Goal: Task Accomplishment & Management: Use online tool/utility

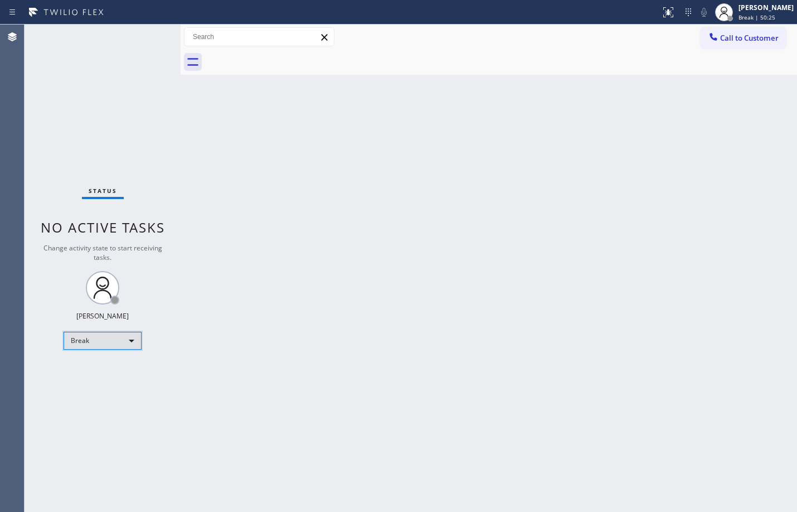
click at [112, 341] on div "Break" at bounding box center [103, 341] width 78 height 18
click at [119, 351] on li "Offline" at bounding box center [102, 356] width 76 height 13
click at [135, 403] on div "Status No active tasks Change activity state to start receiving tasks. [PERSON_…" at bounding box center [103, 268] width 156 height 487
click at [114, 347] on div "Offline" at bounding box center [103, 341] width 78 height 18
click at [110, 374] on li "Available" at bounding box center [102, 370] width 76 height 13
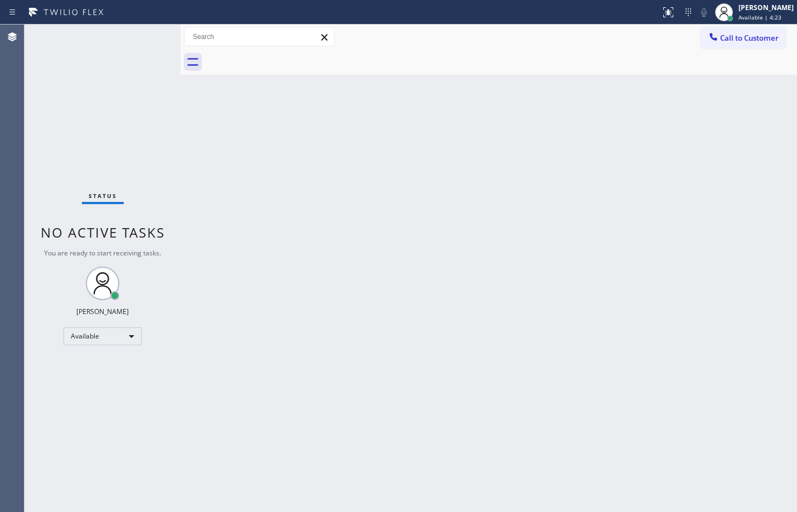
click at [441, 197] on div "Back to Dashboard Change Sender ID Customers Technicians Select a contact Outbo…" at bounding box center [489, 268] width 617 height 487
click at [341, 191] on div "Back to Dashboard Change Sender ID Customers Technicians Select a contact Outbo…" at bounding box center [489, 268] width 617 height 487
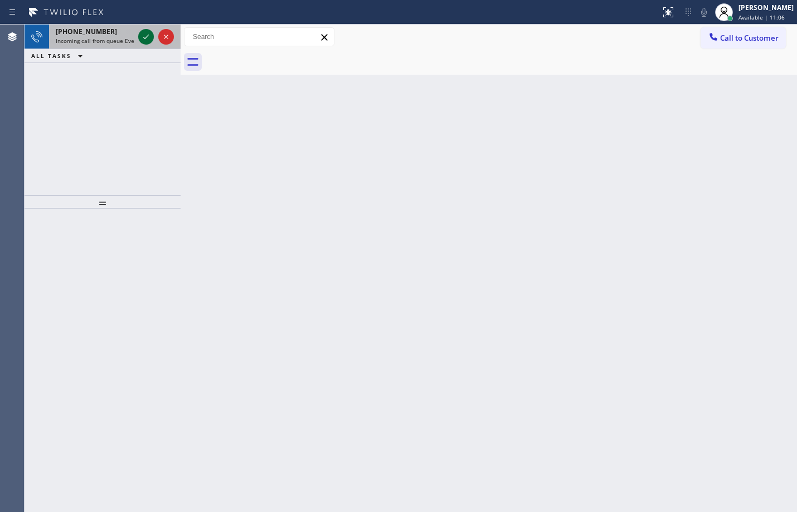
click at [145, 34] on icon at bounding box center [145, 36] width 13 height 13
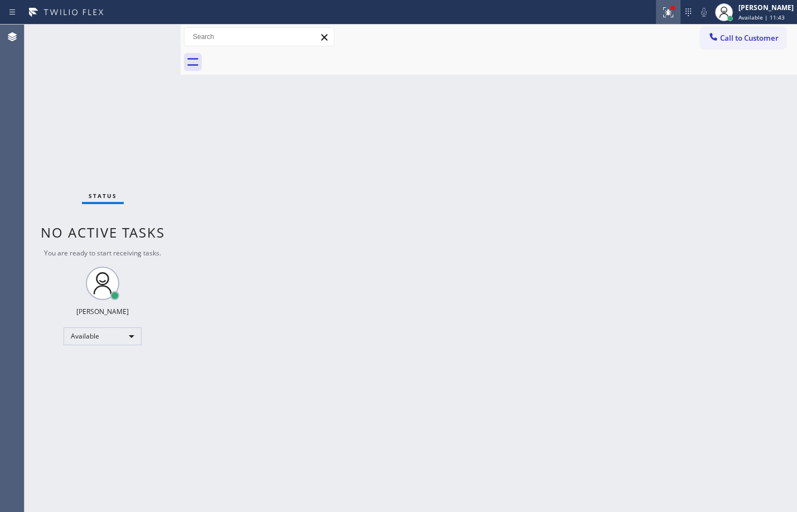
click at [656, 4] on button at bounding box center [668, 12] width 25 height 25
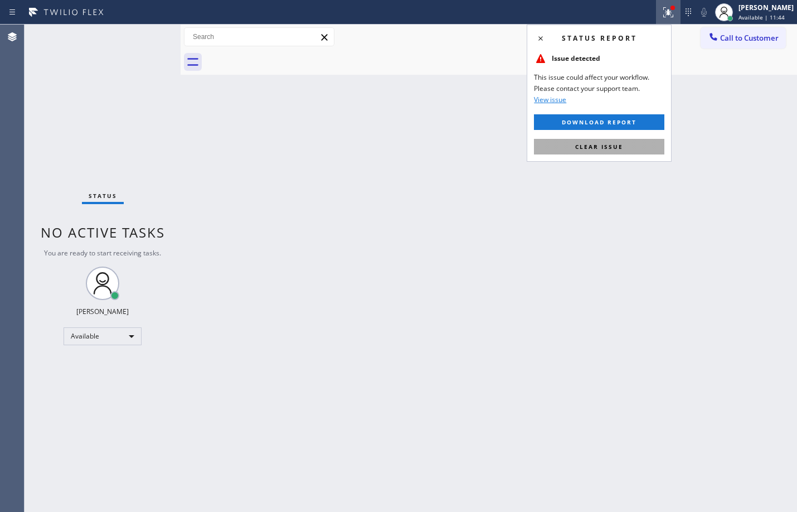
click at [604, 147] on span "Clear issue" at bounding box center [599, 147] width 48 height 8
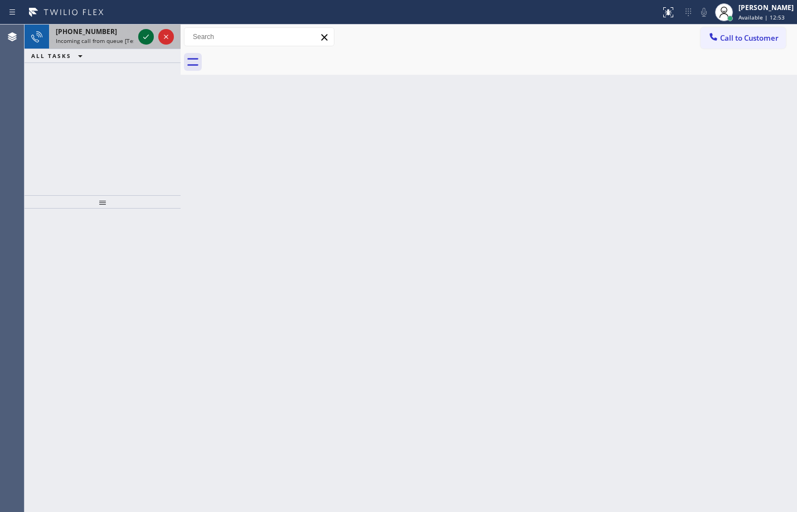
click at [149, 36] on icon at bounding box center [145, 36] width 13 height 13
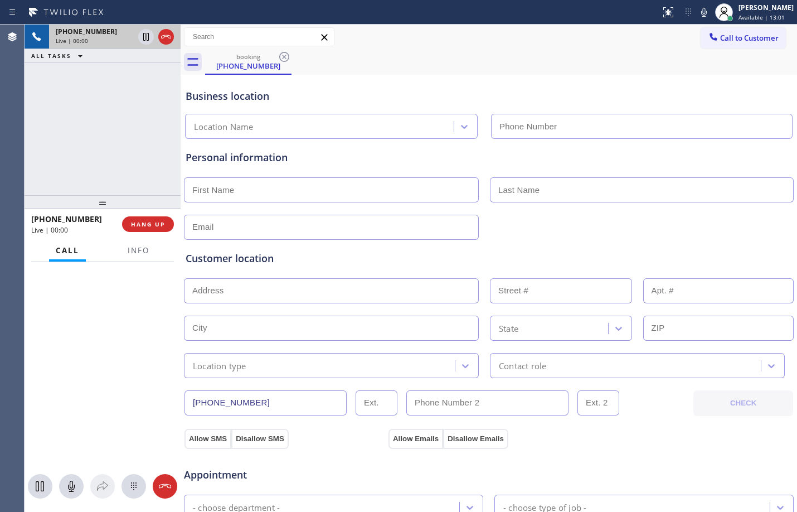
type input "[PHONE_NUMBER]"
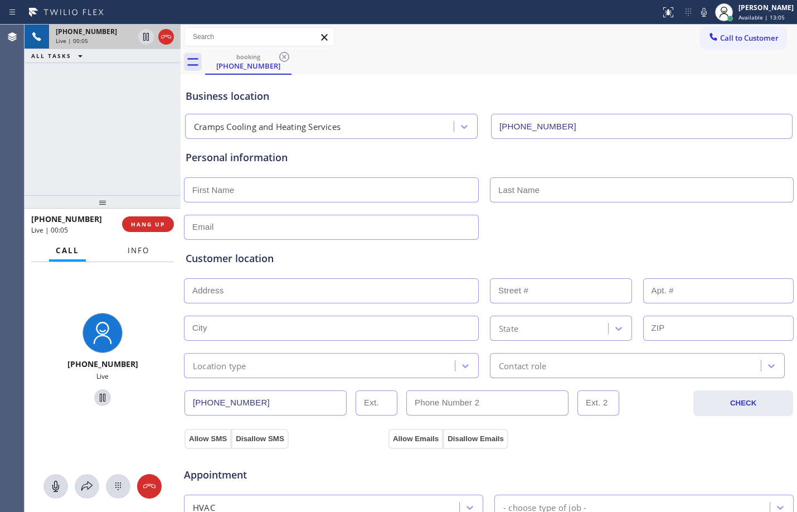
click at [136, 254] on span "Info" at bounding box center [139, 250] width 22 height 10
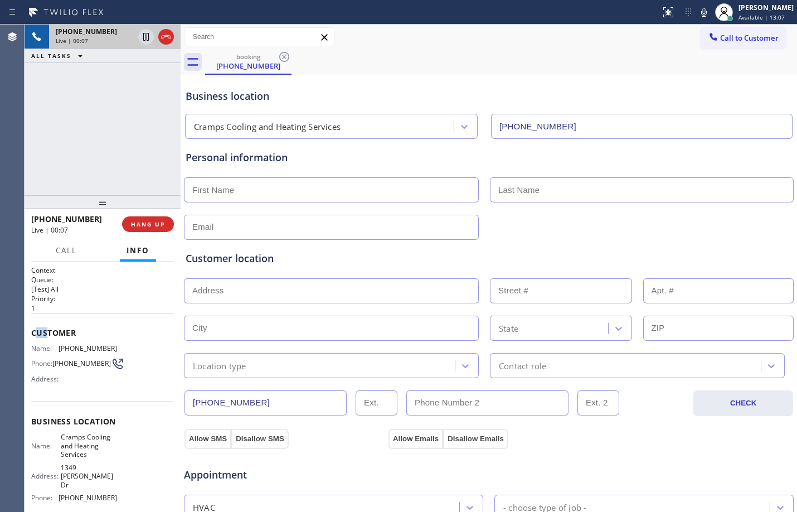
drag, startPoint x: 38, startPoint y: 328, endPoint x: 47, endPoint y: 334, distance: 10.8
click at [47, 333] on span "Customer" at bounding box center [102, 332] width 143 height 11
click at [30, 329] on div "Context Queue: [Test] All Priority: 1 Customer Name: [PHONE_NUMBER] Phone: [PHO…" at bounding box center [103, 387] width 156 height 250
drag, startPoint x: 31, startPoint y: 328, endPoint x: 89, endPoint y: 367, distance: 70.1
click at [89, 367] on div "Context Queue: [Test] All Priority: 1 Customer Name: [PHONE_NUMBER] Phone: [PHO…" at bounding box center [103, 387] width 156 height 250
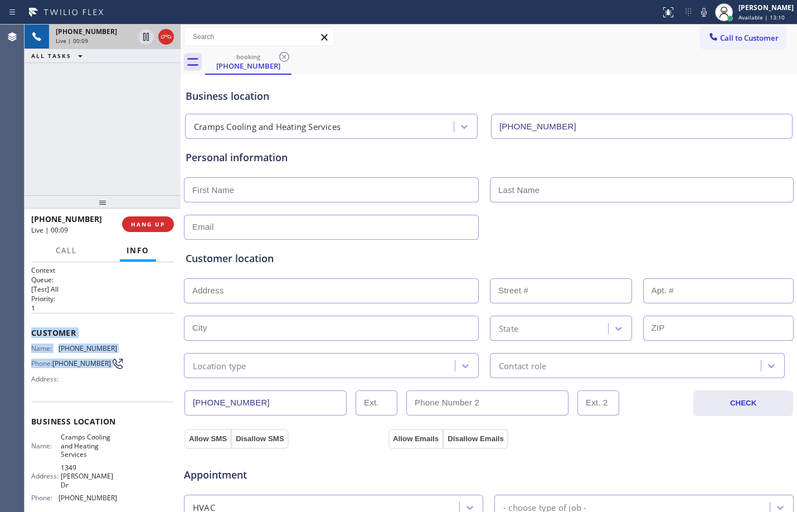
copy div "Customer Name: [PHONE_NUMBER] Phone: [PHONE_NUMBER]"
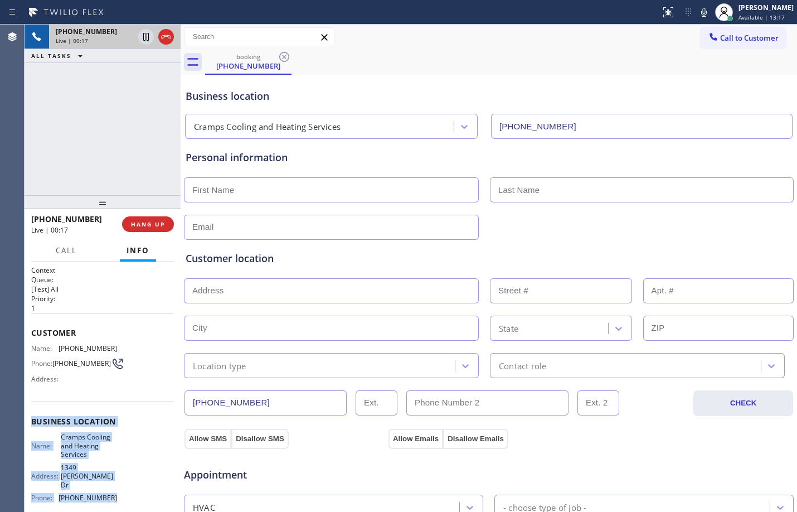
drag, startPoint x: 30, startPoint y: 427, endPoint x: 113, endPoint y: 484, distance: 100.2
click at [113, 484] on div "Context Queue: [Test] All Priority: 1 Customer Name: [PHONE_NUMBER] Phone: [PHO…" at bounding box center [103, 387] width 156 height 250
copy div "Business location Name: Cramps Cooling and Heating Services Address: [STREET_AD…"
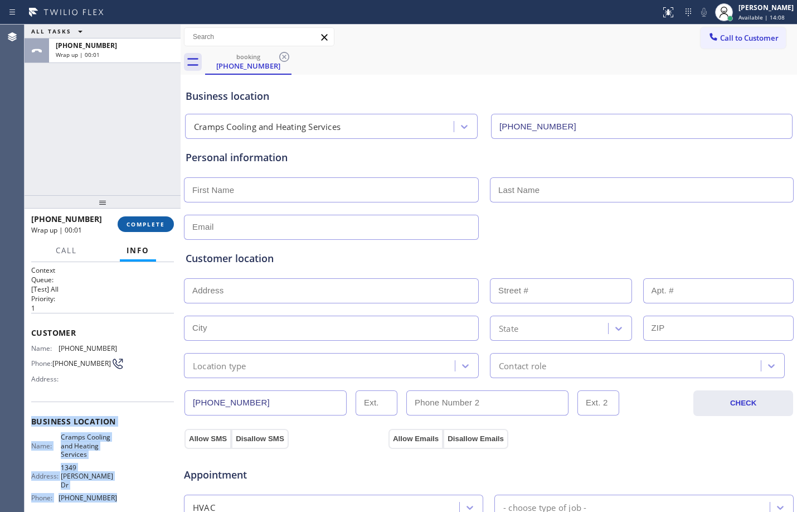
click at [144, 224] on span "COMPLETE" at bounding box center [146, 224] width 38 height 8
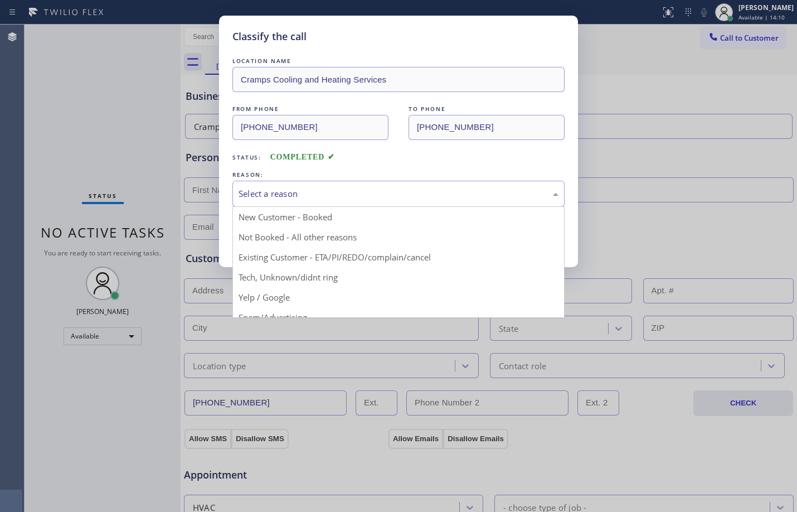
click at [287, 197] on div "Select a reason" at bounding box center [399, 193] width 320 height 13
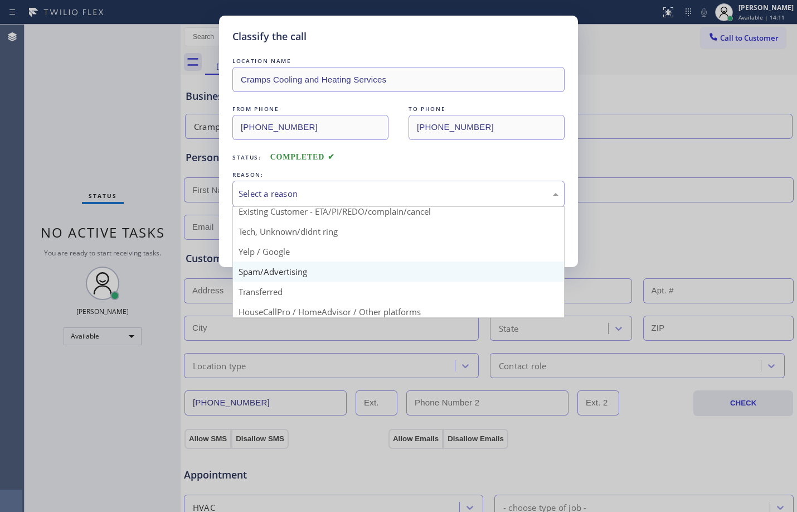
scroll to position [70, 0]
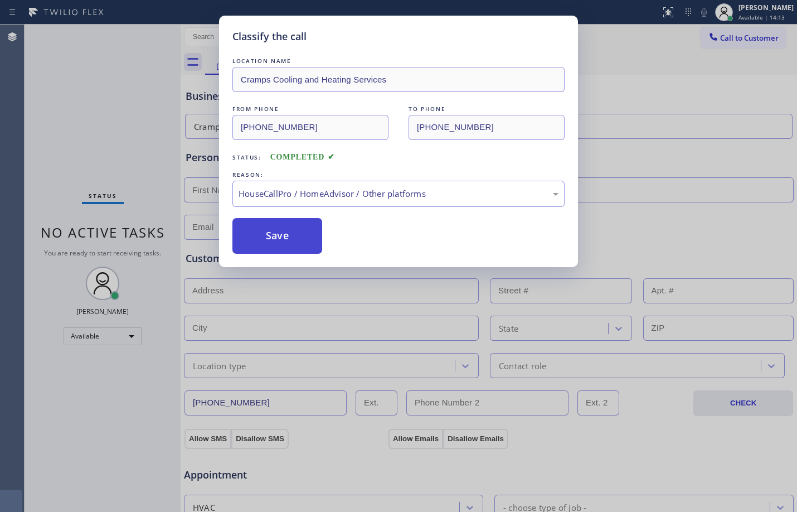
click at [306, 234] on button "Save" at bounding box center [278, 236] width 90 height 36
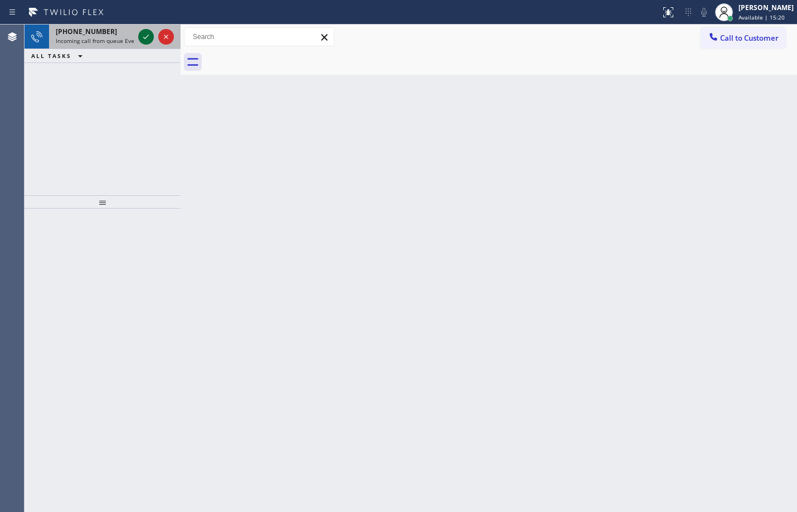
click at [145, 38] on icon at bounding box center [146, 37] width 6 height 4
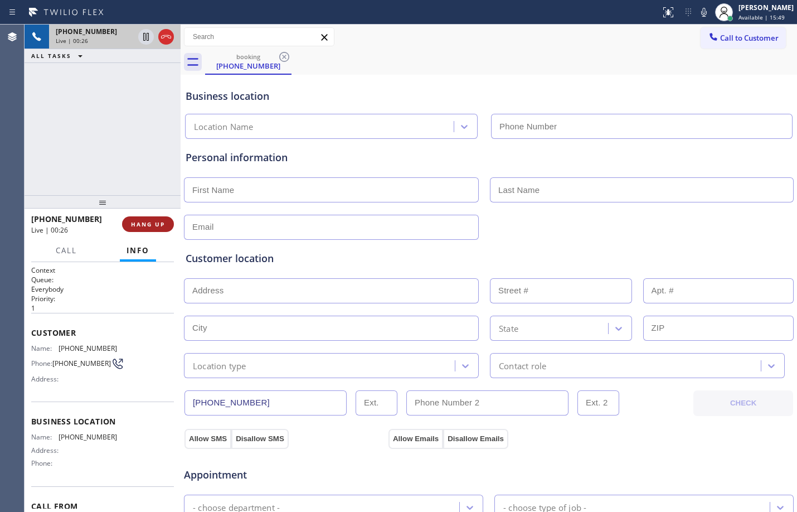
click at [153, 225] on span "HANG UP" at bounding box center [148, 224] width 34 height 8
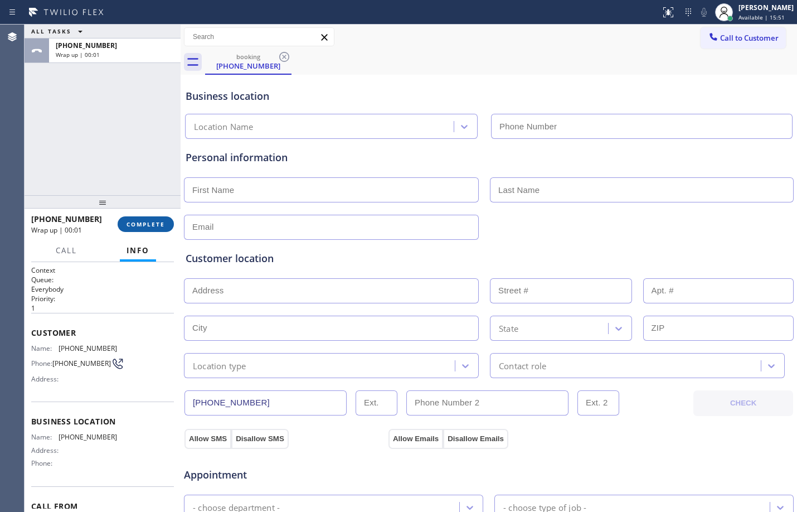
click at [156, 229] on button "COMPLETE" at bounding box center [146, 224] width 56 height 16
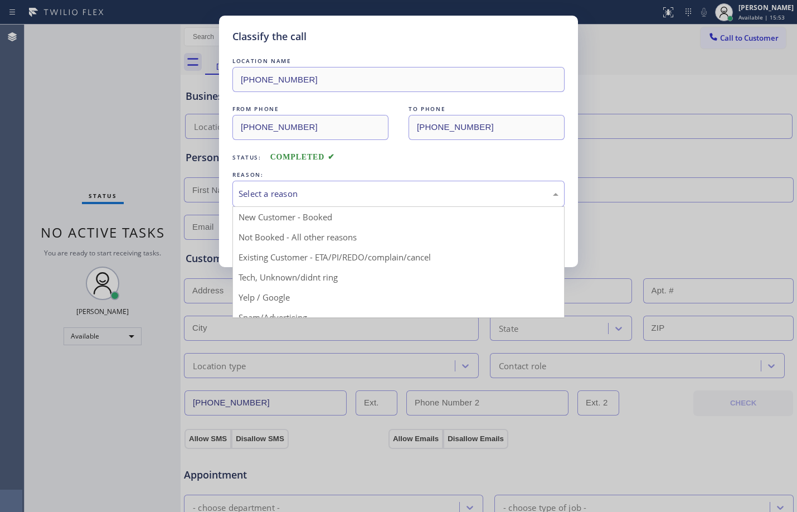
click at [351, 190] on div "Select a reason" at bounding box center [399, 193] width 320 height 13
click at [412, 182] on div "Transferred" at bounding box center [399, 194] width 332 height 26
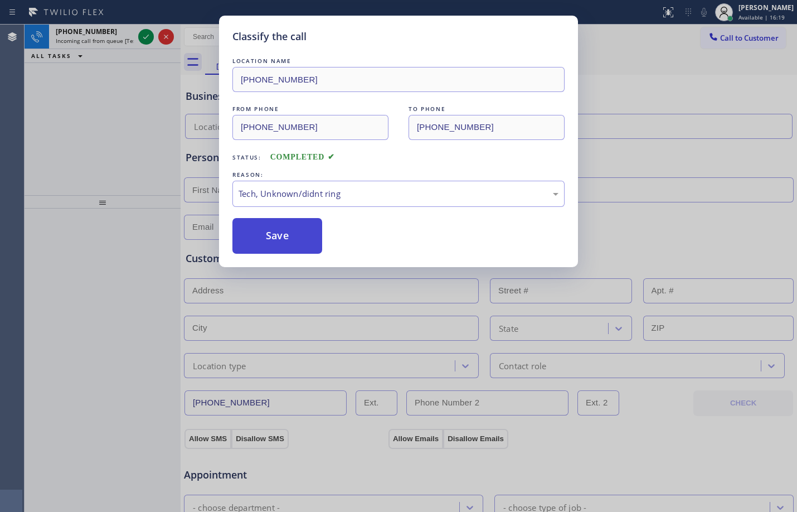
click at [284, 219] on button "Save" at bounding box center [278, 236] width 90 height 36
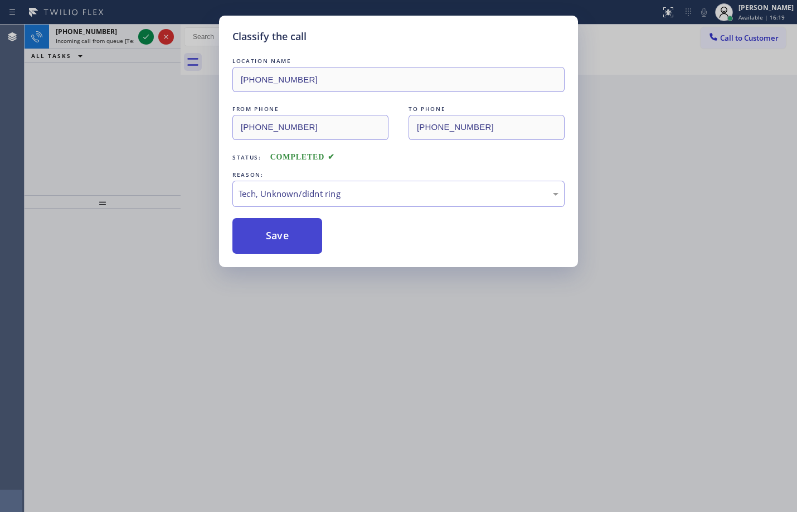
click at [284, 219] on button "Save" at bounding box center [278, 236] width 90 height 36
click at [288, 238] on div "Back to Dashboard Change Sender ID Customers Technicians Select a contact Outbo…" at bounding box center [489, 268] width 617 height 487
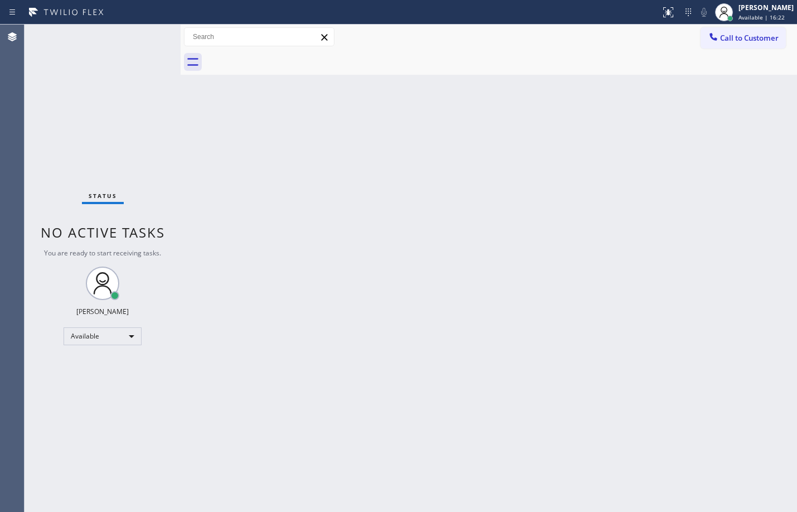
click at [147, 39] on div "Status No active tasks You are ready to start receiving tasks. [PERSON_NAME] Av…" at bounding box center [103, 268] width 156 height 487
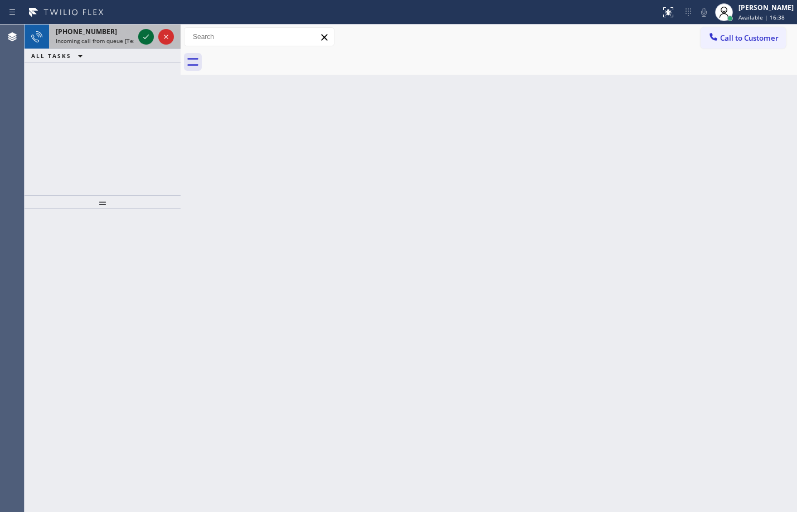
click at [149, 39] on icon at bounding box center [145, 36] width 13 height 13
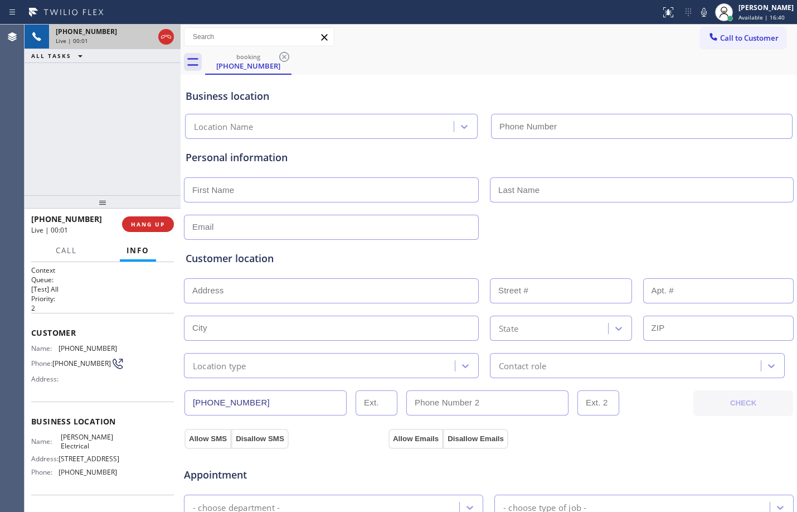
type input "[PHONE_NUMBER]"
click at [154, 231] on button "HANG UP" at bounding box center [148, 224] width 52 height 16
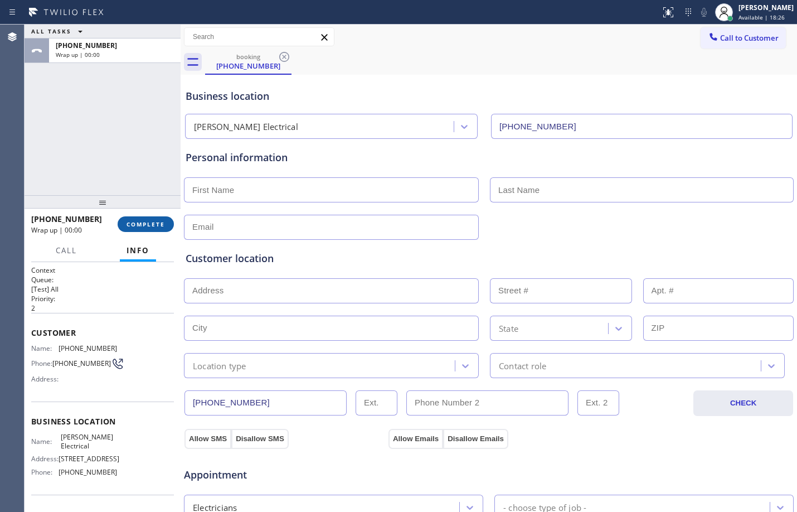
click at [152, 218] on button "COMPLETE" at bounding box center [146, 224] width 56 height 16
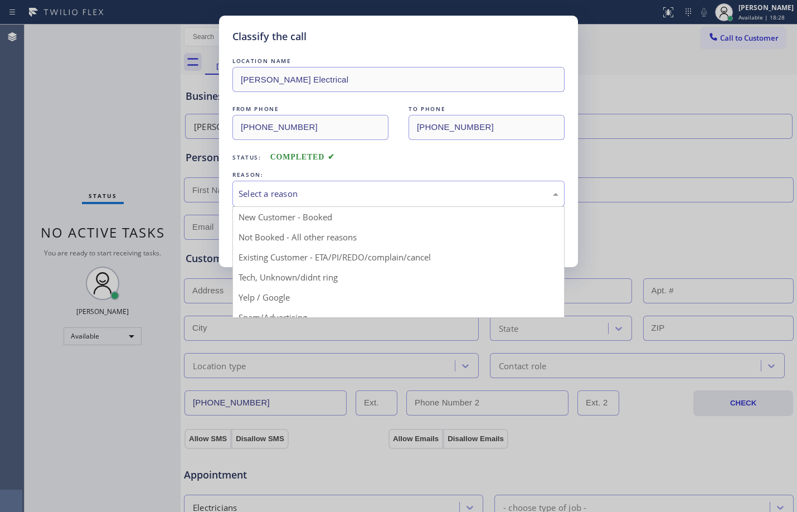
click at [381, 195] on div "Select a reason" at bounding box center [399, 193] width 320 height 13
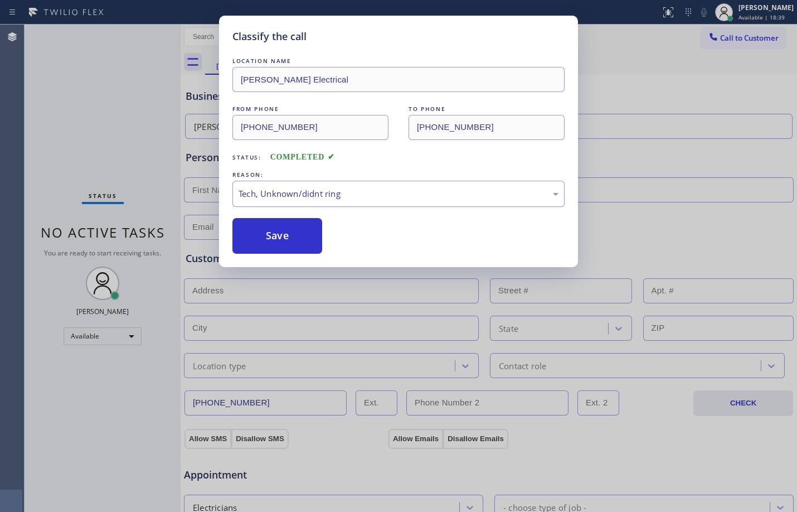
click at [398, 201] on div "Tech, Unknown/didnt ring" at bounding box center [399, 194] width 332 height 26
click at [283, 230] on button "Save" at bounding box center [278, 236] width 90 height 36
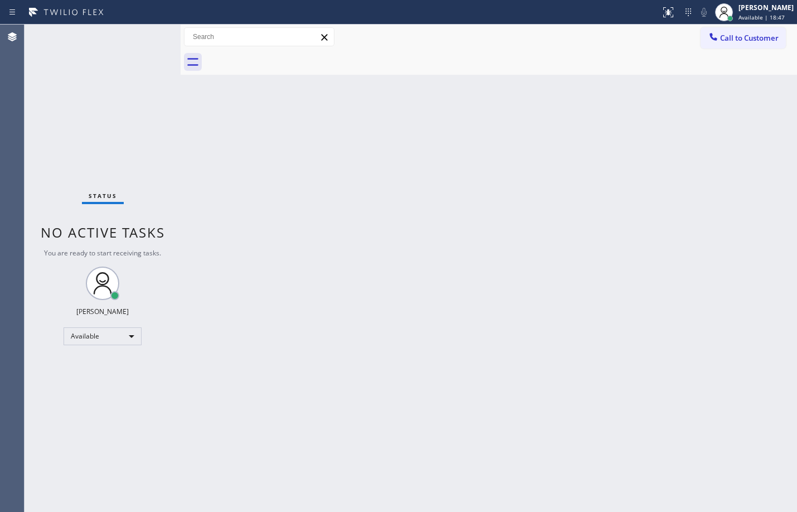
click at [317, 265] on div "Back to Dashboard Change Sender ID Customers Technicians Select a contact Outbo…" at bounding box center [489, 268] width 617 height 487
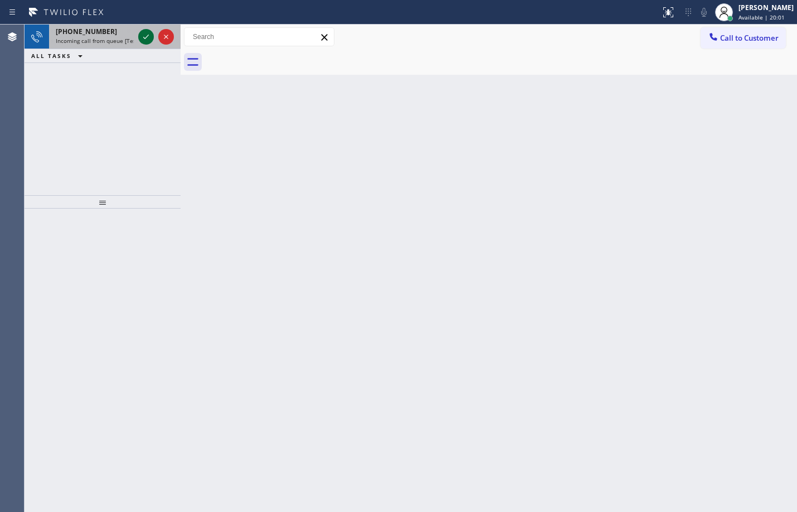
click at [149, 42] on icon at bounding box center [145, 36] width 13 height 13
click at [139, 35] on icon at bounding box center [145, 36] width 13 height 13
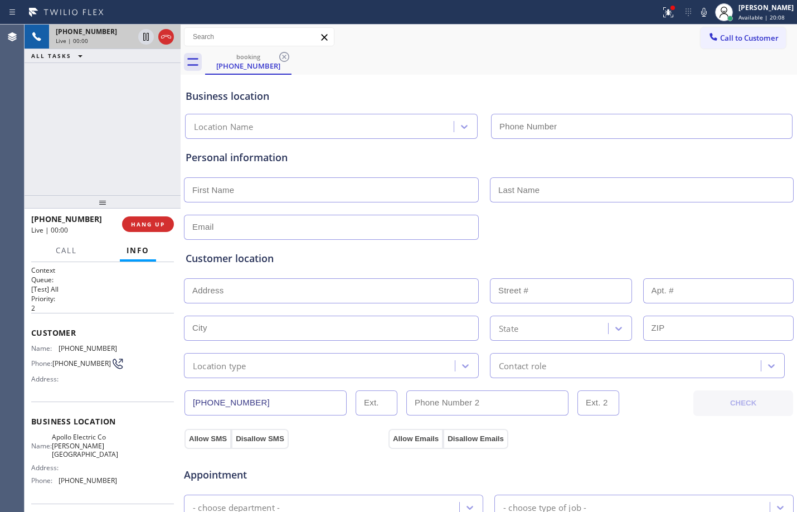
type input "[PHONE_NUMBER]"
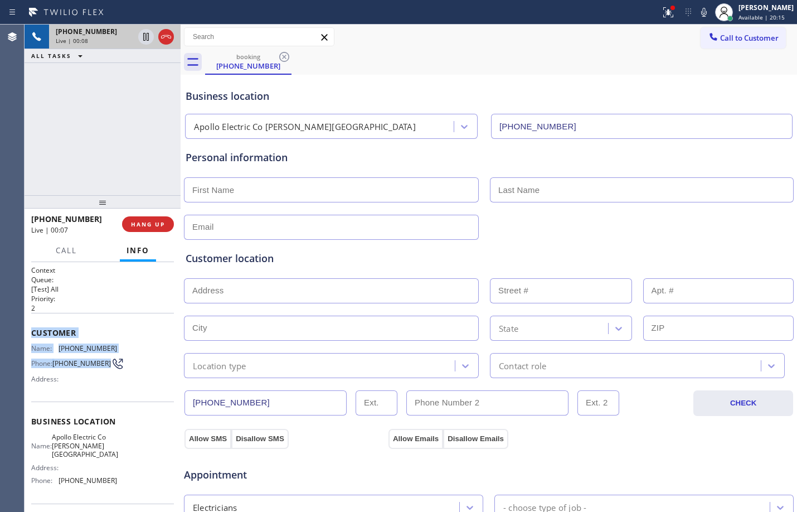
drag, startPoint x: 33, startPoint y: 331, endPoint x: 88, endPoint y: 369, distance: 66.5
click at [88, 369] on div "Customer Name: [PHONE_NUMBER] Phone: [PHONE_NUMBER] Address:" at bounding box center [102, 357] width 143 height 89
copy div "Customer Name: [PHONE_NUMBER] Phone: [PHONE_NUMBER]"
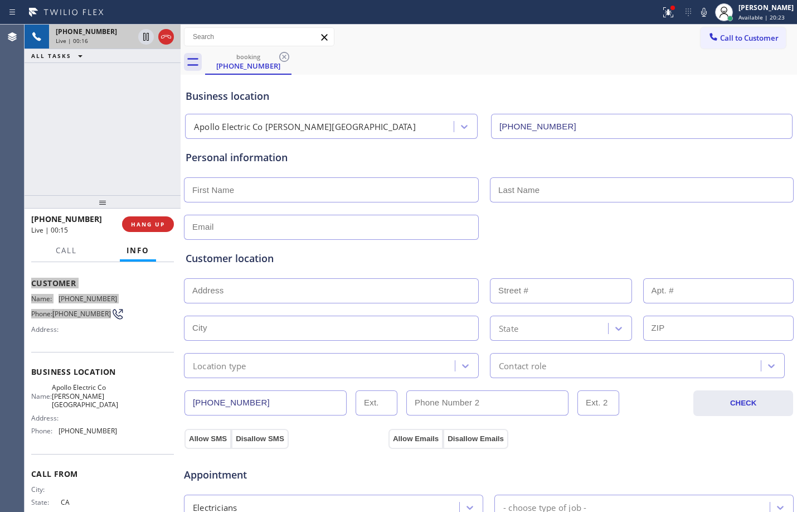
scroll to position [75, 0]
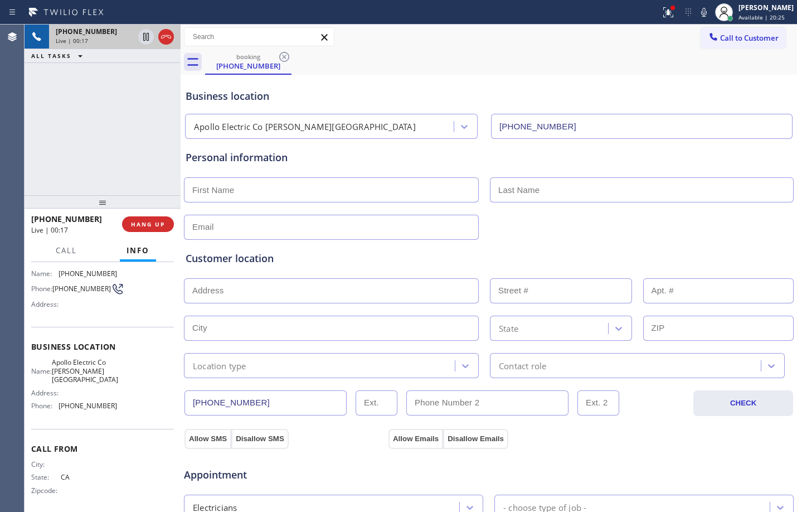
click at [32, 370] on span "Name:" at bounding box center [41, 371] width 21 height 8
drag, startPoint x: 32, startPoint y: 370, endPoint x: 132, endPoint y: 408, distance: 106.8
click at [132, 408] on div "Name: Apollo Electric Co [PERSON_NAME][GEOGRAPHIC_DATA] Address: Phone: [PHONE_…" at bounding box center [102, 386] width 143 height 56
copy div "Name: Apollo Electric Co [PERSON_NAME][GEOGRAPHIC_DATA] Address: Phone: [PHONE_…"
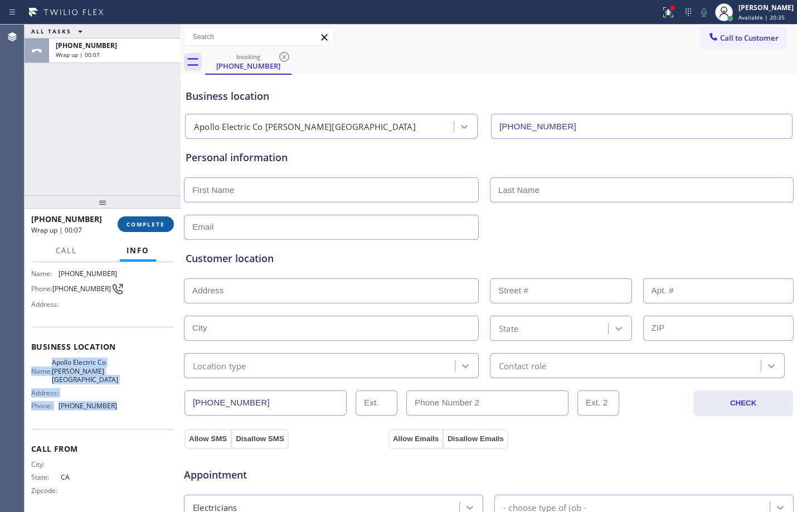
click at [133, 224] on span "COMPLETE" at bounding box center [146, 224] width 38 height 8
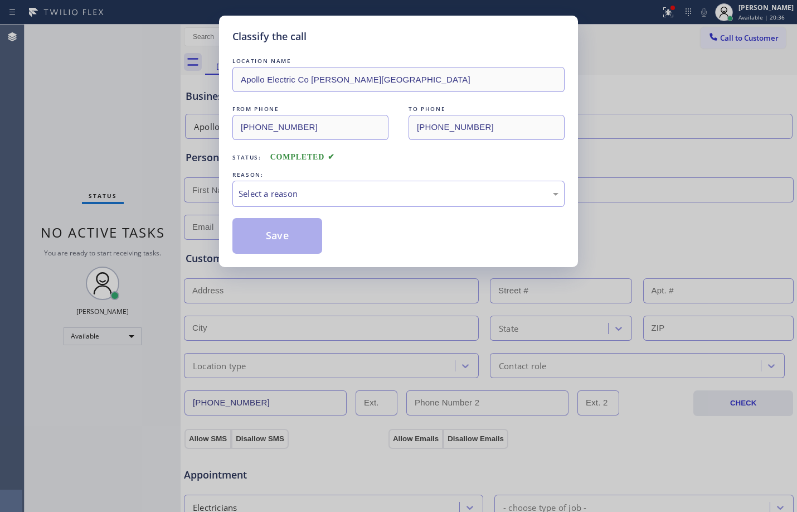
scroll to position [352, 0]
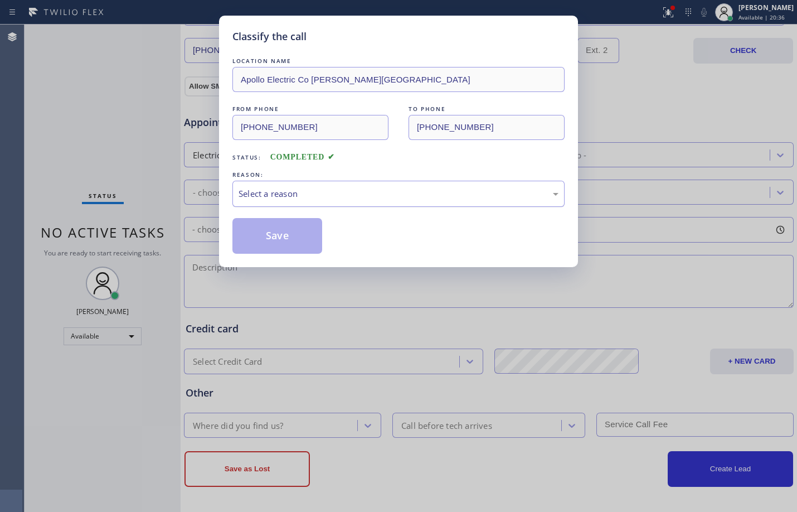
click at [308, 193] on div "Select a reason" at bounding box center [399, 193] width 320 height 13
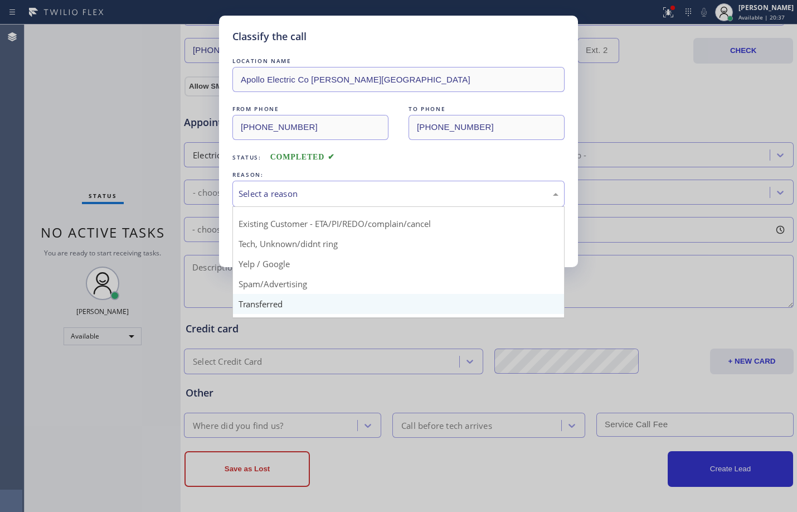
scroll to position [0, 0]
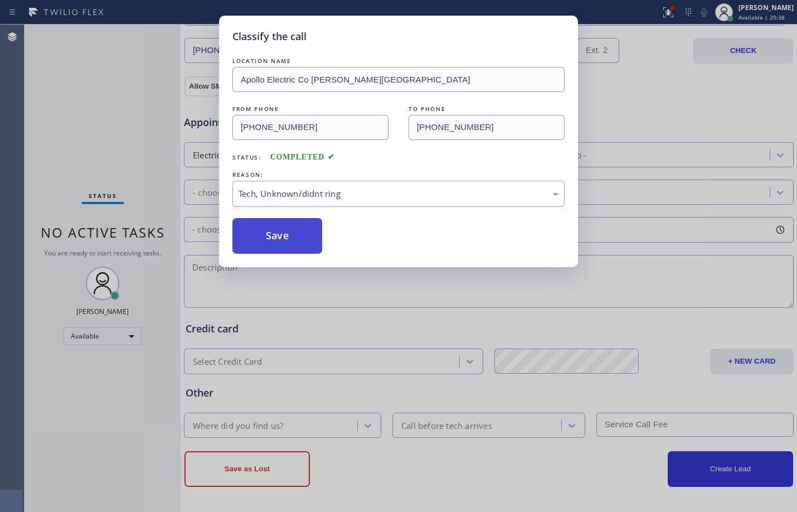
click at [296, 233] on button "Save" at bounding box center [278, 236] width 90 height 36
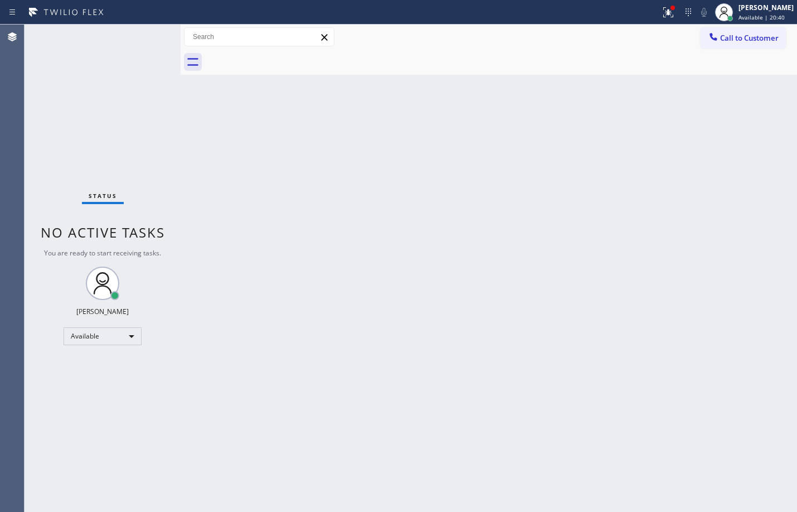
click at [573, 240] on div "Back to Dashboard Change Sender ID Customers Technicians Select a contact Outbo…" at bounding box center [489, 268] width 617 height 487
click at [662, 14] on icon at bounding box center [668, 12] width 13 height 13
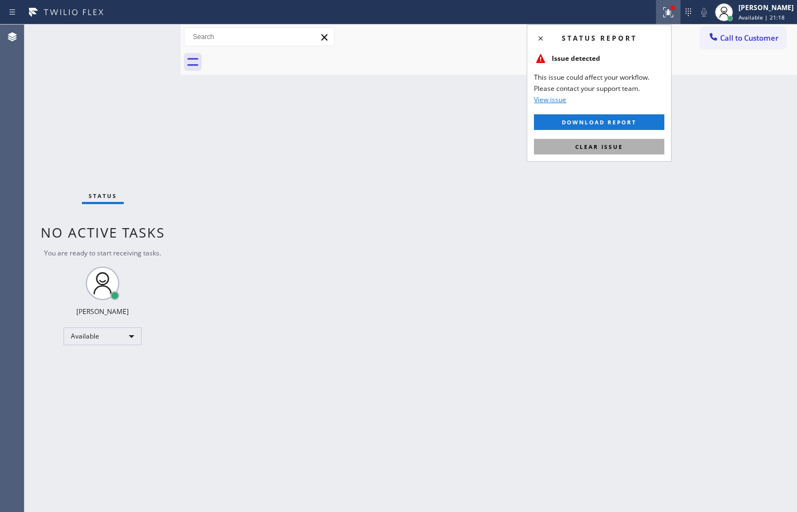
click at [622, 149] on span "Clear issue" at bounding box center [599, 147] width 48 height 8
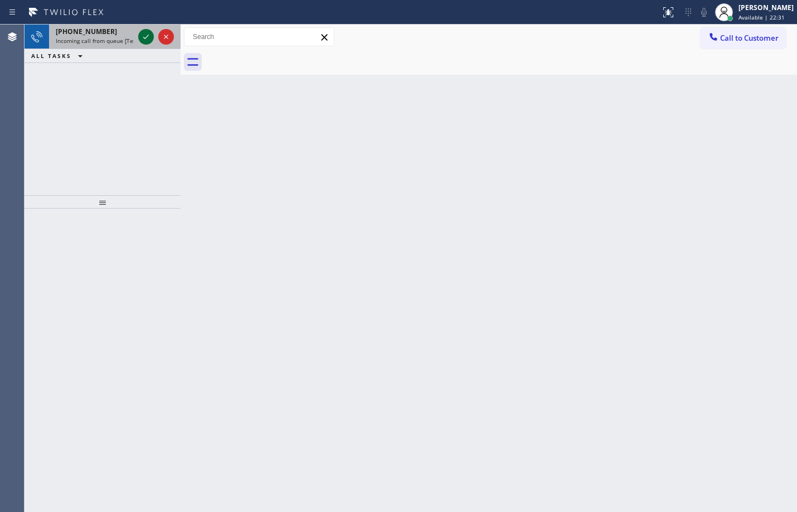
click at [151, 39] on icon at bounding box center [145, 36] width 13 height 13
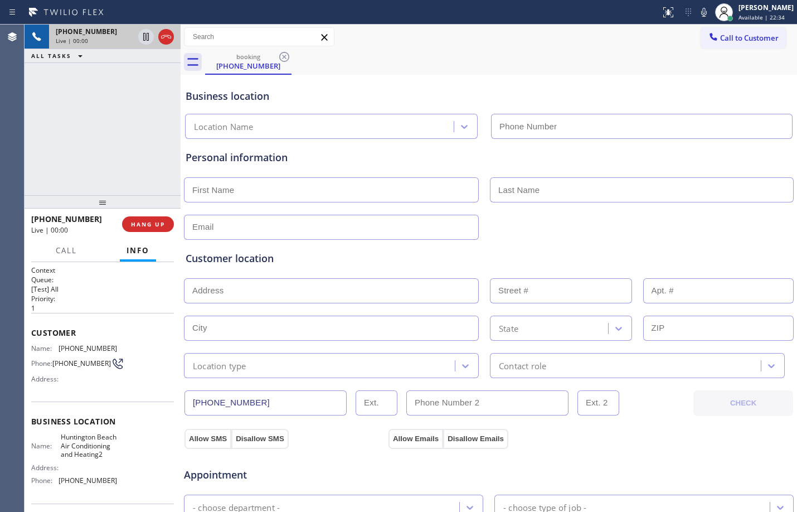
type input "[PHONE_NUMBER]"
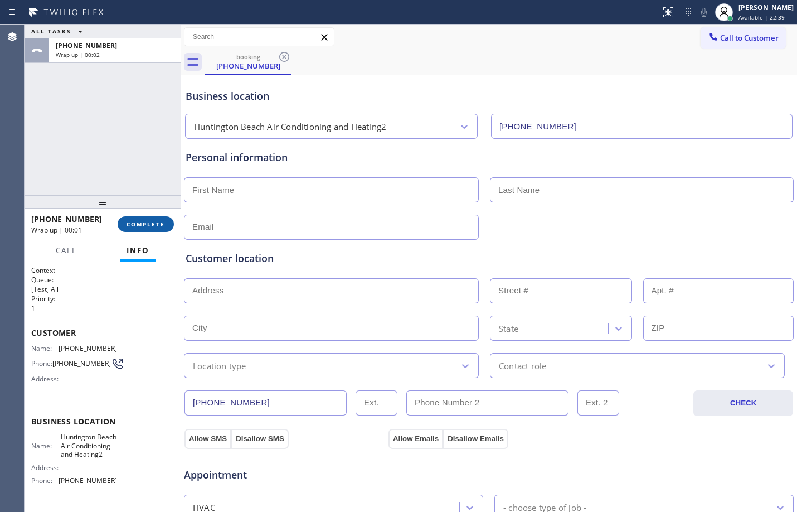
click at [154, 222] on span "COMPLETE" at bounding box center [146, 224] width 38 height 8
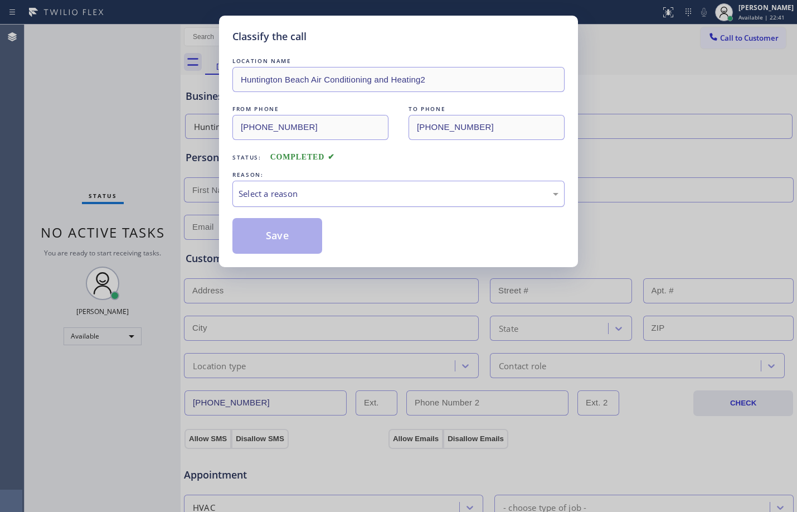
click at [473, 196] on div "Select a reason" at bounding box center [399, 193] width 320 height 13
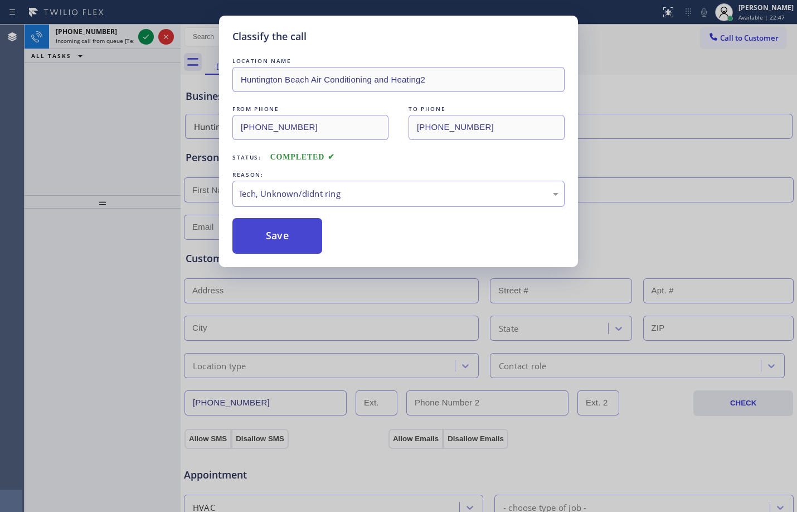
click at [300, 235] on button "Save" at bounding box center [278, 236] width 90 height 36
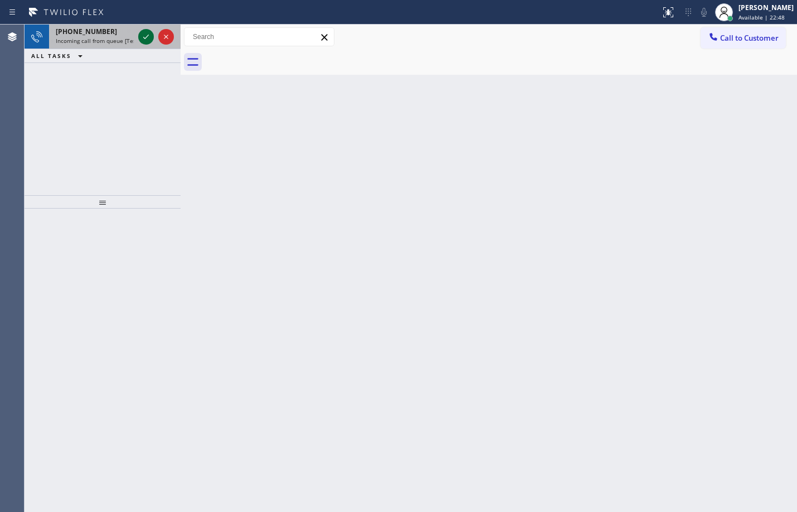
click at [143, 36] on icon at bounding box center [145, 36] width 13 height 13
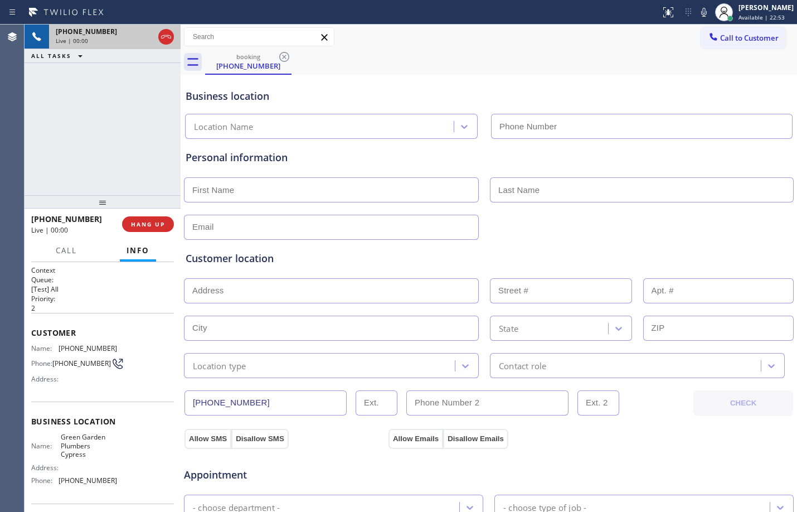
type input "[PHONE_NUMBER]"
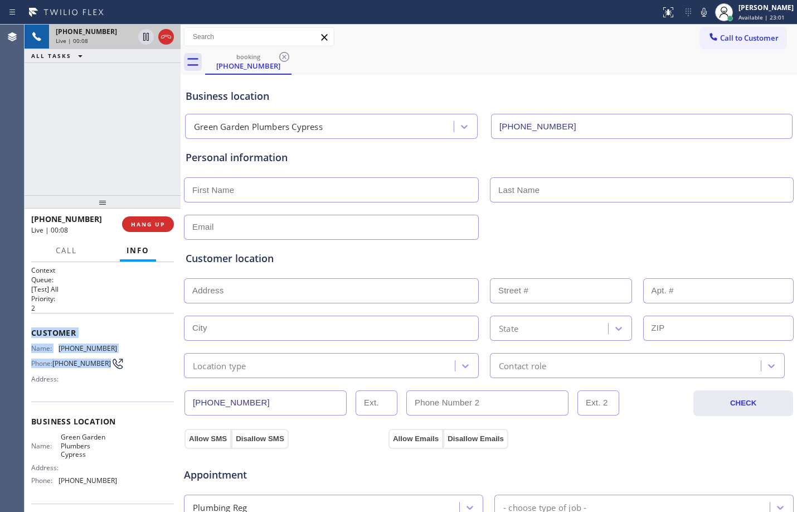
drag, startPoint x: 32, startPoint y: 335, endPoint x: 85, endPoint y: 370, distance: 63.4
click at [85, 370] on div "Customer Name: [PHONE_NUMBER] Phone: [PHONE_NUMBER] Address:" at bounding box center [102, 357] width 143 height 89
copy div "Customer Name: [PHONE_NUMBER] Phone: [PHONE_NUMBER]"
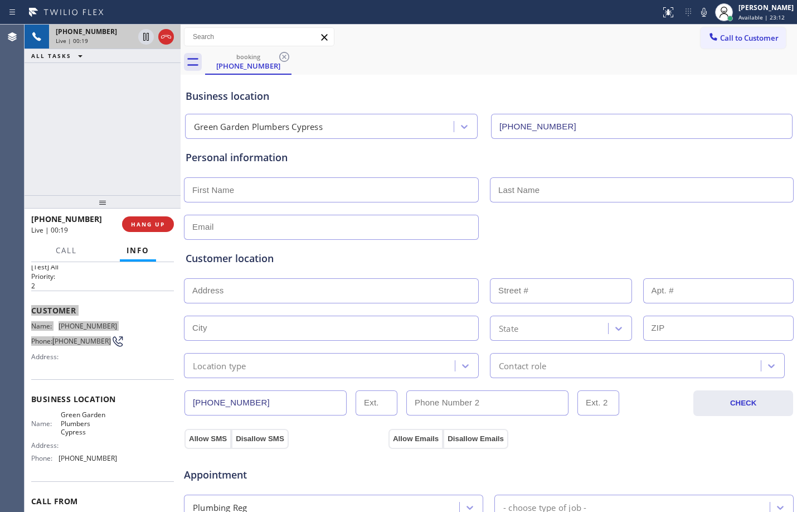
scroll to position [83, 0]
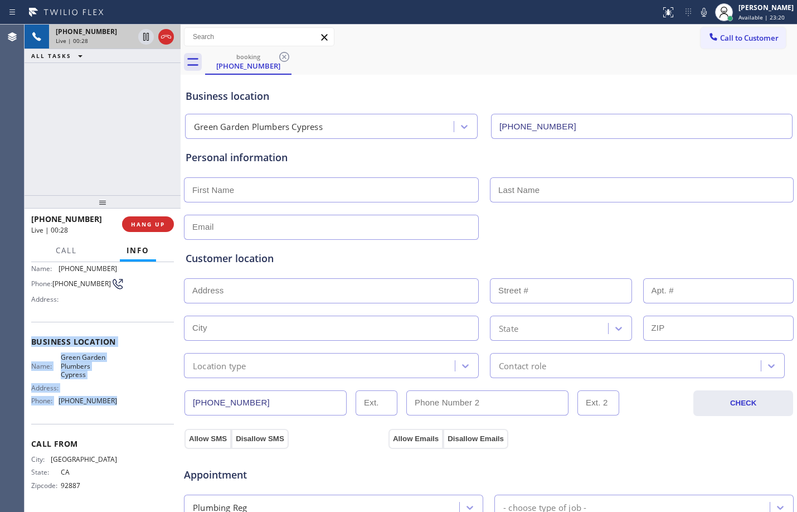
drag, startPoint x: 33, startPoint y: 341, endPoint x: 119, endPoint y: 406, distance: 108.2
click at [119, 406] on div "Business location Name: [GEOGRAPHIC_DATA] Plumbers Cypress Address: Phone: [PHO…" at bounding box center [102, 372] width 143 height 101
copy div "Business location Name: [GEOGRAPHIC_DATA] Plumbers Cypress Address: Phone: [PHO…"
click at [146, 46] on div at bounding box center [156, 37] width 40 height 25
click at [699, 15] on icon at bounding box center [704, 12] width 13 height 13
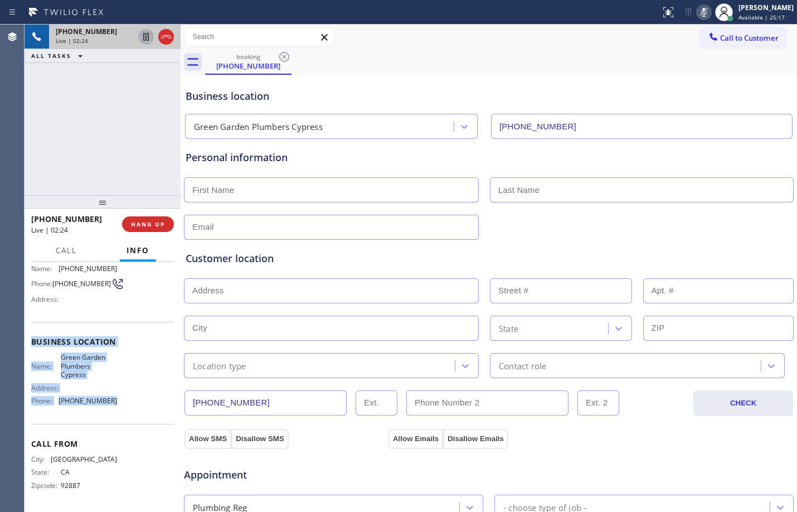
click at [146, 38] on icon at bounding box center [146, 37] width 6 height 8
click at [151, 35] on icon at bounding box center [145, 36] width 13 height 13
click at [698, 17] on icon at bounding box center [704, 12] width 13 height 13
click at [144, 41] on icon at bounding box center [146, 37] width 6 height 8
click at [699, 13] on icon at bounding box center [704, 12] width 13 height 13
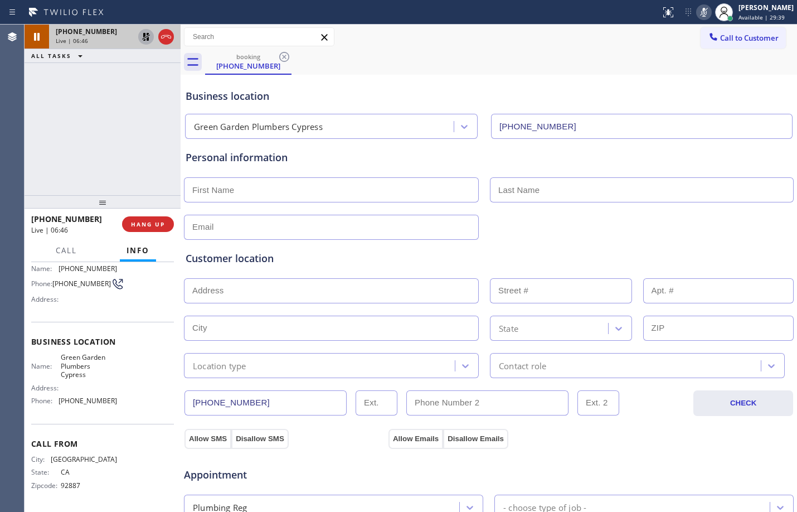
click at [106, 162] on div "[PHONE_NUMBER] Live | 06:46 ALL TASKS ALL TASKS ACTIVE TASKS TASKS IN WRAP UP" at bounding box center [103, 110] width 156 height 171
click at [149, 42] on icon at bounding box center [145, 36] width 13 height 13
click at [699, 13] on icon at bounding box center [704, 12] width 13 height 13
click at [326, 196] on input "text" at bounding box center [331, 189] width 295 height 25
paste input "[PERSON_NAME]"
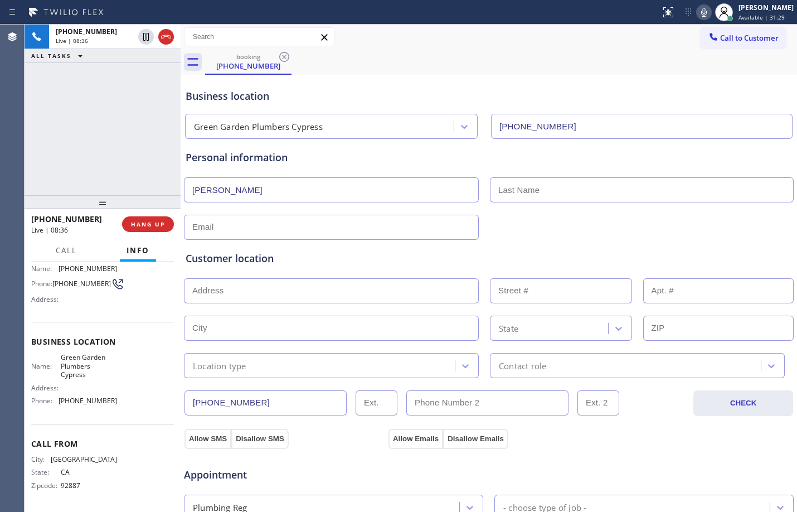
type input "[PERSON_NAME]"
click at [143, 40] on icon at bounding box center [145, 36] width 13 height 13
click at [701, 10] on icon at bounding box center [704, 12] width 6 height 9
click at [138, 38] on div at bounding box center [146, 36] width 16 height 13
click at [699, 13] on icon at bounding box center [704, 12] width 13 height 13
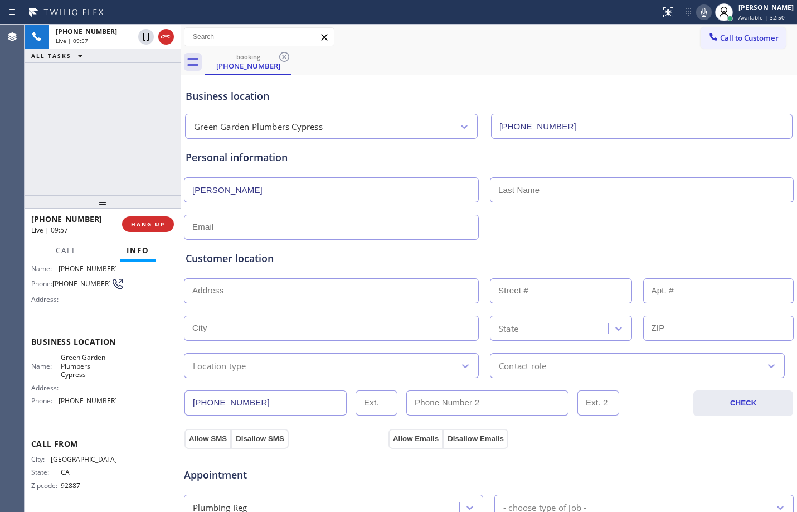
click at [701, 10] on icon at bounding box center [704, 12] width 13 height 13
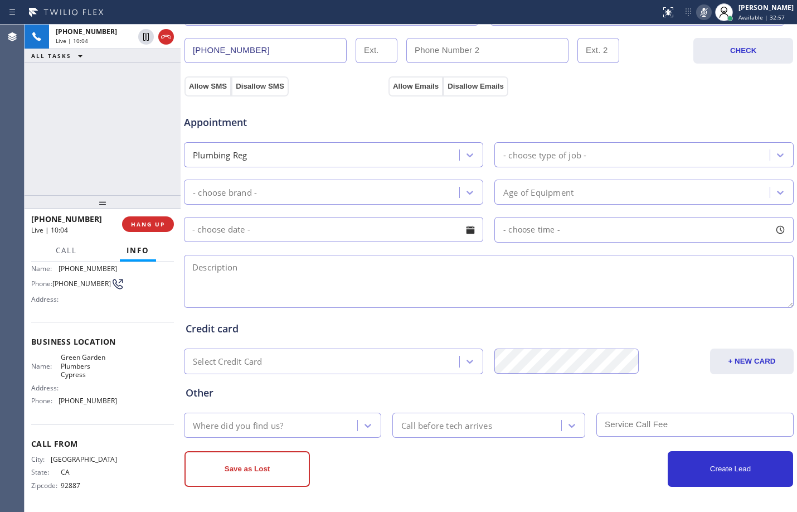
scroll to position [0, 0]
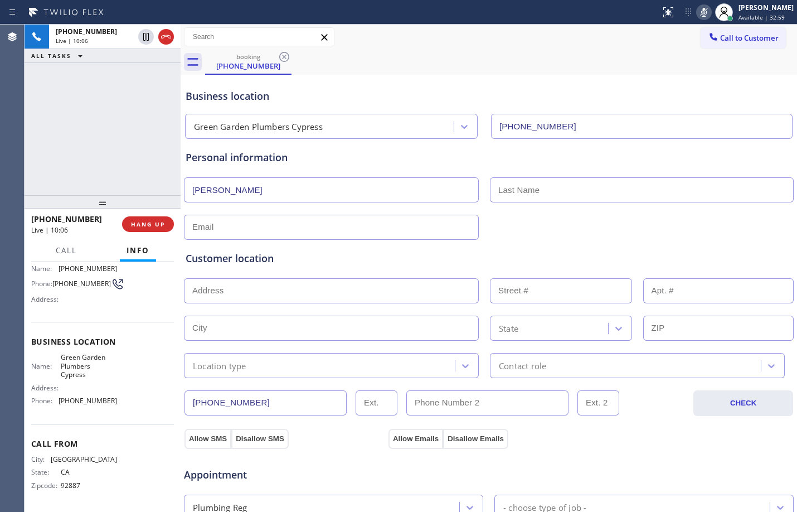
click at [698, 14] on icon at bounding box center [704, 12] width 13 height 13
click at [151, 227] on span "HANG UP" at bounding box center [148, 224] width 34 height 8
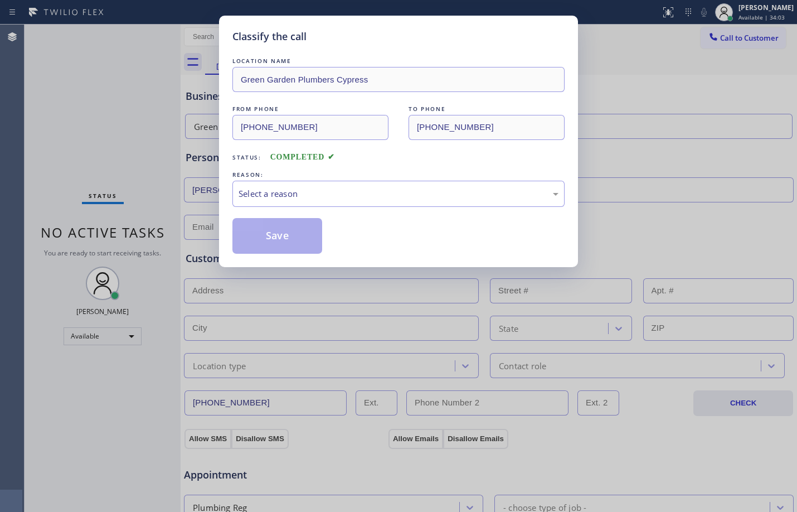
click at [526, 395] on div "Classify the call LOCATION NAME [GEOGRAPHIC_DATA] Plumbers Cypress FROM PHONE […" at bounding box center [398, 256] width 797 height 512
click at [676, 94] on div "Classify the call LOCATION NAME [GEOGRAPHIC_DATA] Plumbers Cypress FROM PHONE […" at bounding box center [398, 256] width 797 height 512
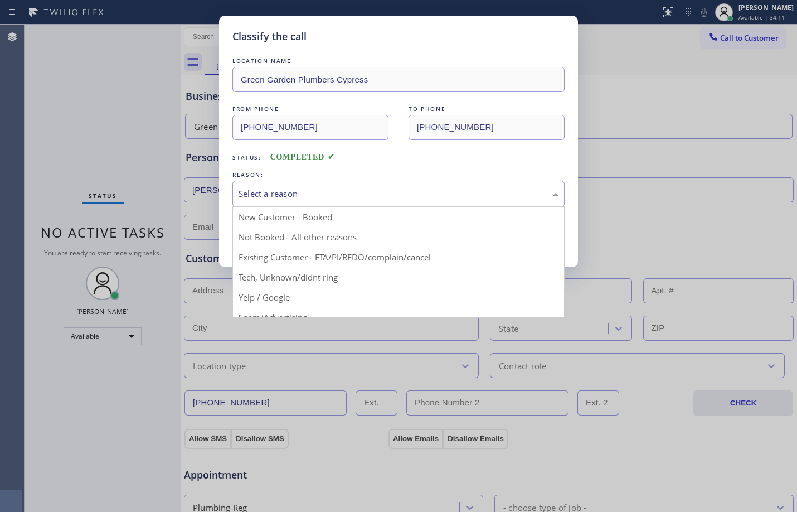
click at [422, 201] on div "Select a reason" at bounding box center [399, 194] width 332 height 26
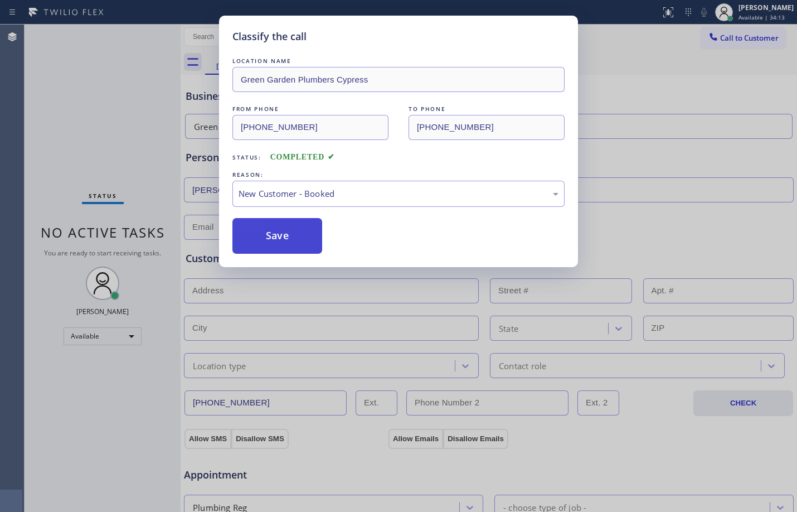
click at [314, 228] on button "Save" at bounding box center [278, 236] width 90 height 36
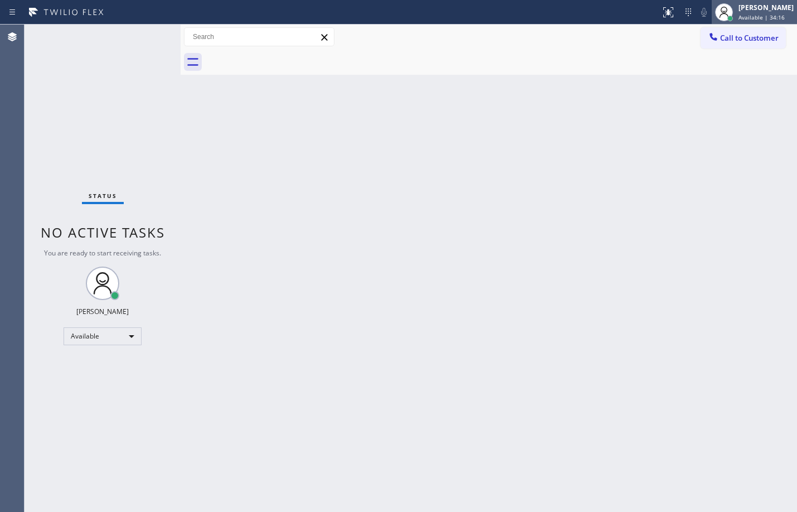
click at [739, 16] on span "Available | 34:16" at bounding box center [762, 17] width 46 height 8
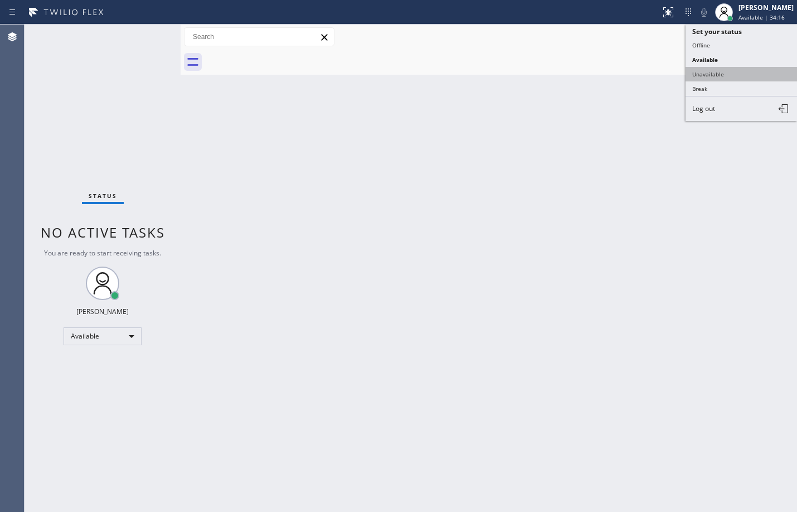
click at [729, 75] on button "Unavailable" at bounding box center [742, 74] width 112 height 14
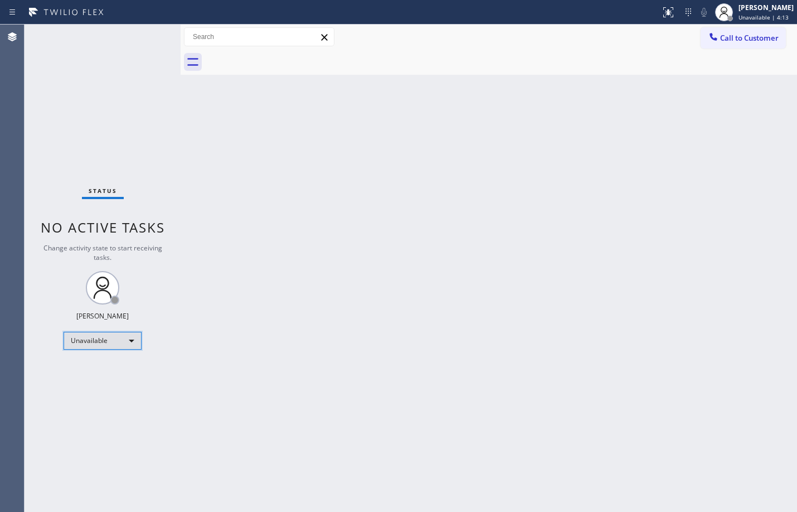
click at [122, 346] on div "Unavailable" at bounding box center [103, 341] width 78 height 18
click at [104, 373] on li "Available" at bounding box center [102, 370] width 76 height 13
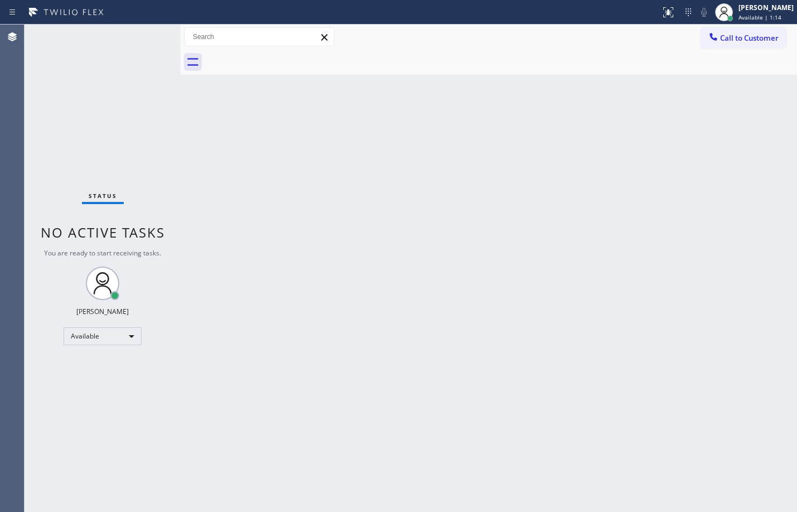
click at [350, 257] on div "Back to Dashboard Change Sender ID Customers Technicians Select a contact Outbo…" at bounding box center [489, 268] width 617 height 487
click at [118, 125] on div "Status No active tasks You are ready to start receiving tasks. [PERSON_NAME] Av…" at bounding box center [103, 268] width 156 height 487
click at [171, 136] on div "Status No active tasks You are ready to start receiving tasks. [PERSON_NAME] Av…" at bounding box center [103, 268] width 156 height 487
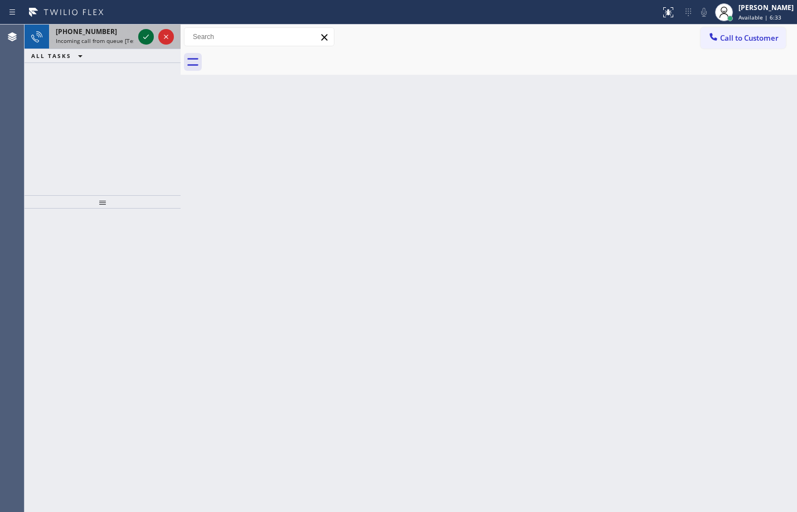
click at [147, 38] on icon at bounding box center [145, 36] width 13 height 13
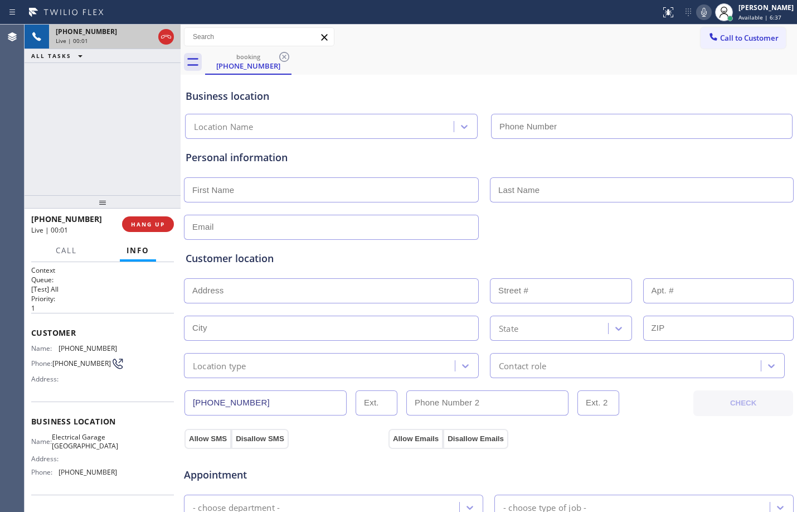
type input "[PHONE_NUMBER]"
click at [161, 224] on span "HANG UP" at bounding box center [148, 224] width 34 height 8
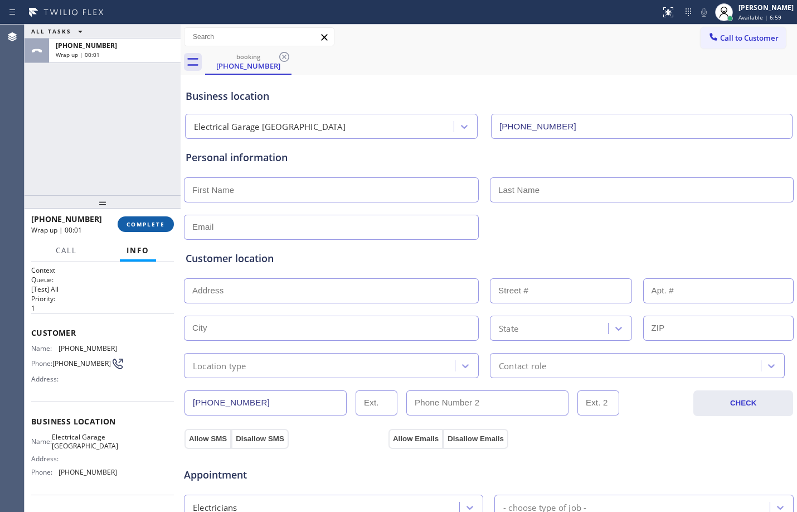
click at [146, 223] on span "COMPLETE" at bounding box center [146, 224] width 38 height 8
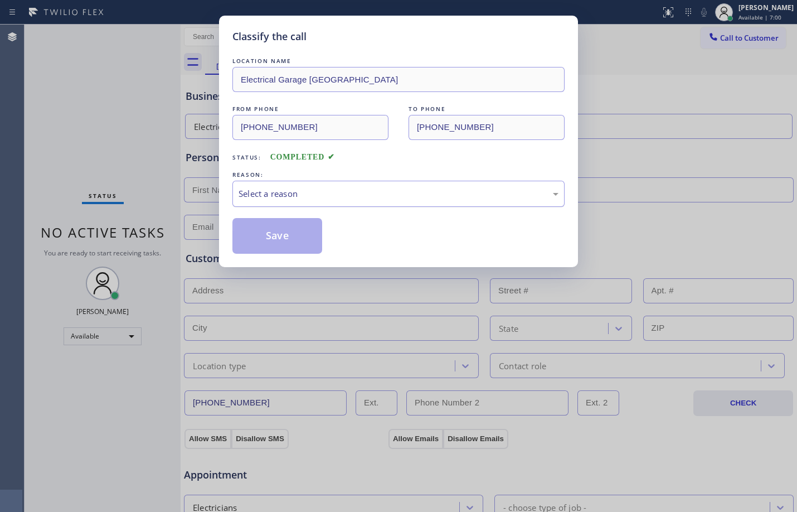
click at [325, 188] on div "Select a reason" at bounding box center [399, 193] width 320 height 13
click at [275, 231] on button "Save" at bounding box center [278, 236] width 90 height 36
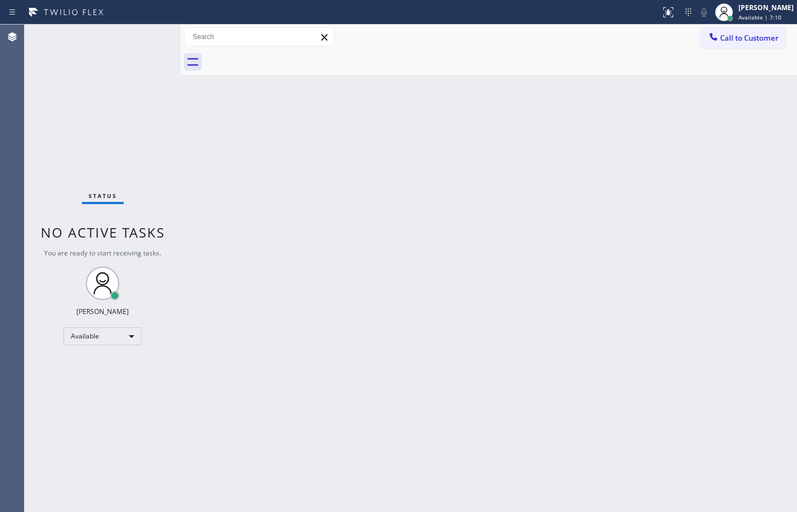
click at [275, 128] on div "Back to Dashboard Change Sender ID Customers Technicians Select a contact Outbo…" at bounding box center [489, 268] width 617 height 487
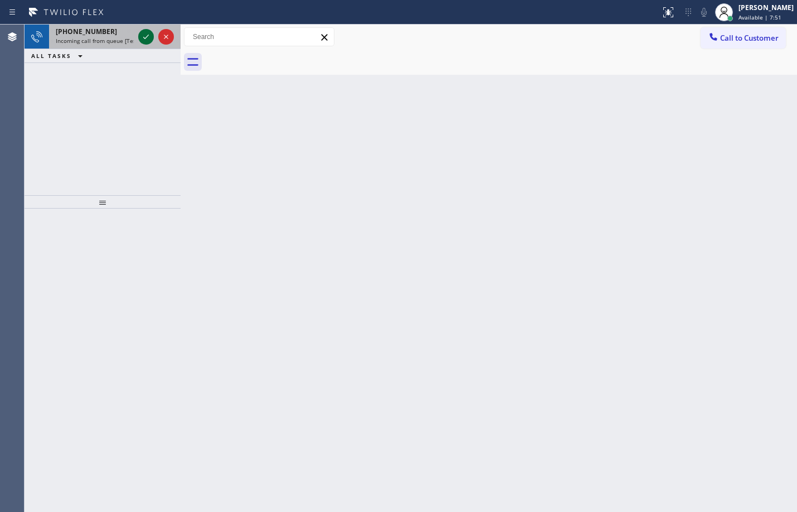
click at [141, 32] on icon at bounding box center [145, 36] width 13 height 13
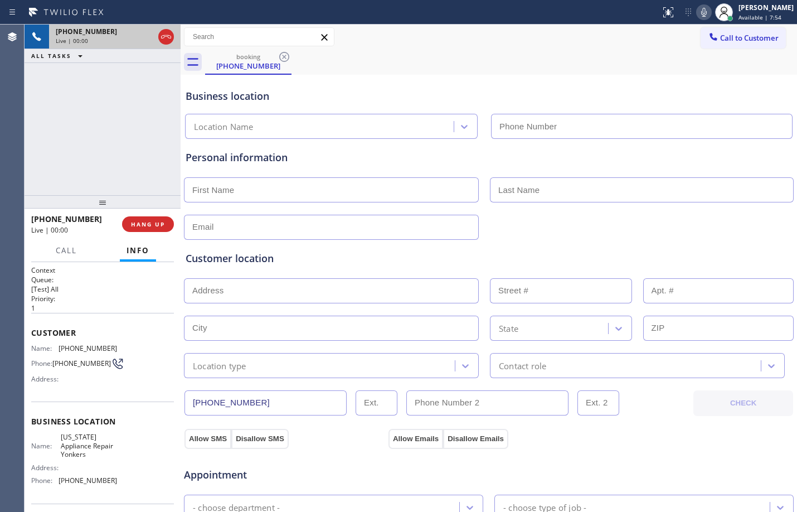
type input "[PHONE_NUMBER]"
click at [31, 328] on span "Customer" at bounding box center [102, 332] width 143 height 11
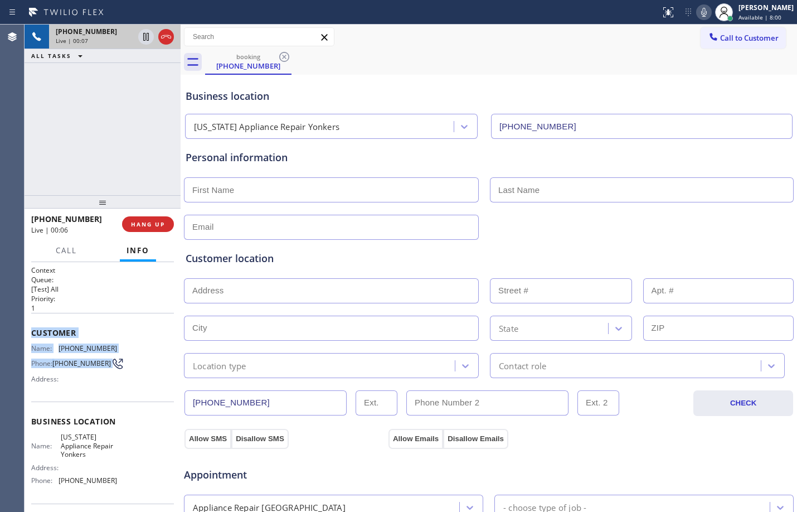
drag, startPoint x: 31, startPoint y: 328, endPoint x: 90, endPoint y: 367, distance: 70.4
click at [90, 367] on div "Customer Name: [PHONE_NUMBER] Phone: [PHONE_NUMBER] Address:" at bounding box center [102, 357] width 143 height 89
copy div "Customer Name: [PHONE_NUMBER] Phone: [PHONE_NUMBER]"
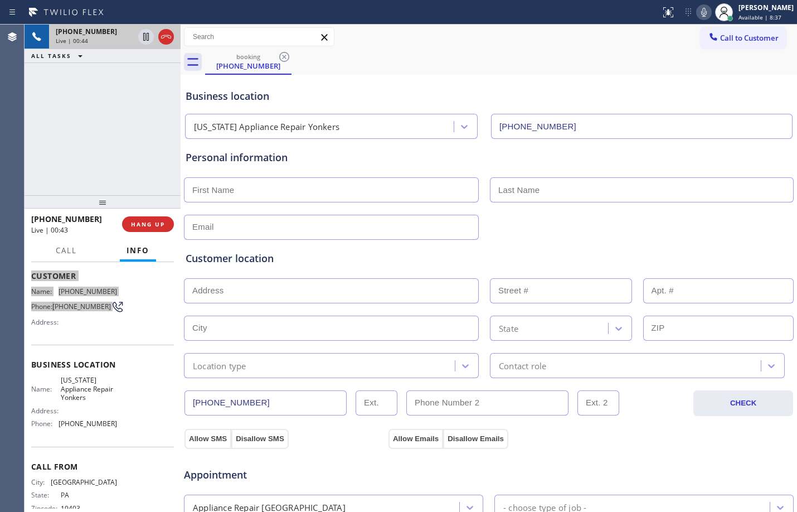
scroll to position [83, 0]
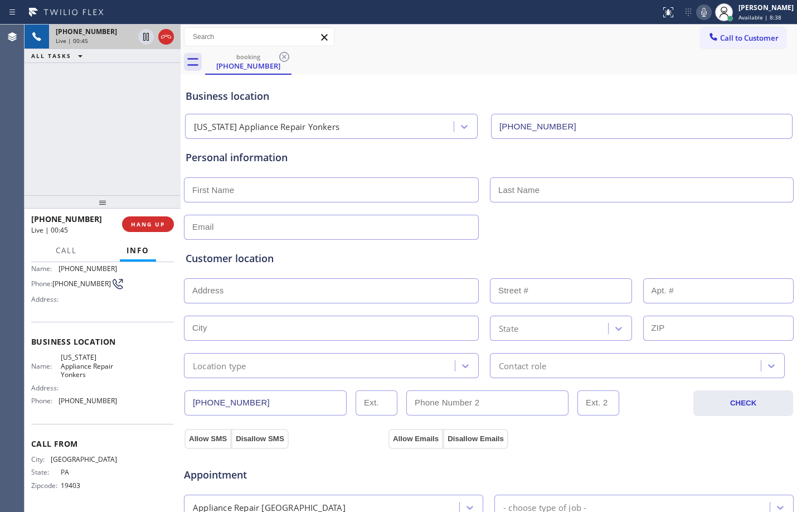
click at [30, 345] on div "Context Queue: [Test] All Priority: 1 Customer Name: [PHONE_NUMBER] Phone: [PHO…" at bounding box center [103, 387] width 156 height 250
drag, startPoint x: 30, startPoint y: 345, endPoint x: 125, endPoint y: 404, distance: 111.4
click at [125, 404] on div "Context Queue: [Test] All Priority: 1 Customer Name: [PHONE_NUMBER] Phone: [PHO…" at bounding box center [103, 387] width 156 height 250
copy div "Business location Name: [US_STATE] Appliance Repair Yonkers Address: Phone: [PH…"
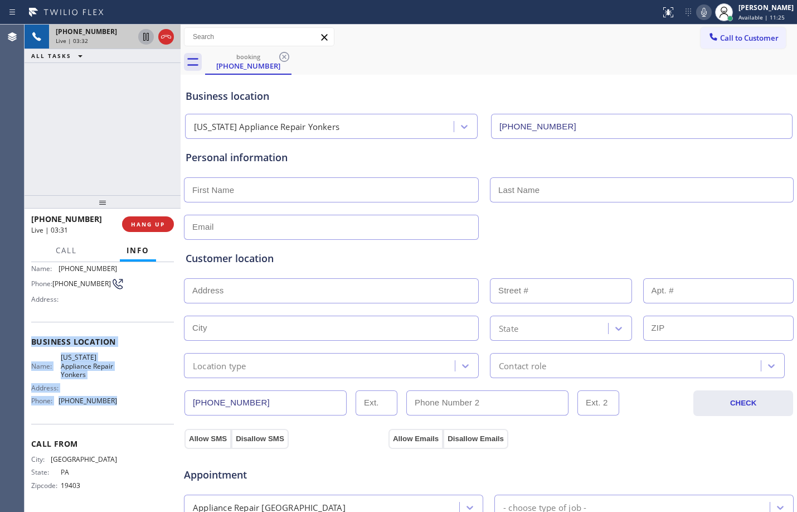
click at [147, 43] on icon at bounding box center [145, 36] width 13 height 13
click at [698, 12] on icon at bounding box center [704, 12] width 13 height 13
click at [149, 41] on icon at bounding box center [145, 36] width 13 height 13
click at [698, 12] on icon at bounding box center [704, 12] width 13 height 13
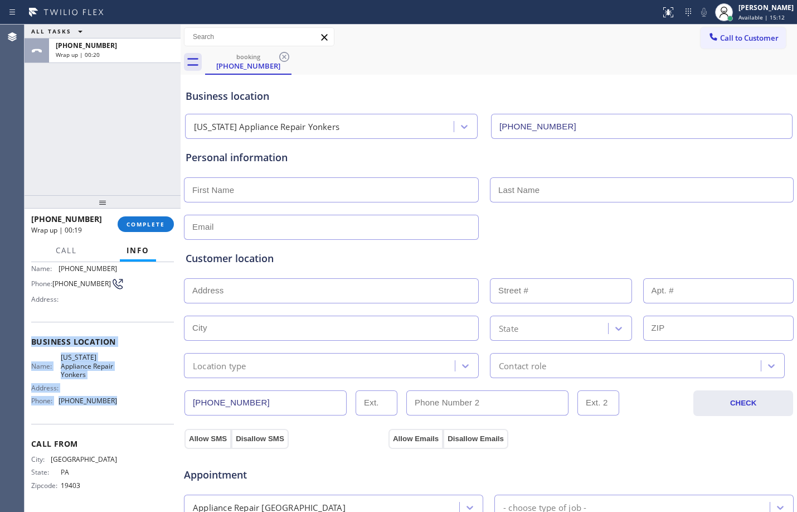
click at [363, 196] on input "text" at bounding box center [331, 189] width 295 height 25
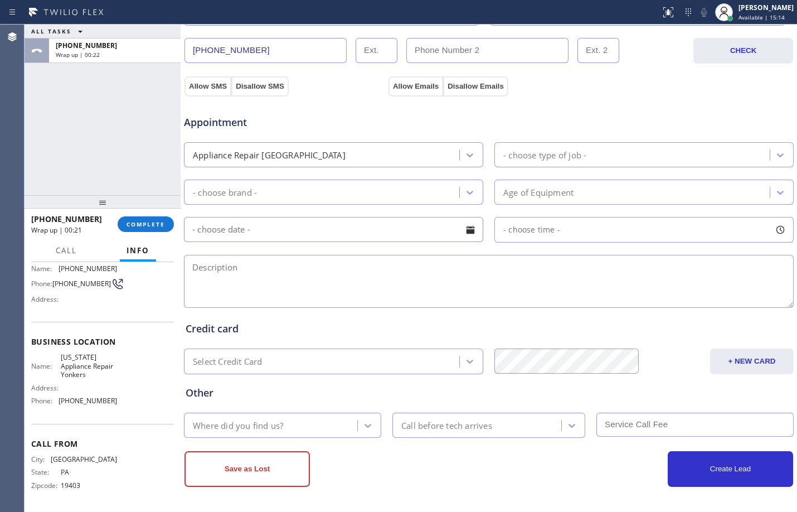
scroll to position [0, 0]
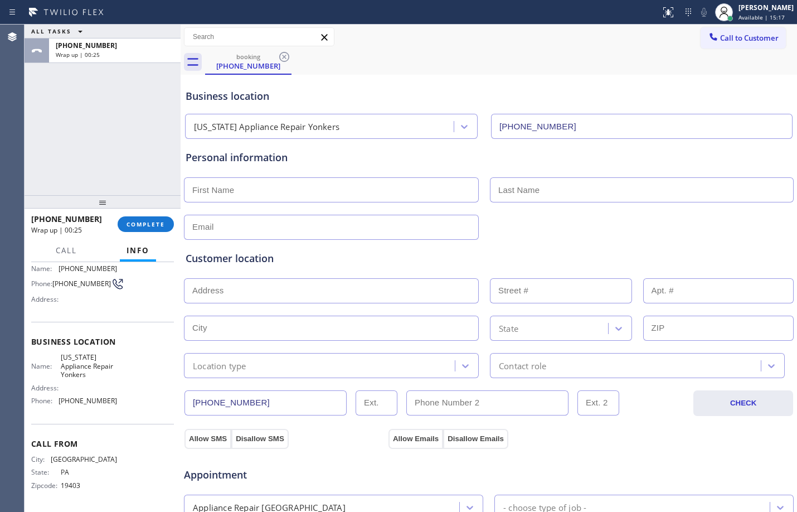
click at [258, 186] on input "text" at bounding box center [331, 189] width 295 height 25
paste input "Max"
type input "Max"
click at [718, 10] on icon at bounding box center [724, 12] width 13 height 13
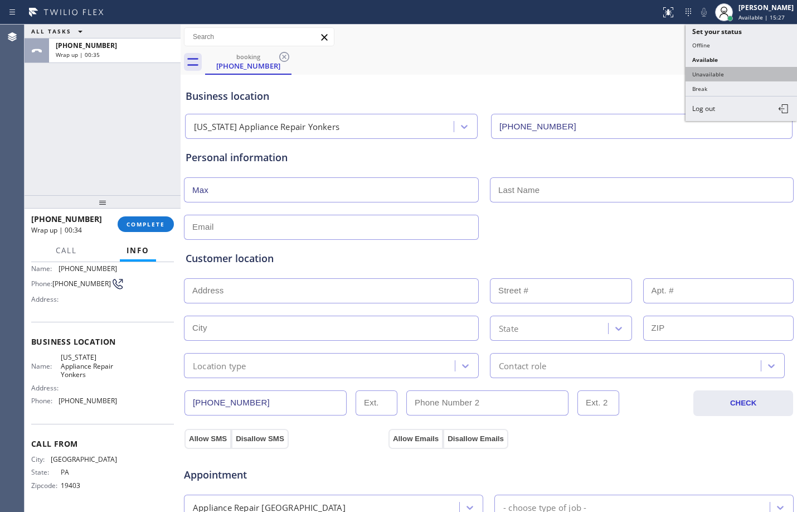
click at [706, 69] on button "Unavailable" at bounding box center [742, 74] width 112 height 14
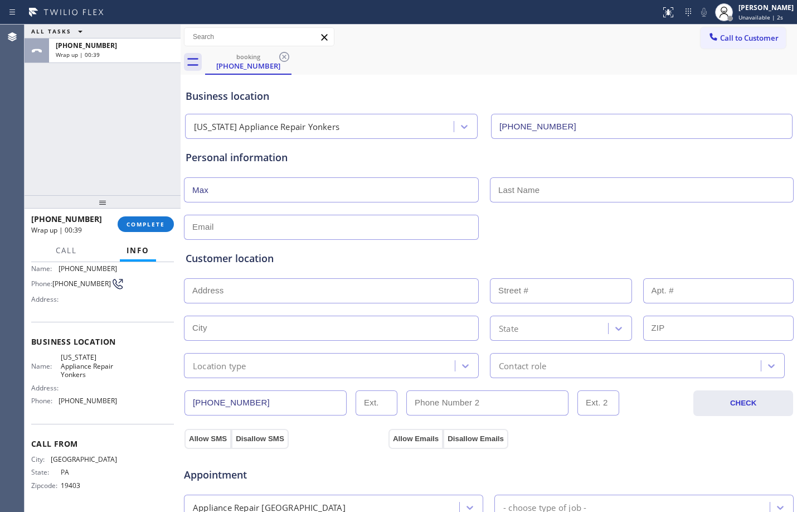
click at [541, 191] on input "text" at bounding box center [642, 189] width 304 height 25
paste input "Say"
type input "Say"
click at [354, 230] on input "text" at bounding box center [331, 227] width 295 height 25
click at [378, 284] on input "text" at bounding box center [331, 290] width 295 height 25
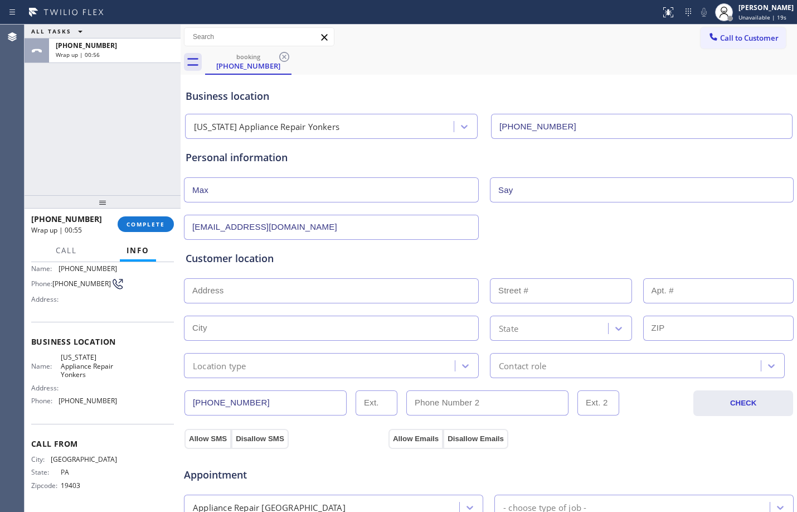
click at [267, 230] on input "[EMAIL_ADDRESS][DOMAIN_NAME]" at bounding box center [331, 227] width 295 height 25
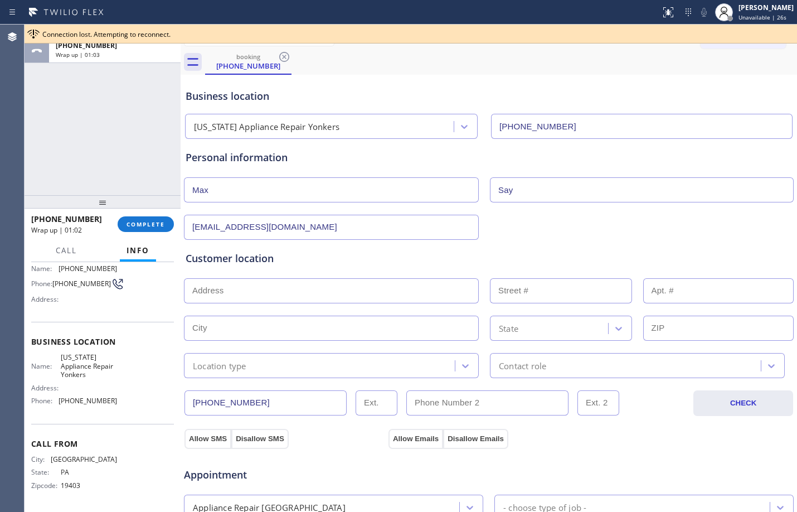
type input "[EMAIL_ADDRESS][DOMAIN_NAME]"
click at [267, 297] on input "text" at bounding box center [331, 290] width 295 height 25
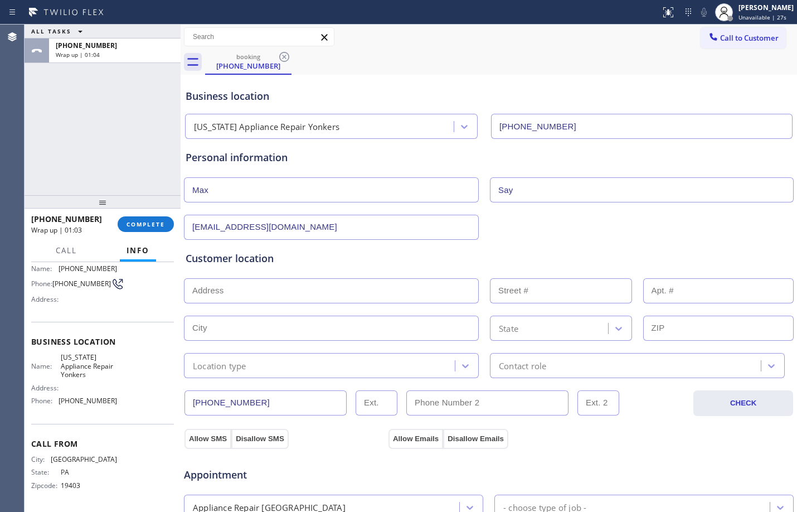
click at [691, 333] on input "text" at bounding box center [718, 328] width 151 height 25
click at [703, 338] on input "text" at bounding box center [718, 328] width 151 height 25
paste input "11566"
type input "11566"
click at [289, 297] on input "text" at bounding box center [331, 290] width 295 height 25
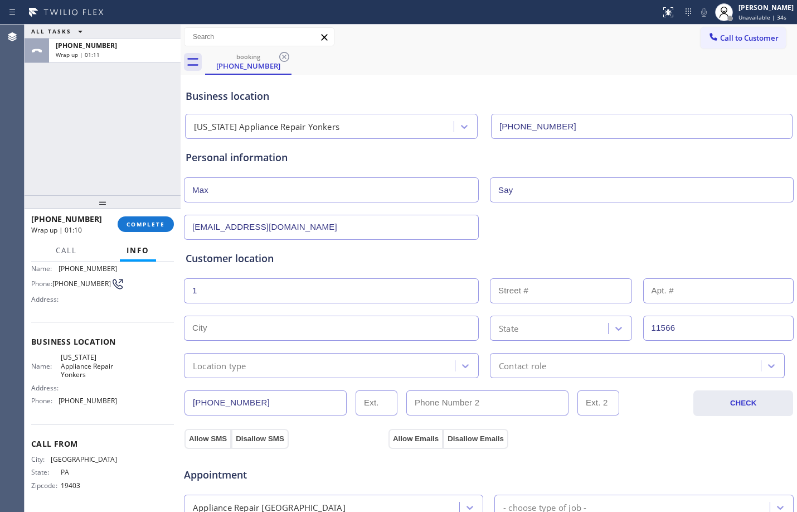
type input "1"
click at [531, 292] on input "text" at bounding box center [561, 290] width 142 height 25
type input "1"
click at [432, 329] on input "text" at bounding box center [331, 328] width 295 height 25
type input "[PERSON_NAME]"
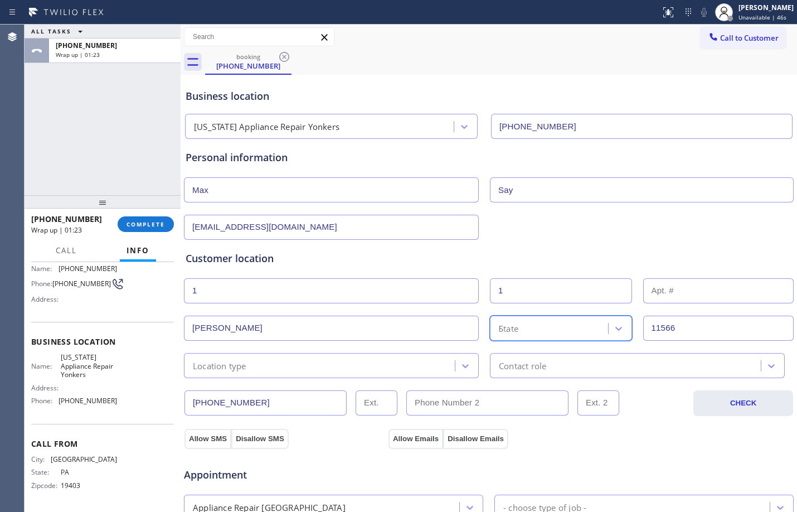
type input "NY"
click at [528, 355] on div "[US_STATE]" at bounding box center [561, 352] width 142 height 20
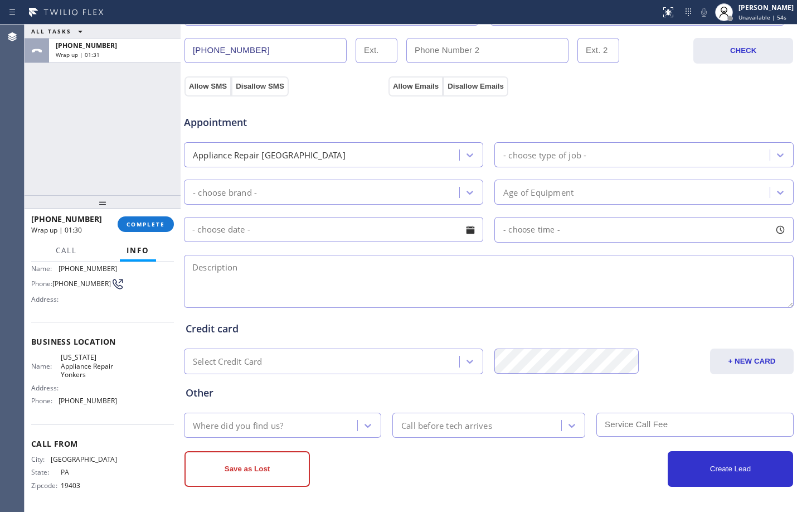
click at [259, 426] on div "Where did you find us?" at bounding box center [238, 425] width 90 height 13
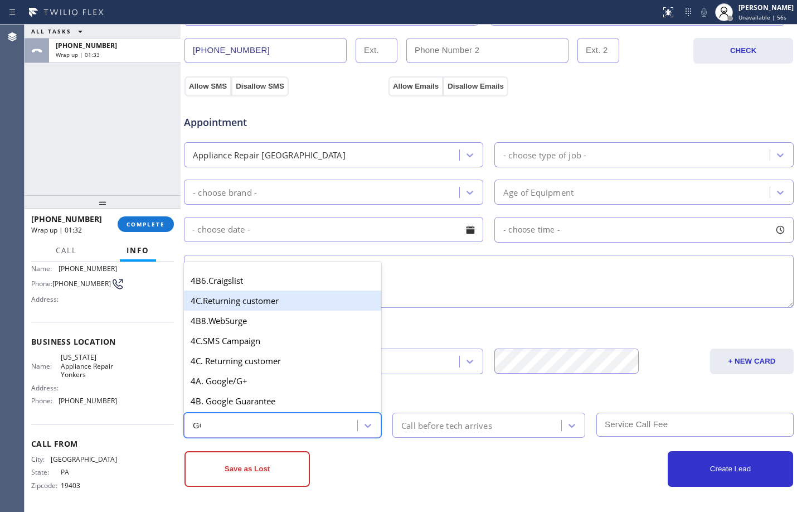
scroll to position [0, 0]
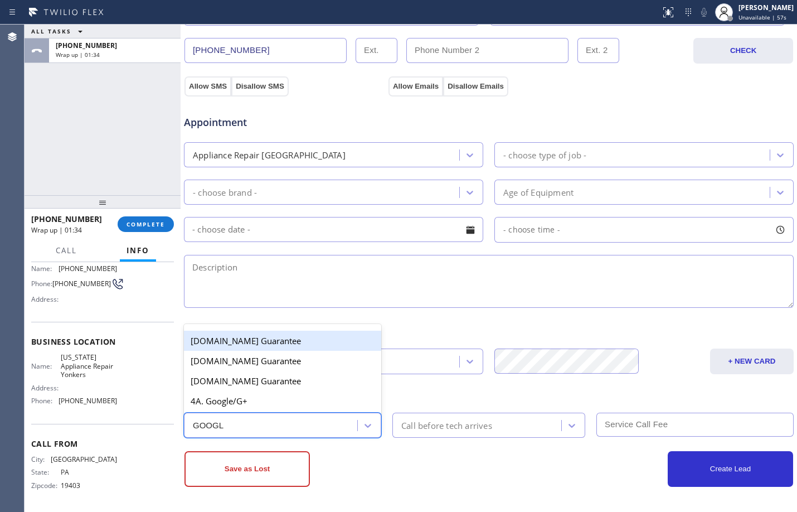
type input "GOOGLE"
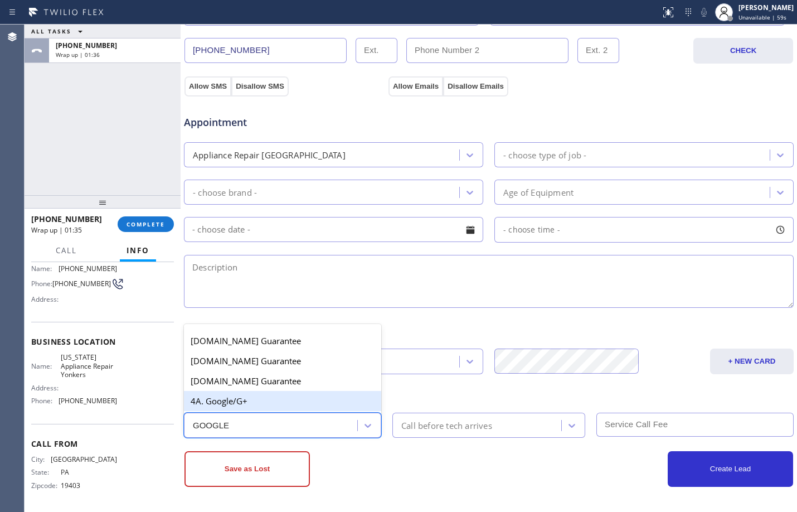
click at [272, 406] on div "4A. Google/G+" at bounding box center [282, 401] width 197 height 20
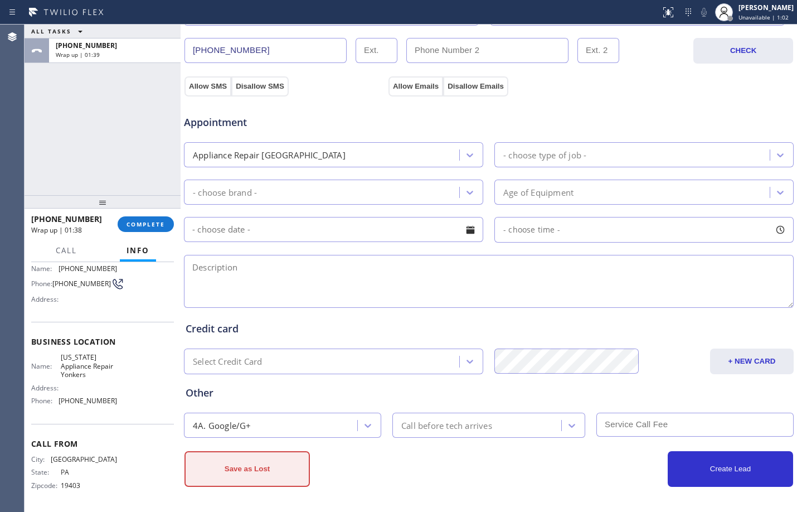
click at [247, 466] on button "Save as Lost" at bounding box center [247, 469] width 125 height 36
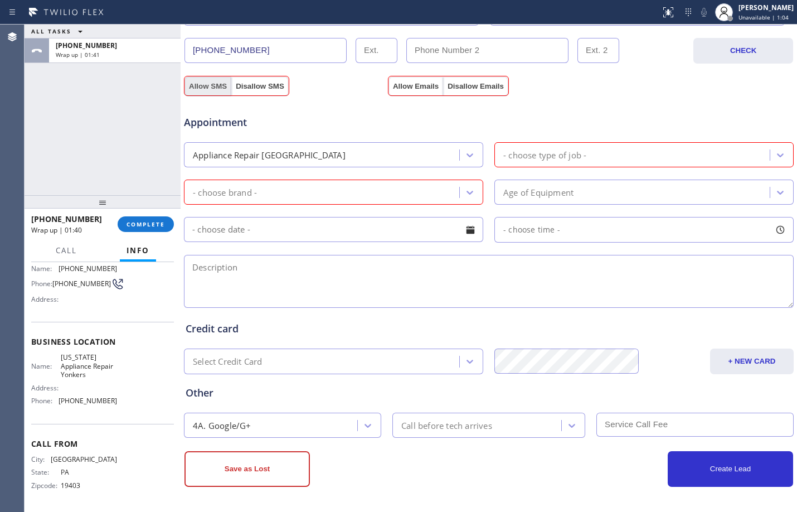
click at [209, 89] on button "Allow SMS" at bounding box center [208, 86] width 47 height 20
click at [404, 80] on button "Allow Emails" at bounding box center [416, 86] width 55 height 20
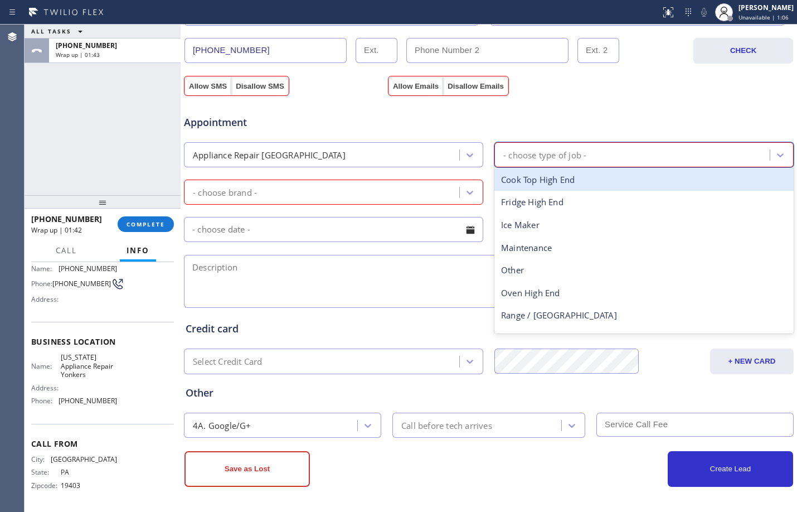
click at [544, 152] on div "- choose type of job -" at bounding box center [544, 154] width 83 height 13
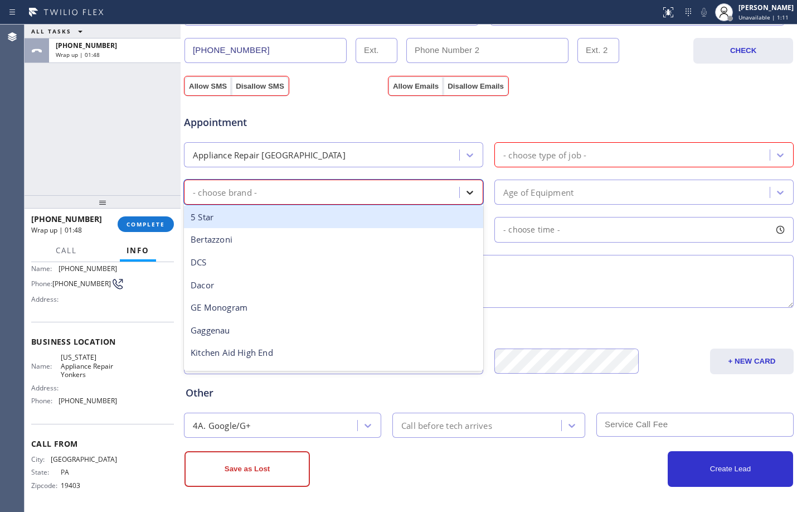
click at [467, 192] on icon at bounding box center [470, 193] width 7 height 4
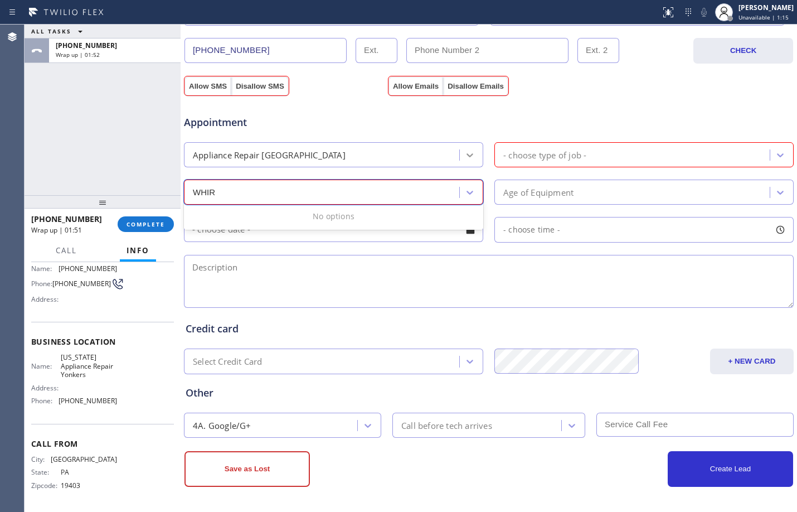
type input "WHIR"
click at [473, 153] on div at bounding box center [470, 155] width 20 height 20
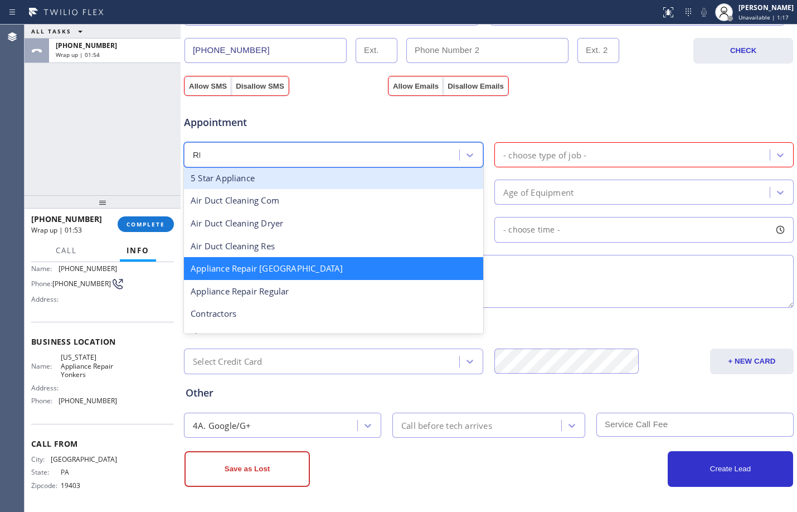
scroll to position [0, 0]
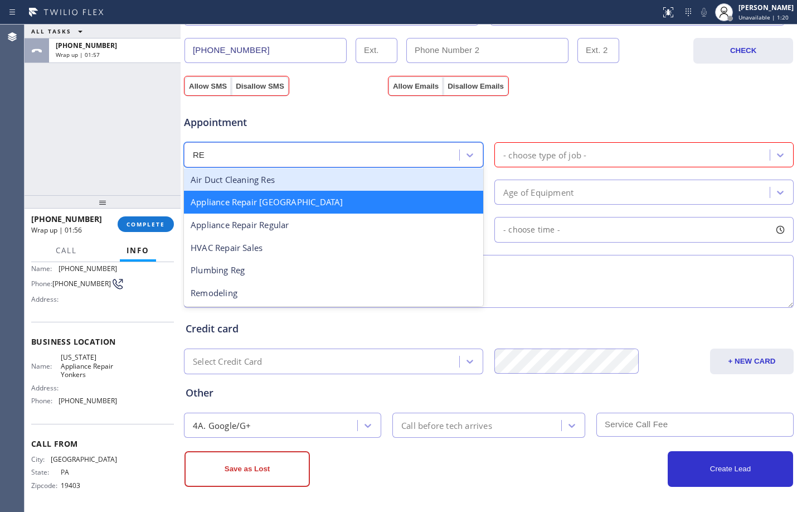
type input "REG"
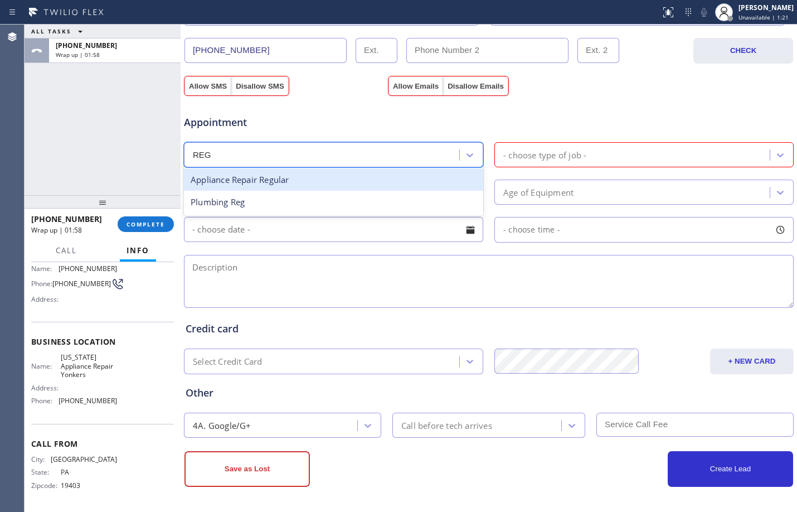
click at [272, 183] on div "Appliance Repair Regular" at bounding box center [333, 179] width 299 height 23
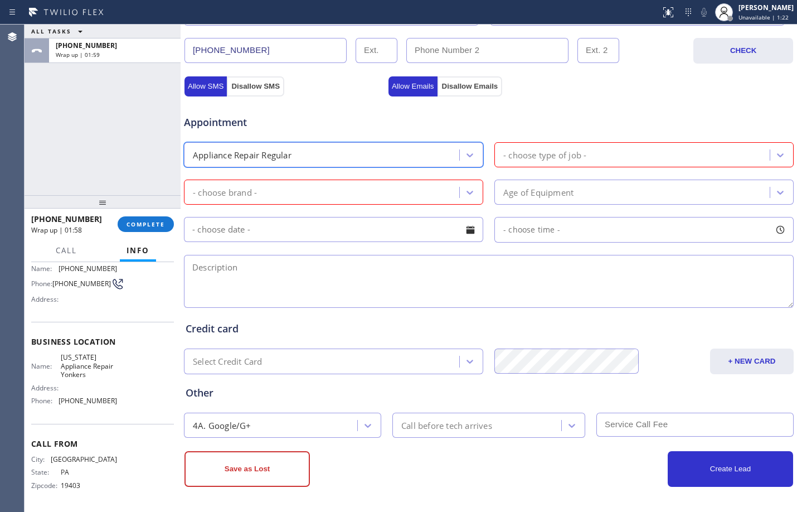
click at [280, 195] on div "- choose brand -" at bounding box center [323, 192] width 272 height 20
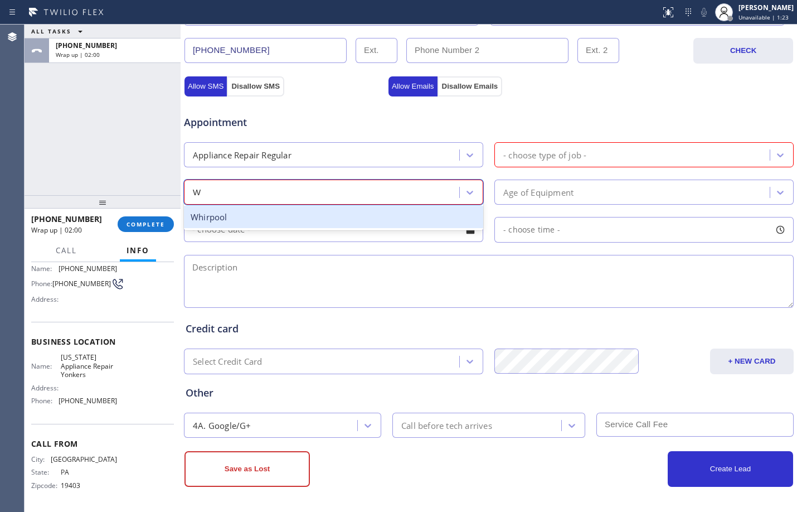
type input "WH"
click at [270, 221] on div "Whirpool" at bounding box center [333, 217] width 299 height 23
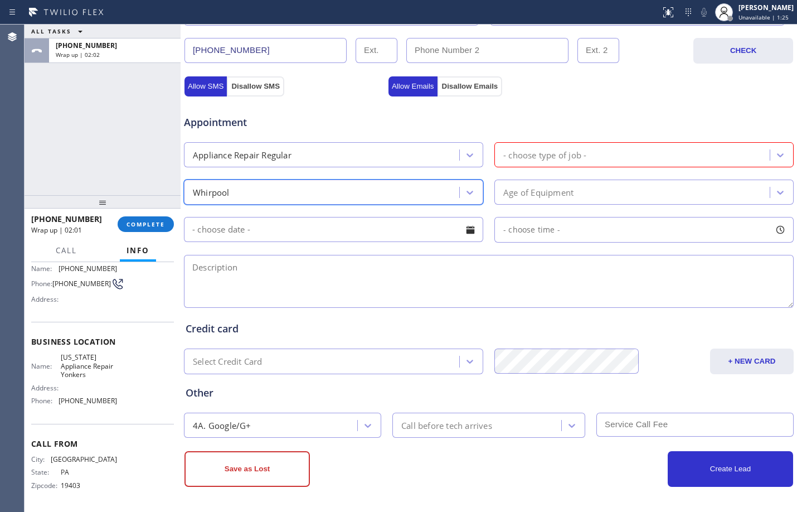
click at [536, 157] on div "- choose type of job -" at bounding box center [544, 154] width 83 height 13
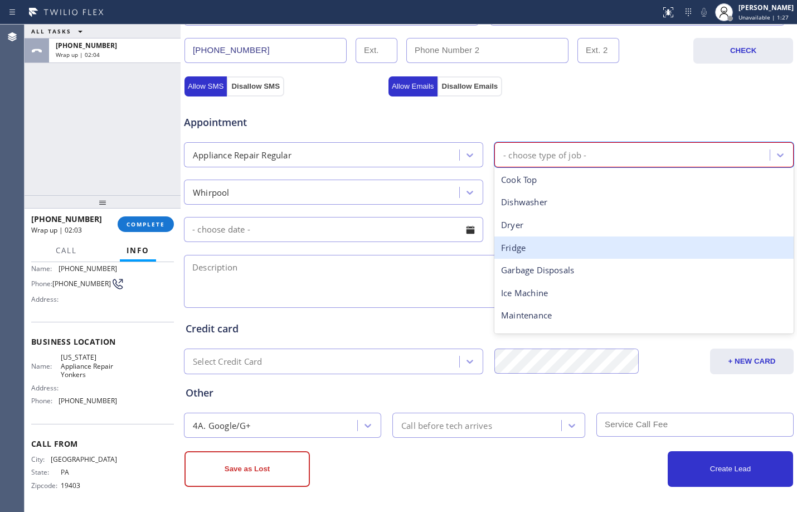
click at [543, 244] on div "Fridge" at bounding box center [644, 247] width 299 height 23
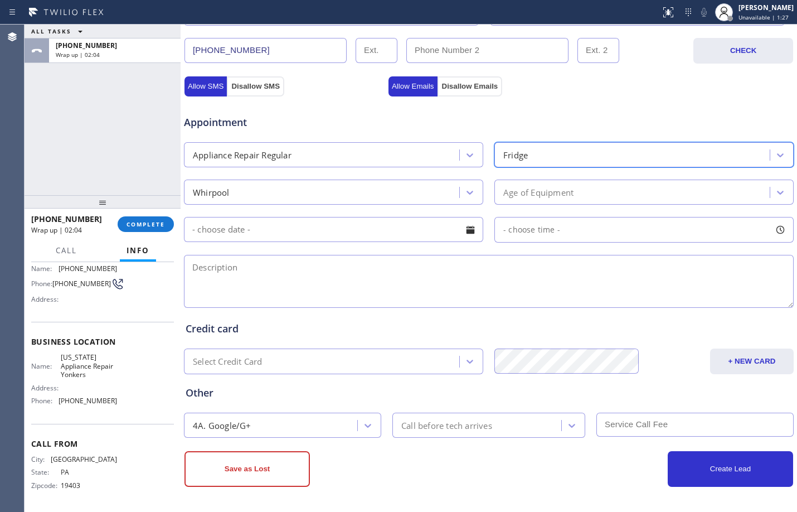
click at [551, 196] on div "Age of Equipment" at bounding box center [538, 192] width 70 height 13
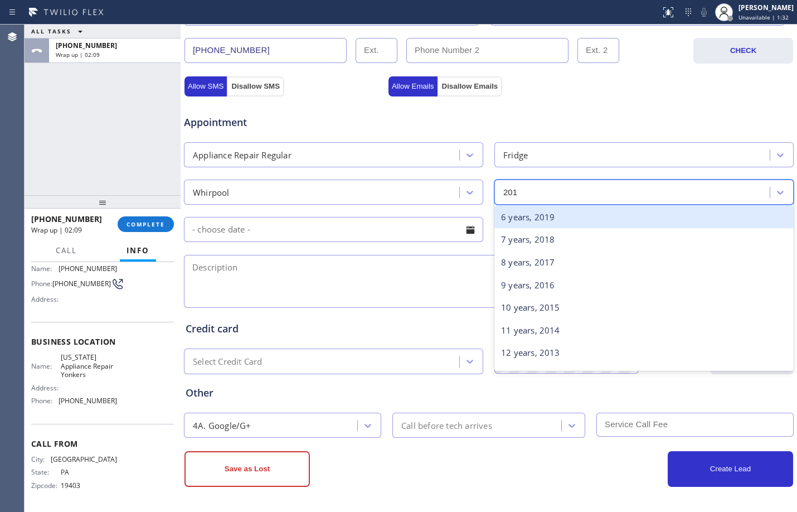
type input "2018"
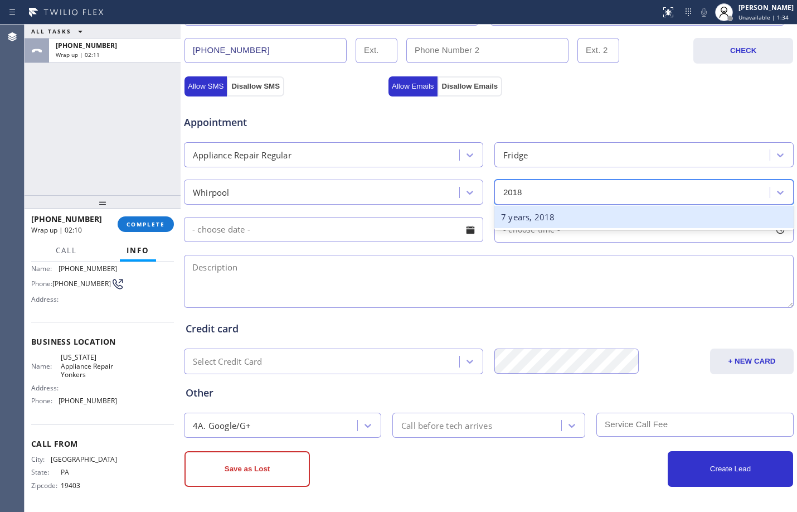
click at [576, 208] on div "7 years, 2018" at bounding box center [644, 217] width 299 height 23
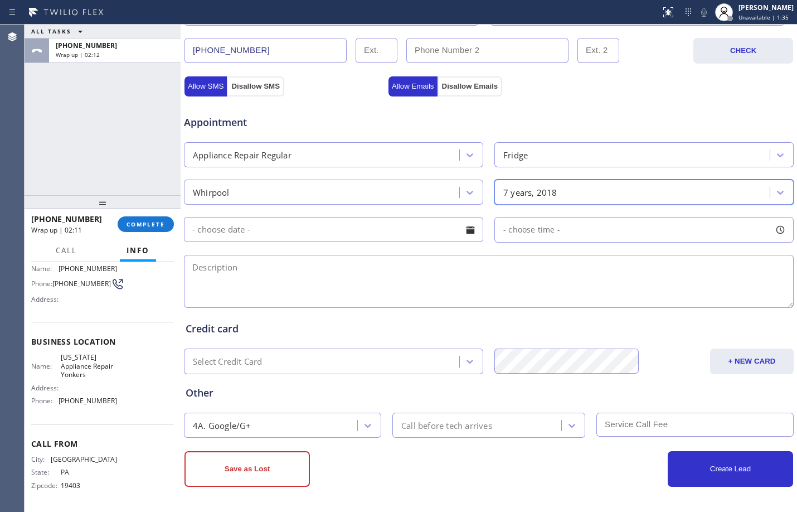
click at [575, 227] on div "- choose time -" at bounding box center [644, 230] width 299 height 26
click at [322, 273] on textarea at bounding box center [489, 281] width 610 height 53
click at [280, 275] on textarea at bounding box center [489, 281] width 610 height 53
click at [320, 265] on textarea at bounding box center [489, 281] width 610 height 53
paste textarea "fridge leak water"
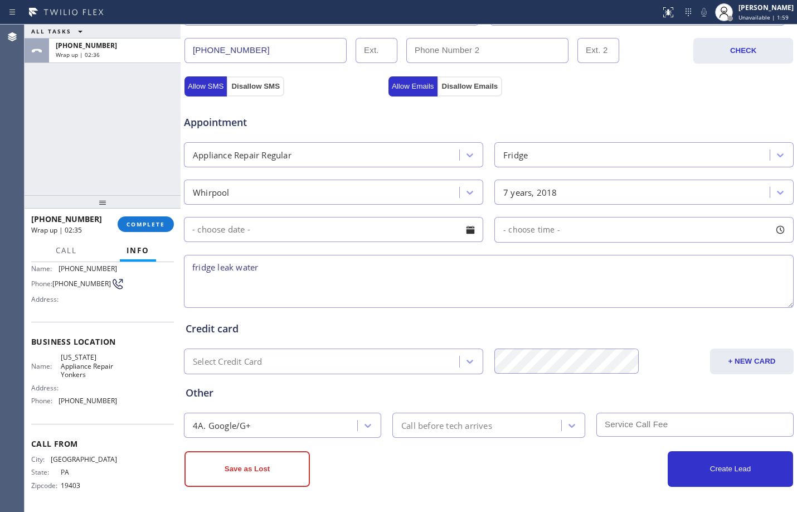
click at [192, 265] on textarea "fridge leak water" at bounding box center [489, 281] width 610 height 53
click at [330, 267] on textarea "fridge leak water" at bounding box center [489, 281] width 610 height 53
paste textarea "11566"
click at [195, 268] on textarea "fridge leak water//11566//" at bounding box center [489, 281] width 610 height 53
click at [284, 265] on textarea "Whirlpool//fridge// leak water//11566//" at bounding box center [489, 281] width 610 height 53
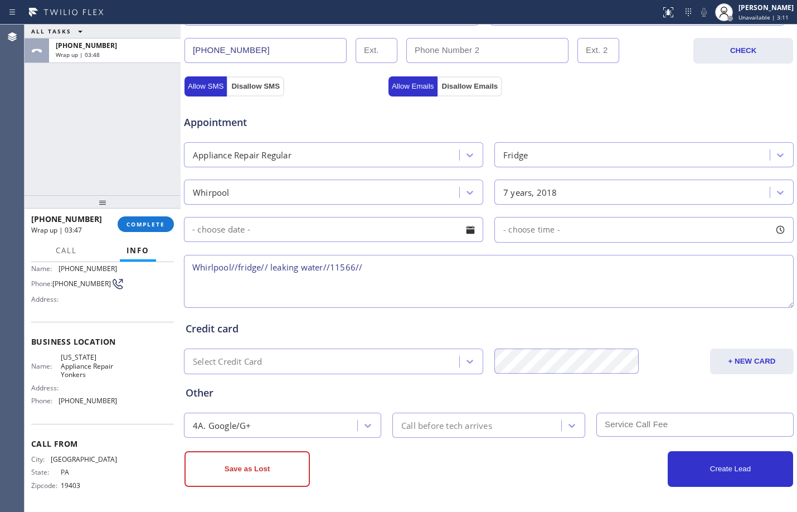
click at [402, 258] on textarea "Whirlpool//fridge// leaking water//11566//" at bounding box center [489, 281] width 610 height 53
paste textarea "[US_STATE] Appliance Repair"
click at [323, 265] on textarea "Whirlpool//fridge// leaking water//11566//[US_STATE] Appliance Repair//" at bounding box center [489, 281] width 610 height 53
click at [431, 266] on textarea "Whirlpool//fridge// leaking water//offered an available time but he would like …" at bounding box center [489, 281] width 610 height 53
click at [764, 274] on textarea "Whirlpool//fridge// leaking water//offered an available time between 9-12 but h…" at bounding box center [489, 281] width 610 height 53
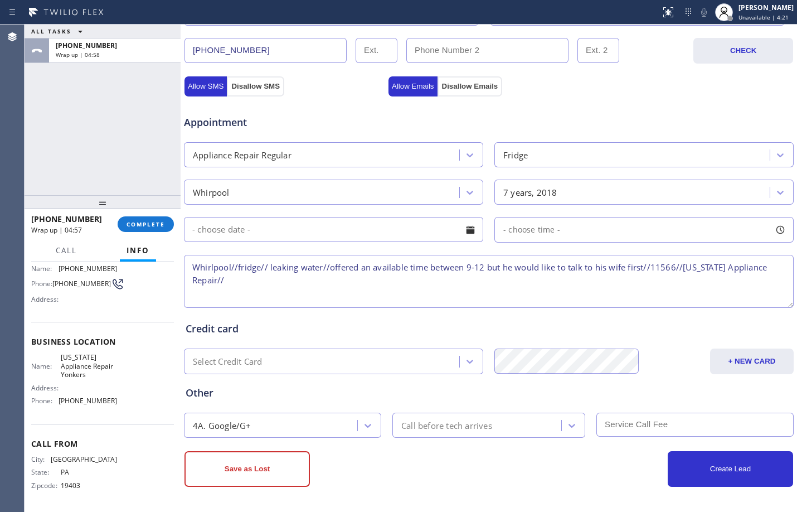
click at [430, 294] on textarea "Whirlpool//fridge// leaking water//offered an available time between 9-12 but h…" at bounding box center [489, 281] width 610 height 53
click at [434, 280] on textarea "Whirlpool//fridge// leaking water//offered an available time between 9-12 but h…" at bounding box center [489, 281] width 610 height 53
drag, startPoint x: 375, startPoint y: 282, endPoint x: 158, endPoint y: 248, distance: 220.1
click at [158, 248] on div "ALL TASKS ALL TASKS ACTIVE TASKS TASKS IN WRAP UP [PHONE_NUMBER] Wrap up | 05:2…" at bounding box center [411, 268] width 773 height 487
click at [376, 299] on textarea "Whirlpool//fridge// leaking water//offered an available time between 9-12 but h…" at bounding box center [489, 281] width 610 height 53
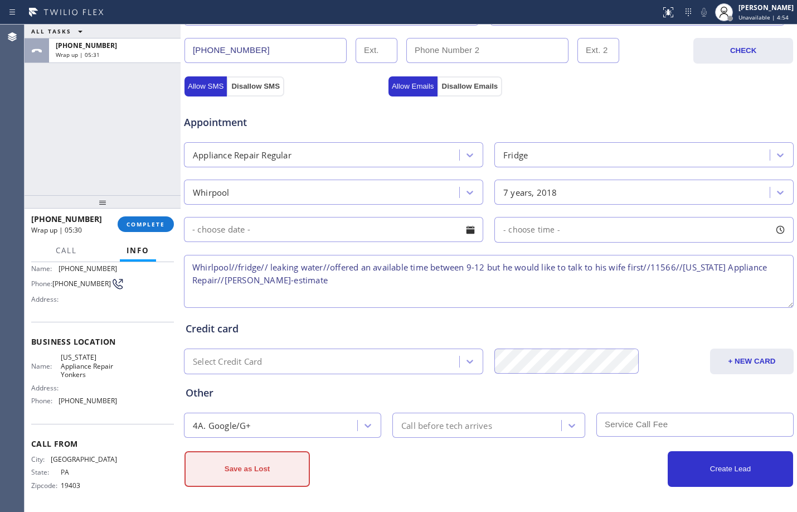
type textarea "Whirlpool//fridge// leaking water//offered an available time between 9-12 but h…"
click at [267, 473] on button "Save as Lost" at bounding box center [247, 469] width 125 height 36
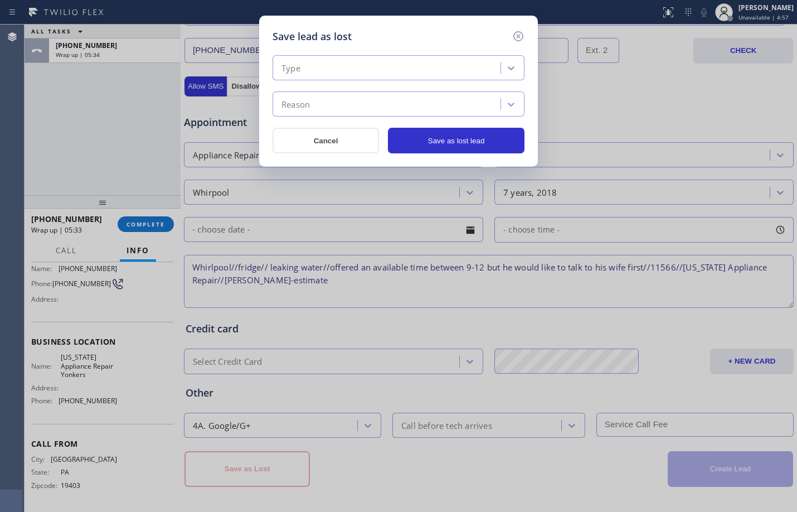
click at [512, 71] on icon at bounding box center [511, 67] width 11 height 11
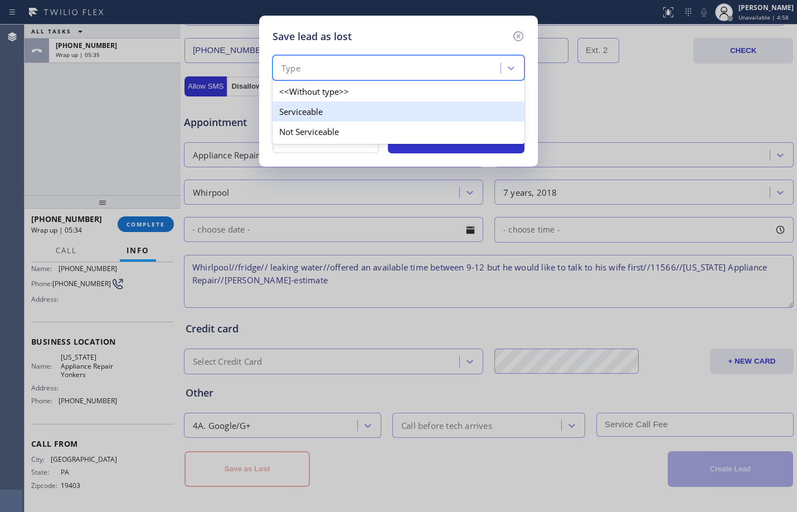
click at [409, 115] on div "Serviceable" at bounding box center [399, 111] width 252 height 20
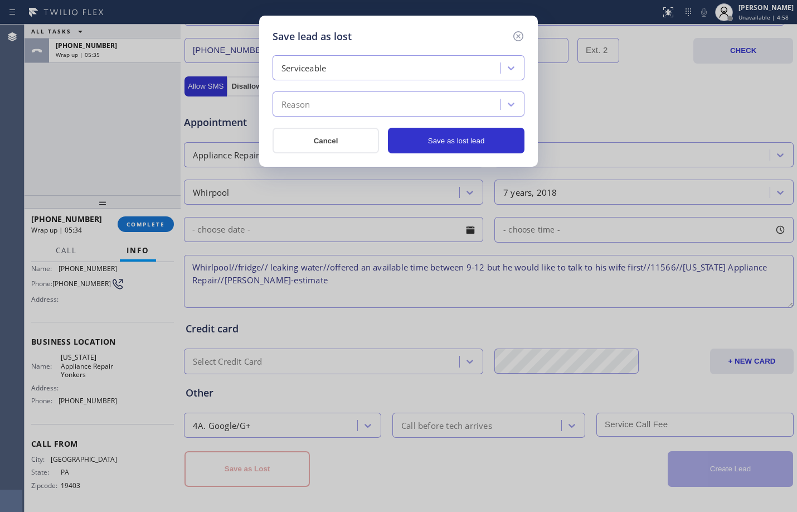
click at [394, 104] on div "Reason" at bounding box center [388, 105] width 225 height 20
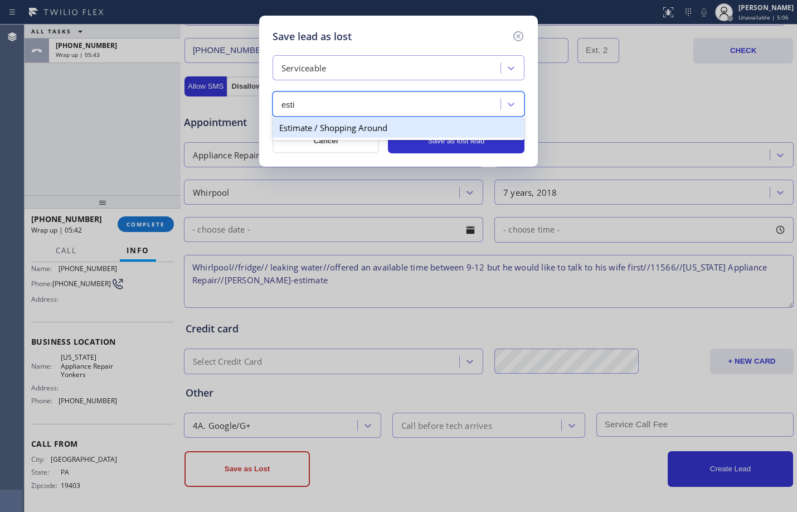
click at [393, 125] on div "Estimate / Shopping Around" at bounding box center [399, 128] width 252 height 20
type input "esti"
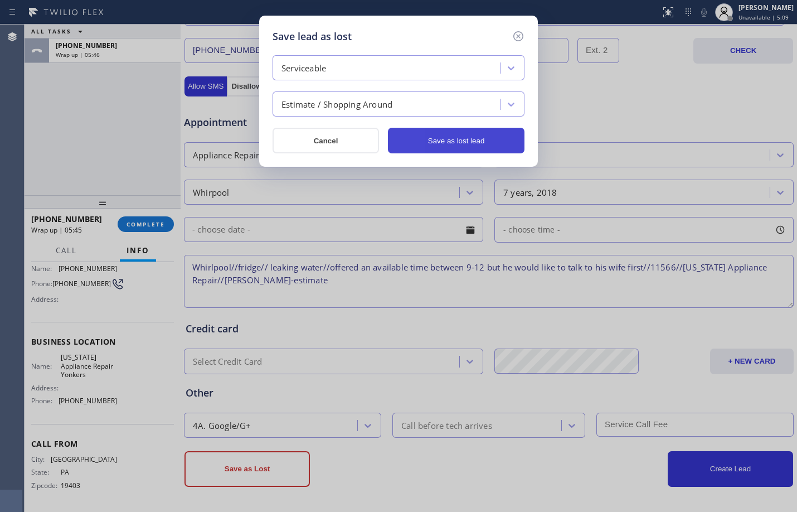
click at [435, 147] on button "Save as lost lead" at bounding box center [456, 141] width 137 height 26
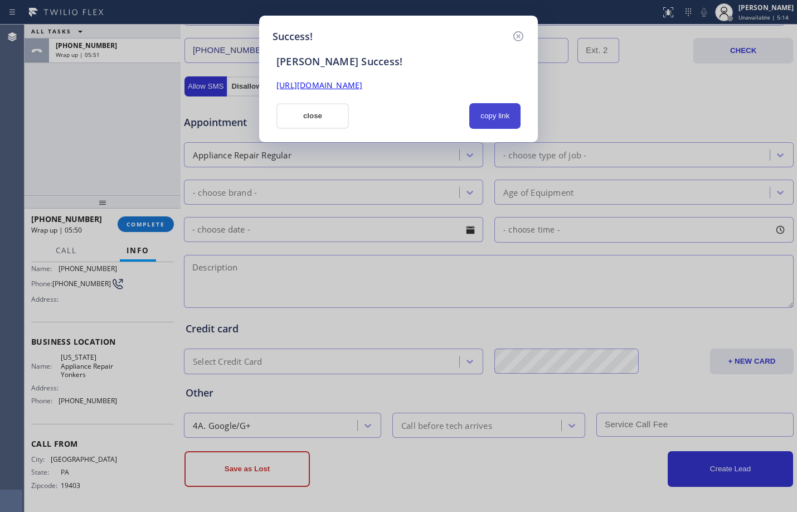
click at [503, 115] on button "copy link" at bounding box center [494, 116] width 51 height 26
click at [306, 119] on button "close" at bounding box center [313, 116] width 72 height 26
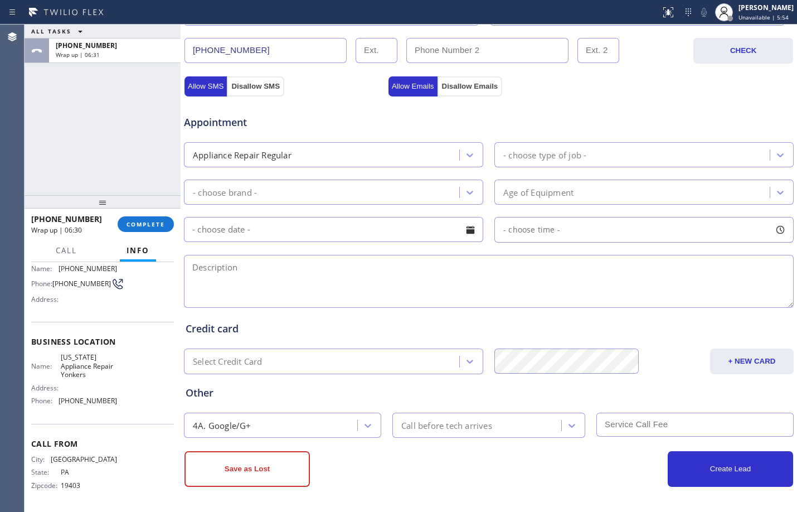
click at [136, 211] on div "[PHONE_NUMBER] Wrap up | 06:30 COMPLETE" at bounding box center [102, 224] width 143 height 29
click at [143, 225] on span "COMPLETE" at bounding box center [146, 224] width 38 height 8
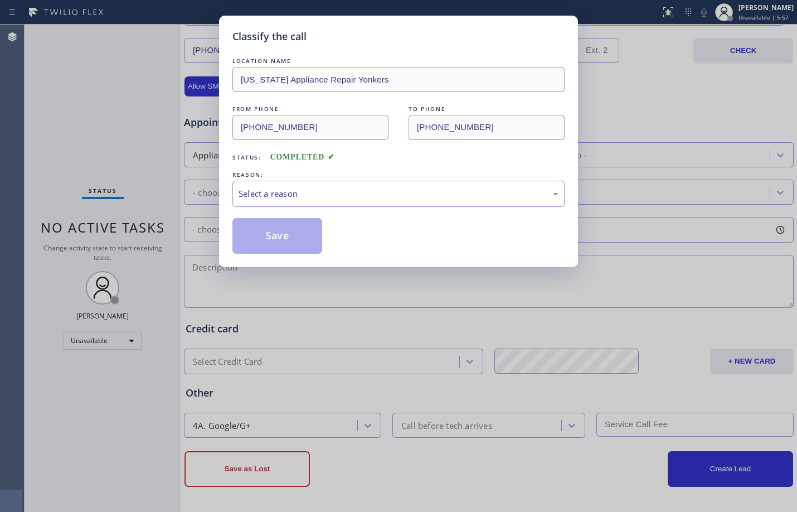
click at [424, 197] on div "Select a reason" at bounding box center [399, 193] width 320 height 13
click at [272, 227] on button "Save" at bounding box center [278, 236] width 90 height 36
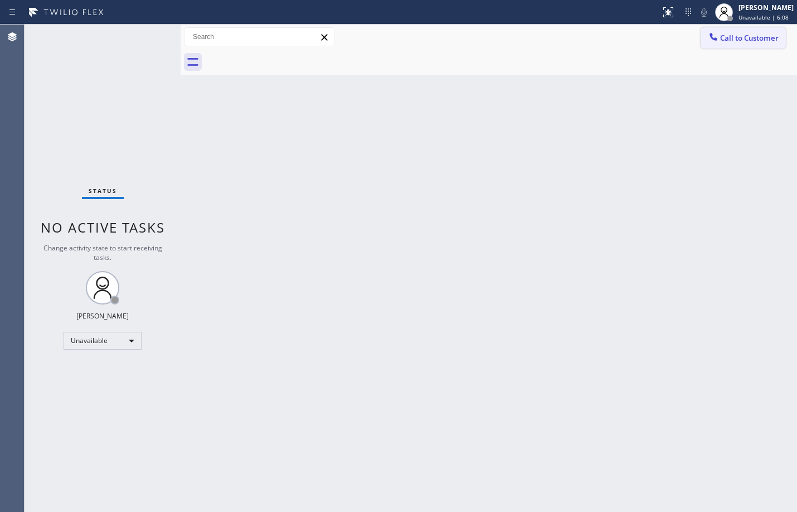
click at [762, 38] on span "Call to Customer" at bounding box center [749, 38] width 59 height 10
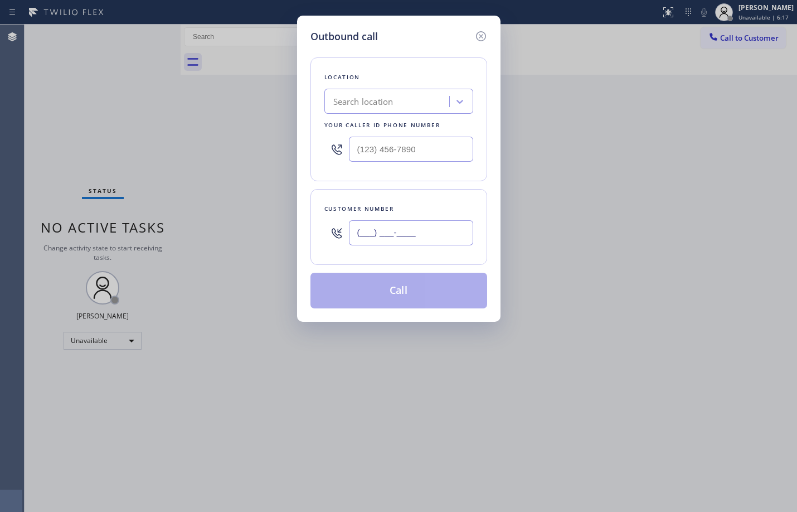
click at [389, 235] on input "(___) ___-____" at bounding box center [411, 232] width 124 height 25
paste input "914) 873-0795"
type input "[PHONE_NUMBER]"
click at [420, 150] on input "(___) ___-____" at bounding box center [411, 149] width 124 height 25
paste input "914) 873-0795"
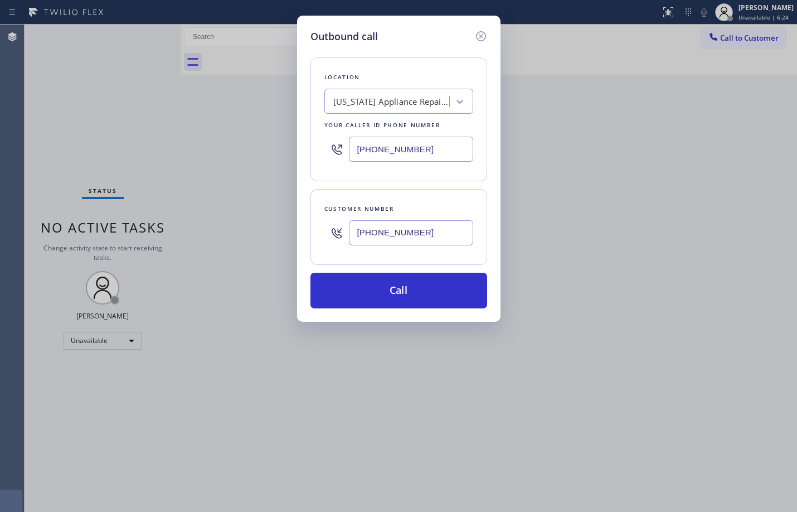
type input "[PHONE_NUMBER]"
drag, startPoint x: 420, startPoint y: 230, endPoint x: 328, endPoint y: 231, distance: 92.0
click at [328, 231] on div "[PHONE_NUMBER]" at bounding box center [399, 233] width 149 height 36
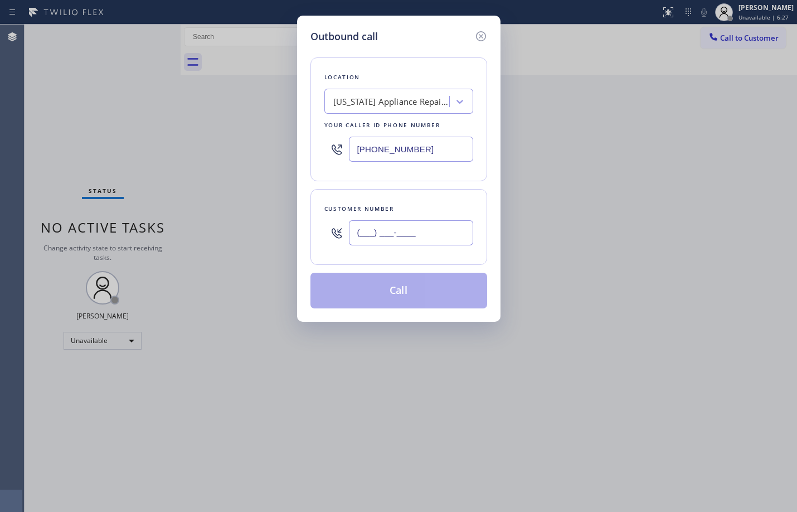
type input "(___) ___-____"
click at [446, 234] on input "(___) ___-____" at bounding box center [411, 232] width 124 height 25
paste input "484) 661-6727"
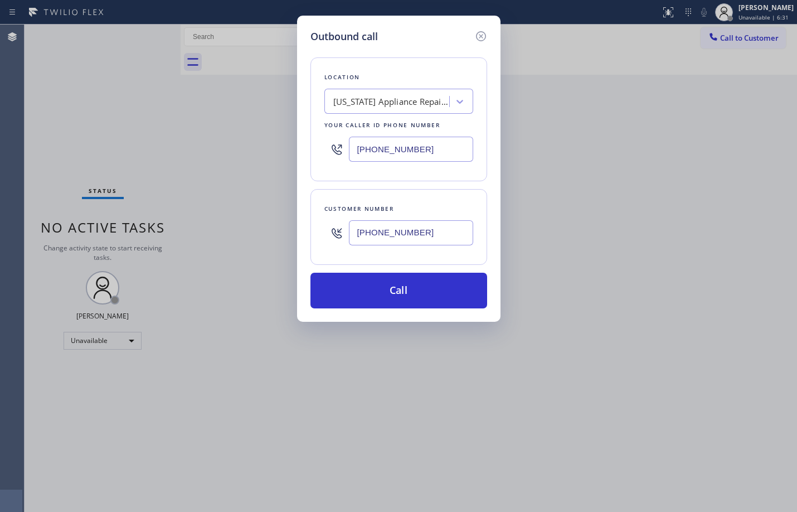
type input "[PHONE_NUMBER]"
click at [394, 301] on button "Call" at bounding box center [399, 291] width 177 height 36
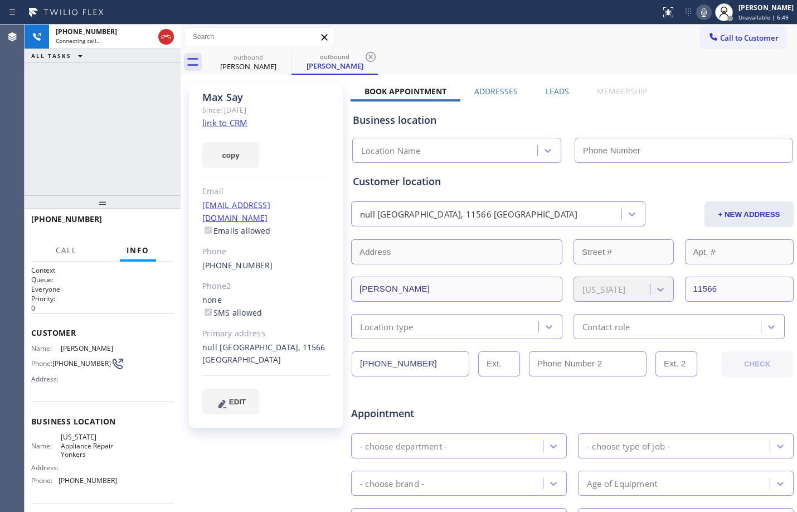
type input "[PHONE_NUMBER]"
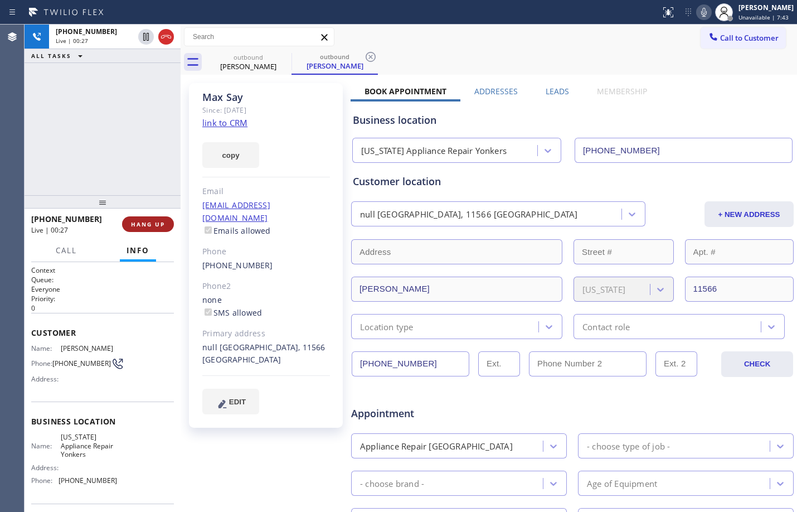
click at [139, 227] on span "HANG UP" at bounding box center [148, 224] width 34 height 8
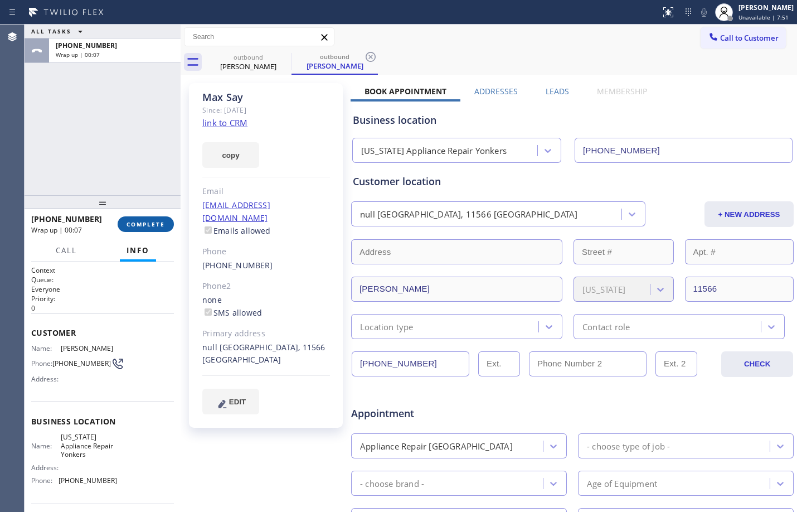
click at [151, 225] on span "COMPLETE" at bounding box center [146, 224] width 38 height 8
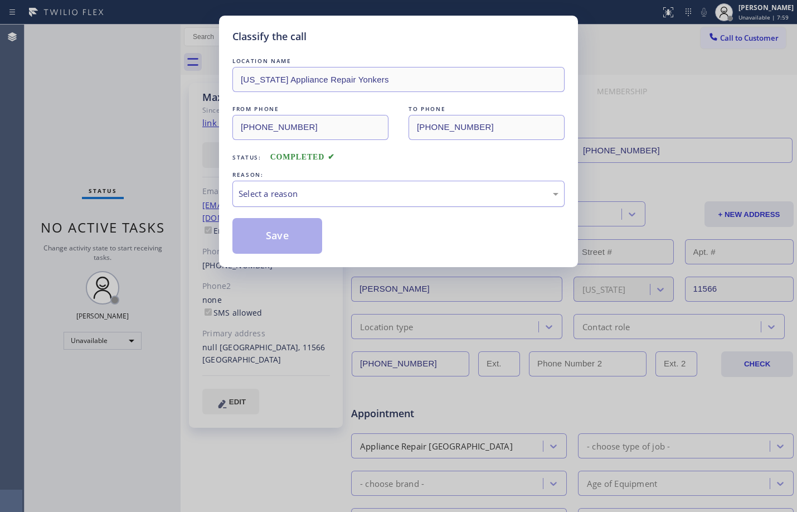
click at [346, 196] on div "Select a reason" at bounding box center [399, 193] width 320 height 13
click at [295, 237] on button "Save" at bounding box center [278, 236] width 90 height 36
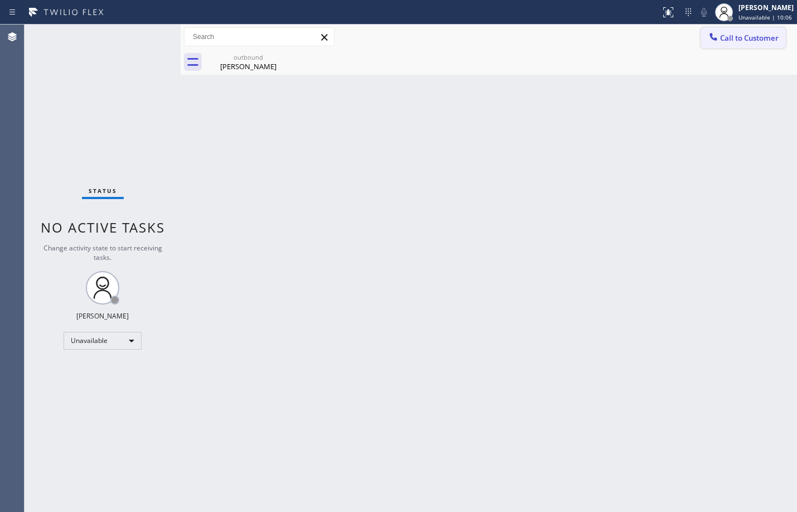
click at [759, 37] on span "Call to Customer" at bounding box center [749, 38] width 59 height 10
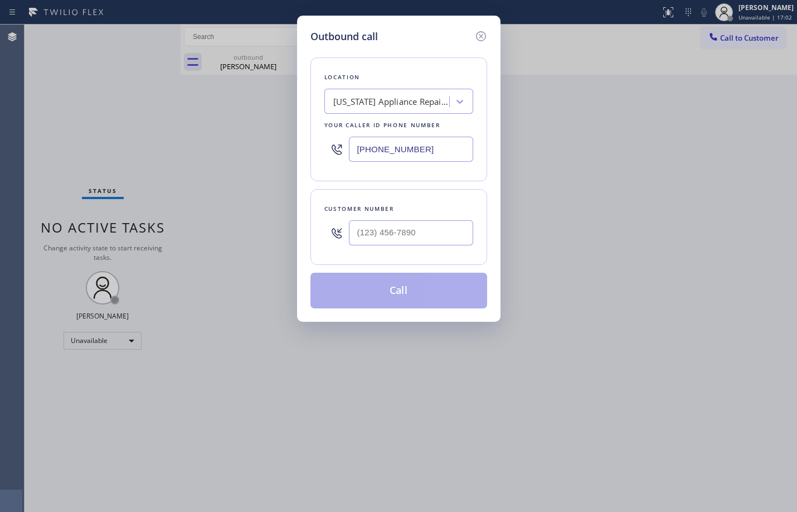
type input "(___) ___-____"
click at [435, 233] on input "(___) ___-____" at bounding box center [411, 232] width 124 height 25
click at [401, 227] on input "text" at bounding box center [411, 232] width 124 height 25
paste input "484) 661-6727"
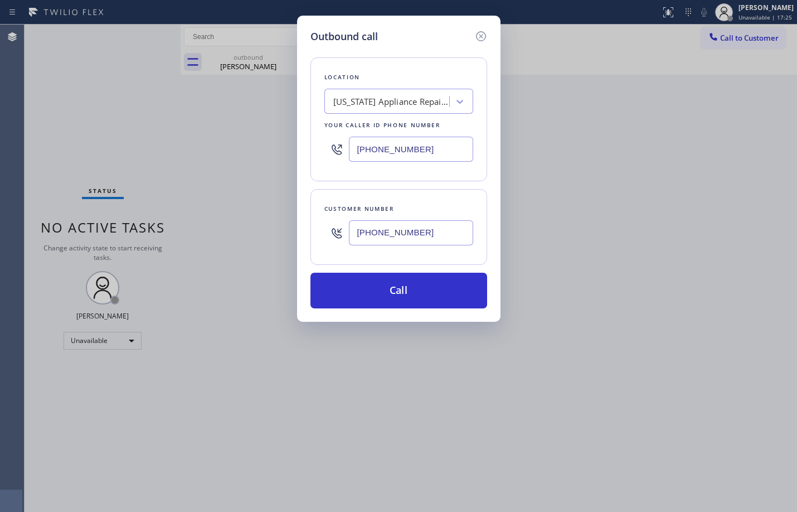
type input "[PHONE_NUMBER]"
click at [414, 295] on button "Call" at bounding box center [399, 291] width 177 height 36
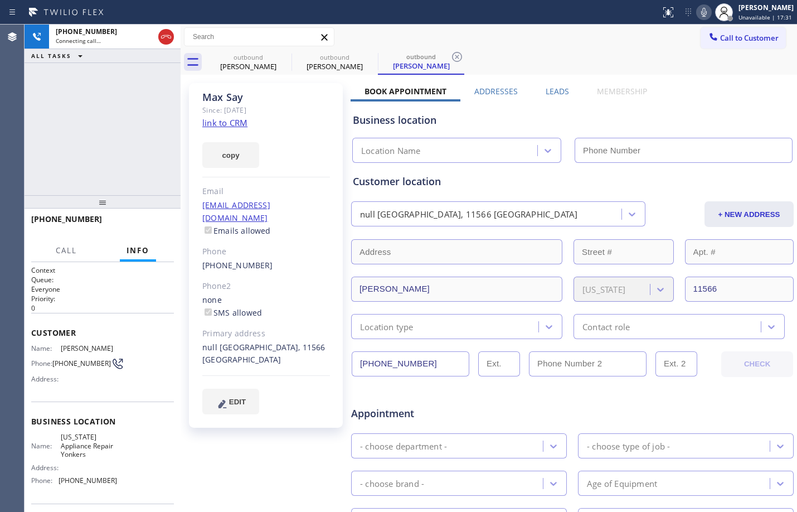
type input "[PHONE_NUMBER]"
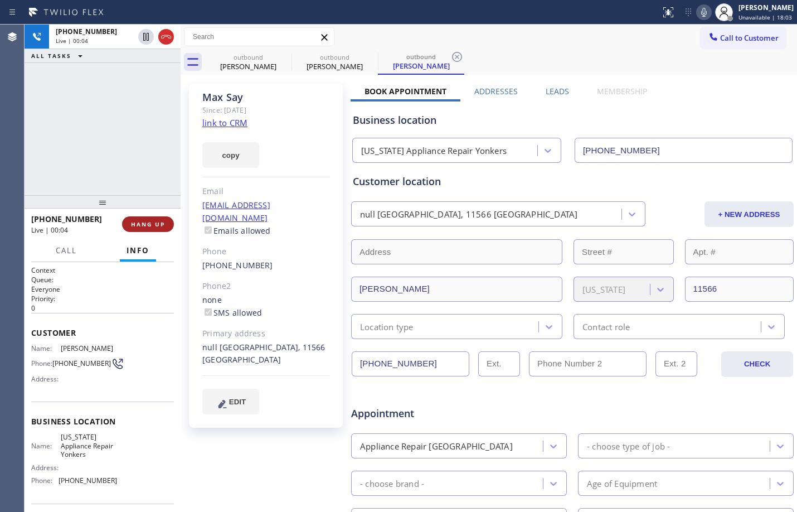
click at [151, 221] on span "HANG UP" at bounding box center [148, 224] width 34 height 8
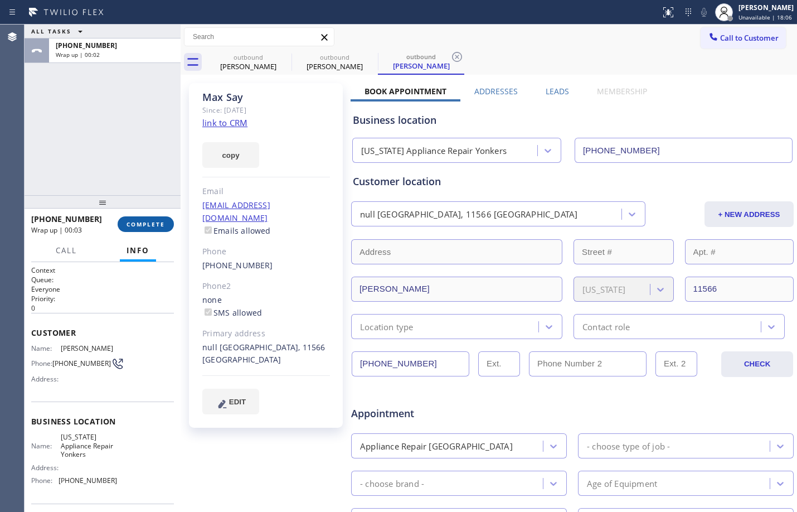
click at [151, 221] on span "COMPLETE" at bounding box center [146, 224] width 38 height 8
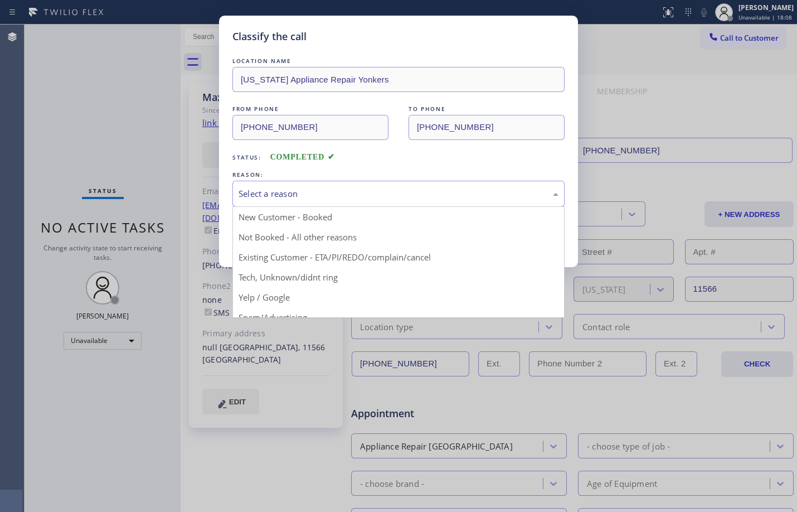
click at [337, 197] on div "Select a reason" at bounding box center [399, 193] width 320 height 13
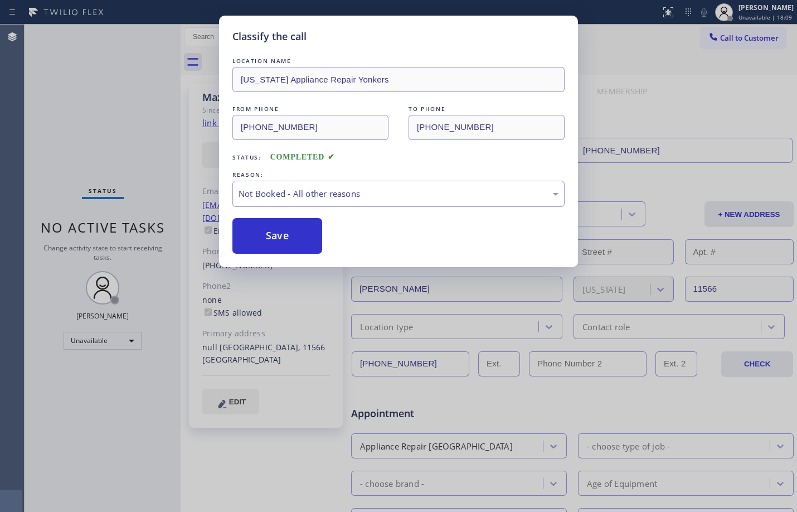
click at [304, 234] on button "Save" at bounding box center [278, 236] width 90 height 36
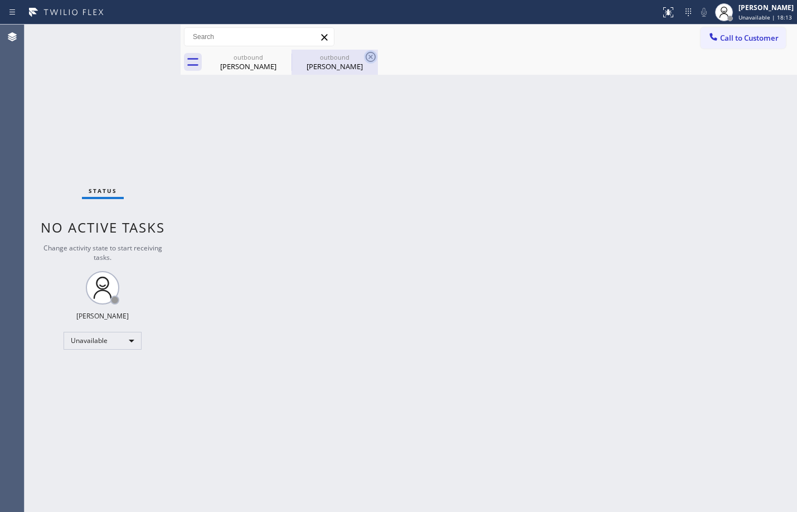
click at [371, 56] on icon at bounding box center [370, 56] width 13 height 13
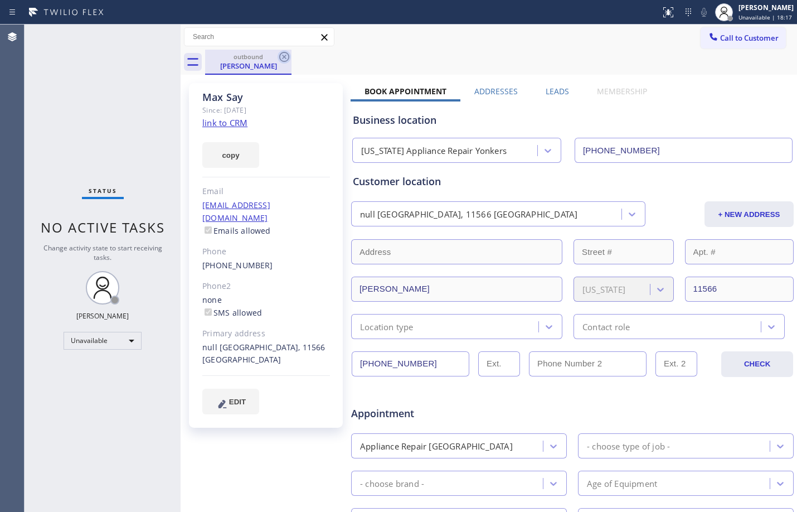
click at [284, 57] on icon at bounding box center [284, 57] width 10 height 10
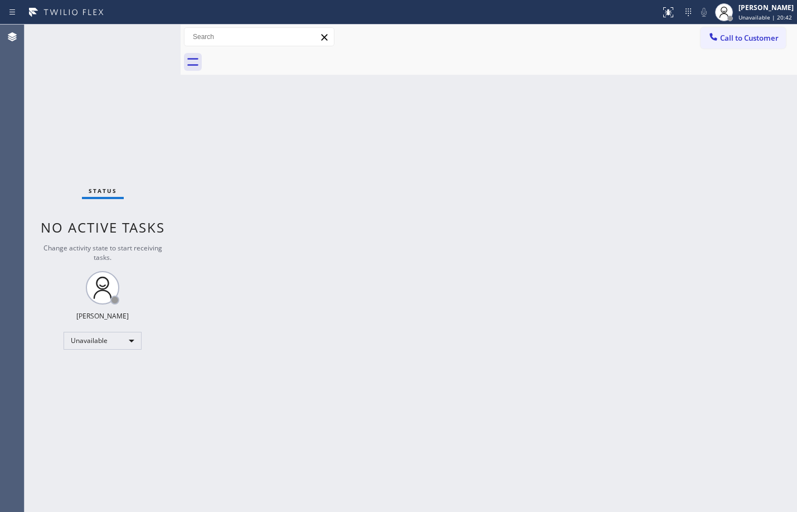
click at [235, 138] on div "Back to Dashboard Change Sender ID Customers Technicians Select a contact Outbo…" at bounding box center [489, 268] width 617 height 487
click at [86, 339] on div "Unavailable" at bounding box center [103, 341] width 78 height 18
click at [108, 369] on li "Available" at bounding box center [102, 370] width 76 height 13
click at [206, 188] on div "Back to Dashboard Change Sender ID Customers Technicians Select a contact Outbo…" at bounding box center [489, 268] width 617 height 487
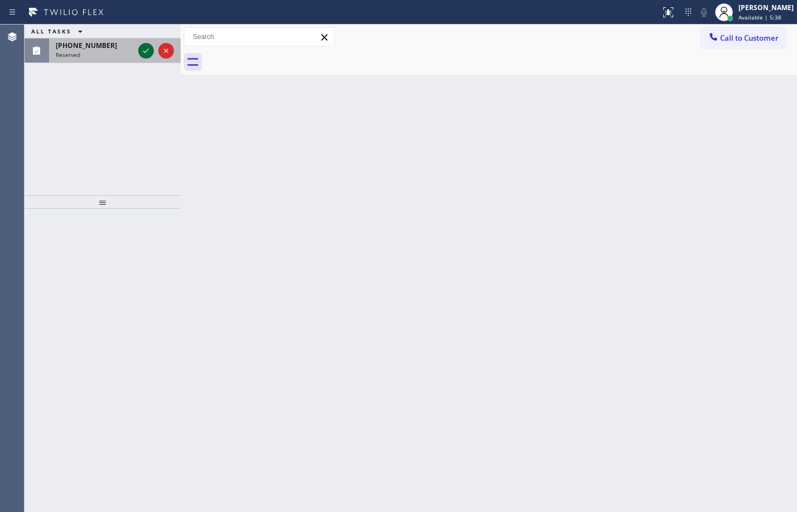
click at [140, 56] on icon at bounding box center [145, 50] width 13 height 13
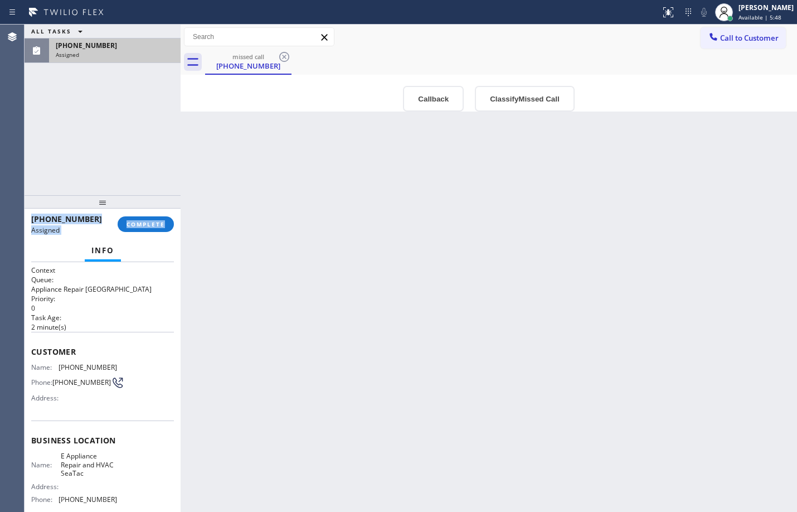
drag, startPoint x: 31, startPoint y: 215, endPoint x: 88, endPoint y: 254, distance: 68.7
click at [88, 254] on div "[PHONE_NUMBER] Assigned COMPLETE Info Context Queue: Appliance Repair High End …" at bounding box center [103, 360] width 156 height 303
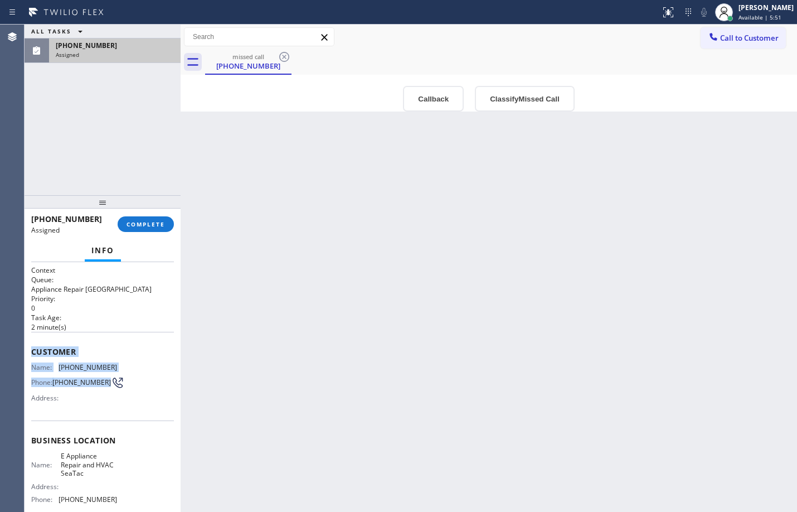
drag, startPoint x: 31, startPoint y: 349, endPoint x: 92, endPoint y: 388, distance: 71.9
click at [92, 388] on div "Customer Name: [PHONE_NUMBER] Phone: [PHONE_NUMBER] Address:" at bounding box center [102, 376] width 143 height 89
copy div "Customer Name: [PHONE_NUMBER] Phone: [PHONE_NUMBER]"
drag, startPoint x: 267, startPoint y: 362, endPoint x: 183, endPoint y: 354, distance: 83.5
click at [260, 362] on div "Back to Dashboard Change Sender ID Customers Technicians Select a contact Outbo…" at bounding box center [489, 268] width 617 height 487
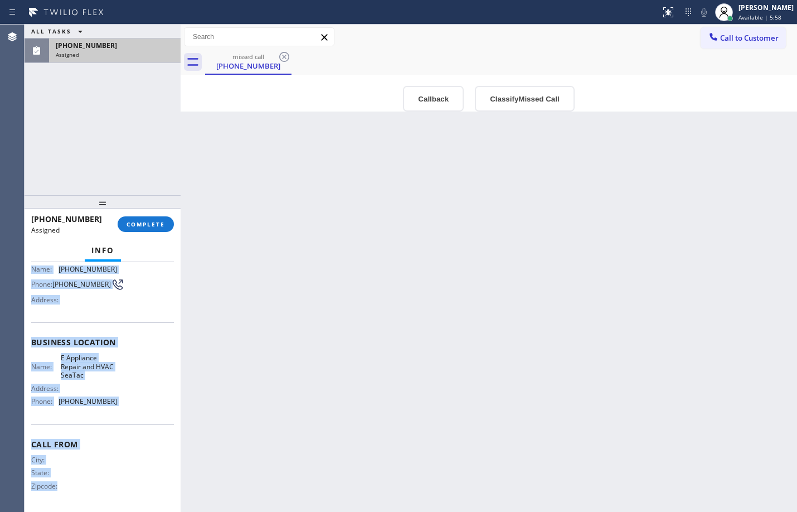
scroll to position [103, 0]
drag, startPoint x: 33, startPoint y: 353, endPoint x: 113, endPoint y: 400, distance: 92.8
click at [113, 400] on div "Context Queue: Appliance Repair High End Priority: 0 Task Age: [DEMOGRAPHIC_DAT…" at bounding box center [102, 338] width 143 height 342
copy div "Customer Name: [PHONE_NUMBER] Phone: [PHONE_NUMBER] Address: Business location …"
click at [168, 230] on button "COMPLETE" at bounding box center [146, 224] width 56 height 16
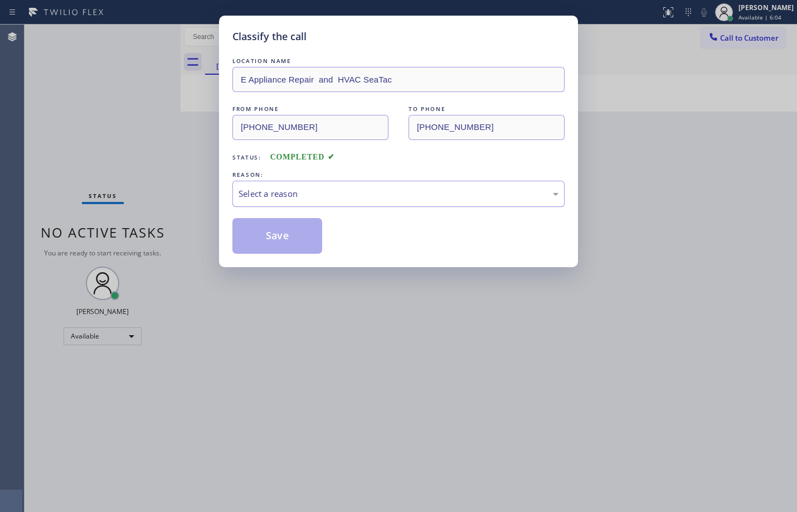
click at [348, 195] on div "Select a reason" at bounding box center [399, 193] width 320 height 13
click at [288, 225] on button "Save" at bounding box center [278, 236] width 90 height 36
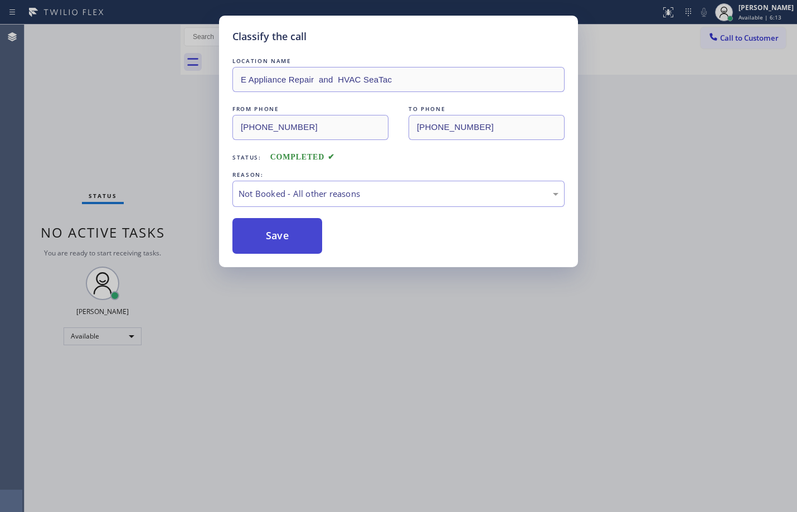
click at [292, 238] on button "Save" at bounding box center [278, 236] width 90 height 36
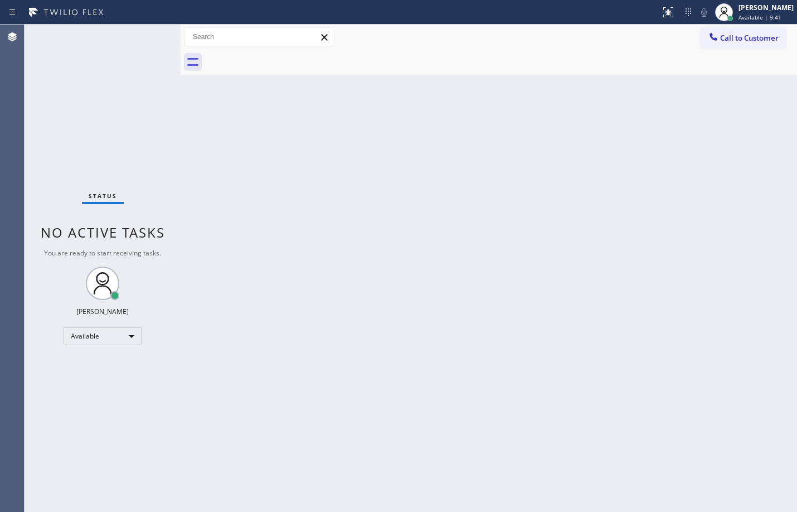
click at [235, 151] on div "Back to Dashboard Change Sender ID Customers Technicians Select a contact Outbo…" at bounding box center [489, 268] width 617 height 487
click at [215, 152] on div "Back to Dashboard Change Sender ID Customers Technicians Select a contact Outbo…" at bounding box center [489, 268] width 617 height 487
click at [204, 117] on div "Back to Dashboard Change Sender ID Customers Technicians Select a contact Outbo…" at bounding box center [489, 268] width 617 height 487
click at [193, 119] on div "Back to Dashboard Change Sender ID Customers Technicians Select a contact Outbo…" at bounding box center [489, 268] width 617 height 487
click at [529, 254] on div "Back to Dashboard Change Sender ID Customers Technicians Select a contact Outbo…" at bounding box center [489, 268] width 617 height 487
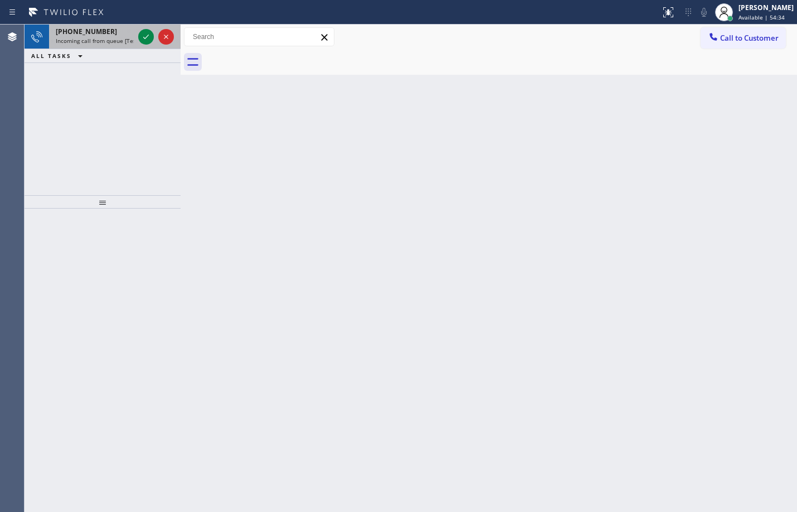
click at [144, 47] on div at bounding box center [156, 37] width 40 height 25
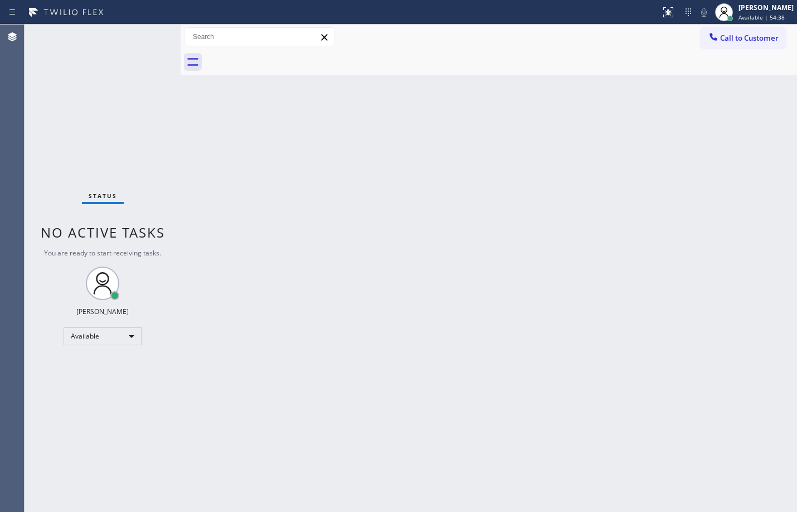
click at [144, 46] on div "Status No active tasks You are ready to start receiving tasks. [PERSON_NAME] Av…" at bounding box center [103, 268] width 156 height 487
click at [144, 35] on div "Status No active tasks You are ready to start receiving tasks. [PERSON_NAME] Av…" at bounding box center [103, 268] width 156 height 487
click at [146, 27] on div "Status No active tasks You are ready to start receiving tasks. [PERSON_NAME] Av…" at bounding box center [103, 268] width 156 height 487
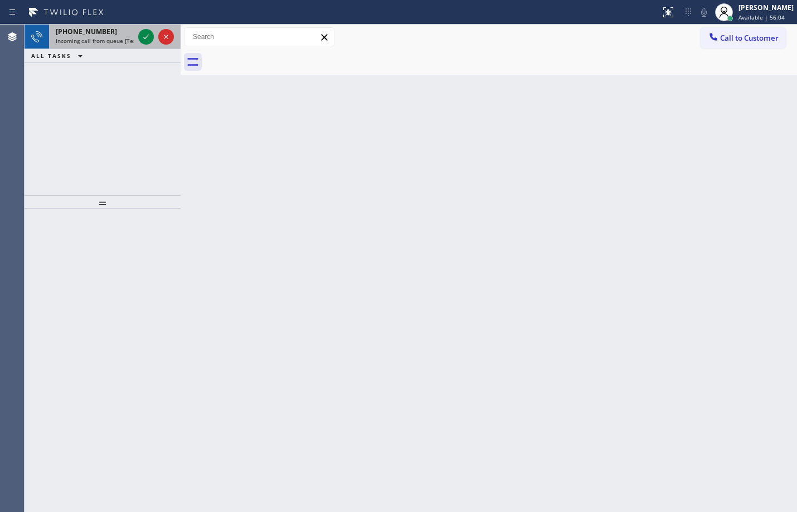
click at [141, 27] on div at bounding box center [156, 37] width 40 height 25
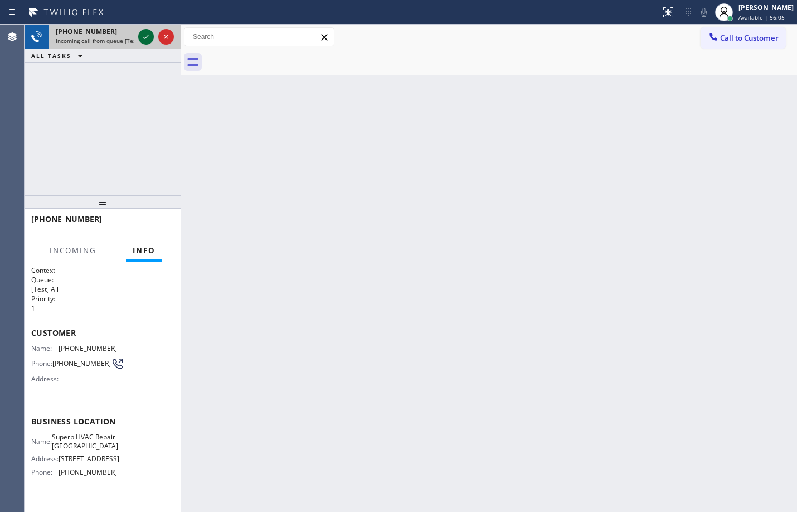
click at [149, 36] on icon at bounding box center [145, 36] width 13 height 13
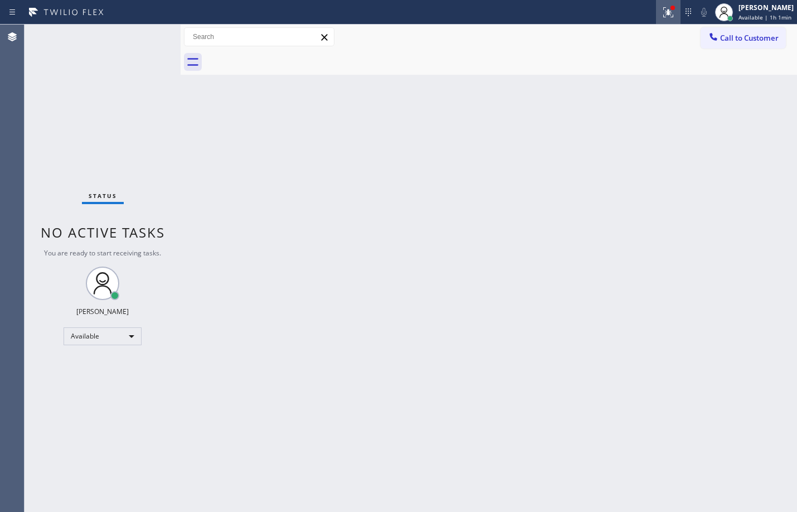
click at [664, 12] on icon at bounding box center [667, 11] width 7 height 8
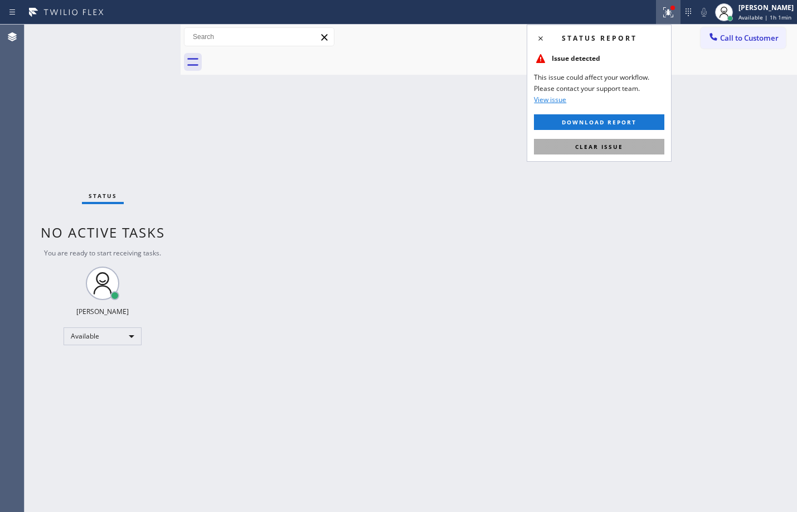
click at [609, 148] on span "Clear issue" at bounding box center [599, 147] width 48 height 8
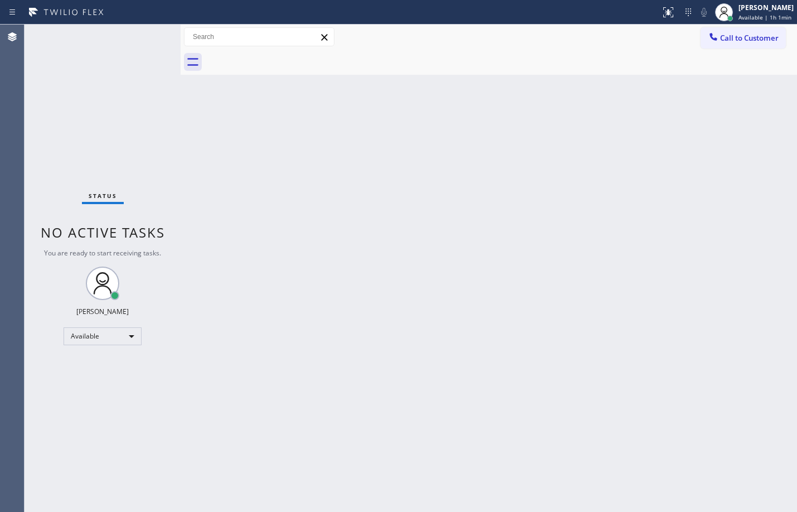
click at [503, 147] on div "Back to Dashboard Change Sender ID Customers Technicians Select a contact Outbo…" at bounding box center [489, 268] width 617 height 487
click at [98, 338] on div "Available" at bounding box center [103, 336] width 78 height 18
click at [100, 348] on li "Offline" at bounding box center [102, 351] width 76 height 13
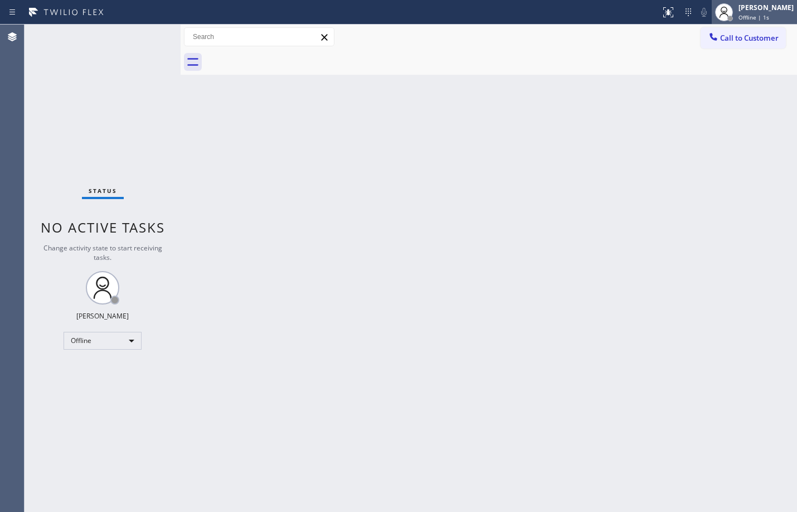
click at [739, 8] on div "[PERSON_NAME]" at bounding box center [766, 7] width 55 height 9
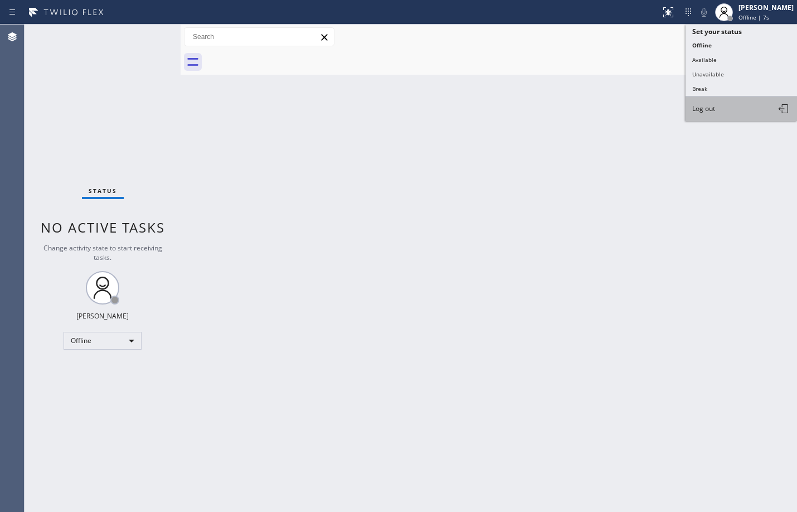
click at [722, 109] on button "Log out" at bounding box center [742, 108] width 112 height 25
